Goal: Task Accomplishment & Management: Complete application form

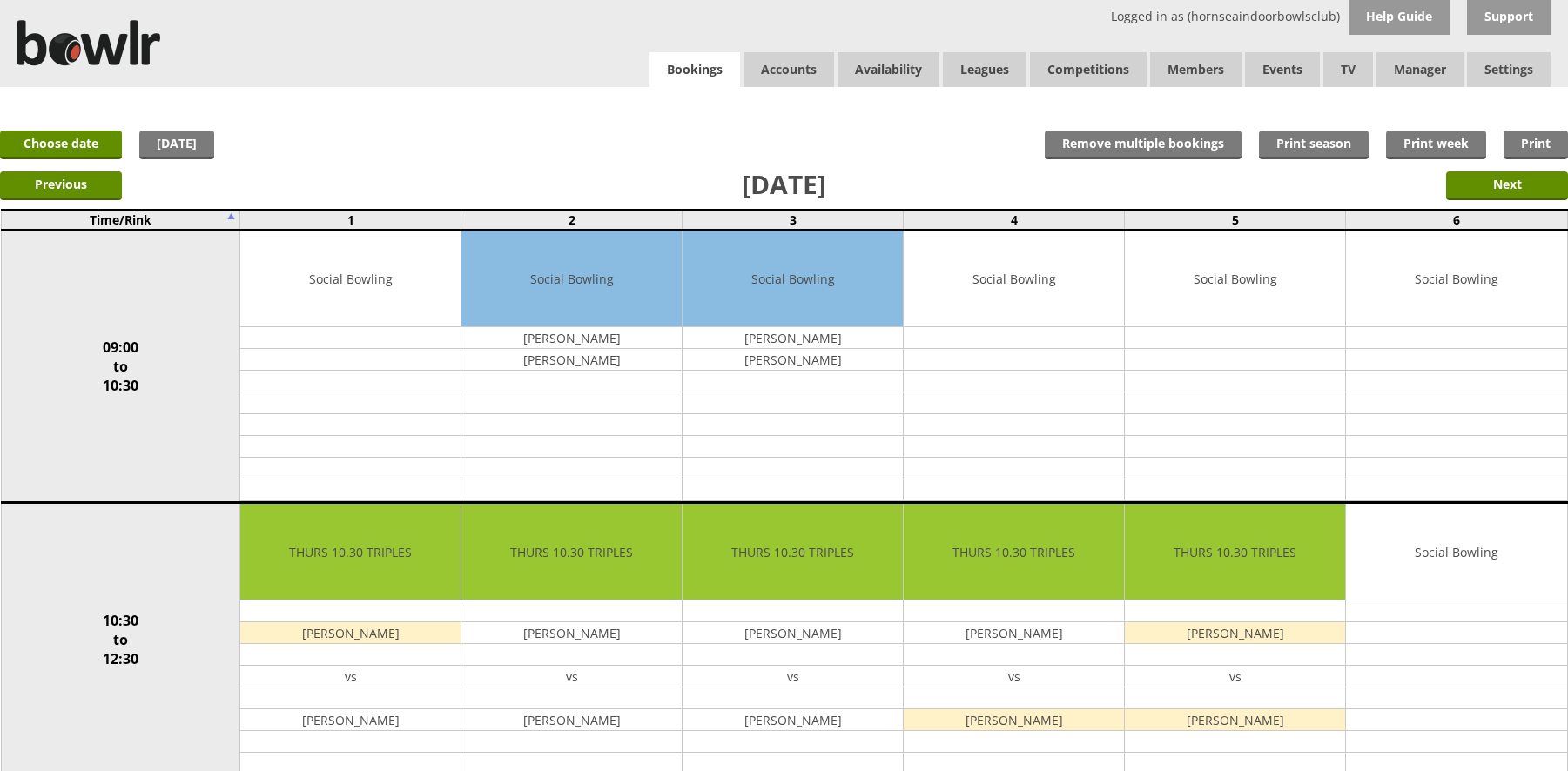
click at [735, 77] on link "Bookings" at bounding box center [694, 70] width 91 height 35
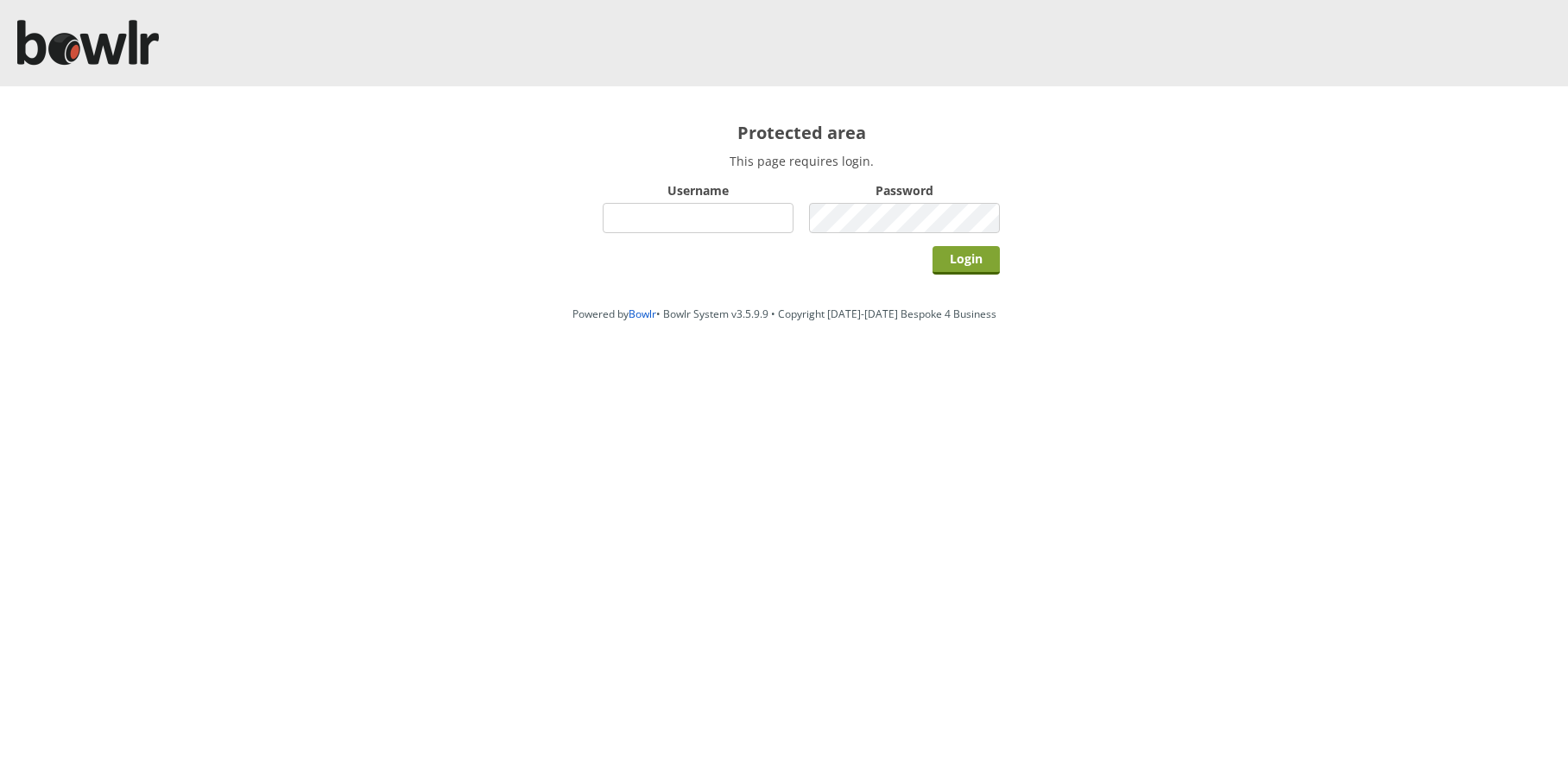
type input "hornseaindoorbowlsclub"
click at [972, 271] on input "Login" at bounding box center [966, 261] width 67 height 29
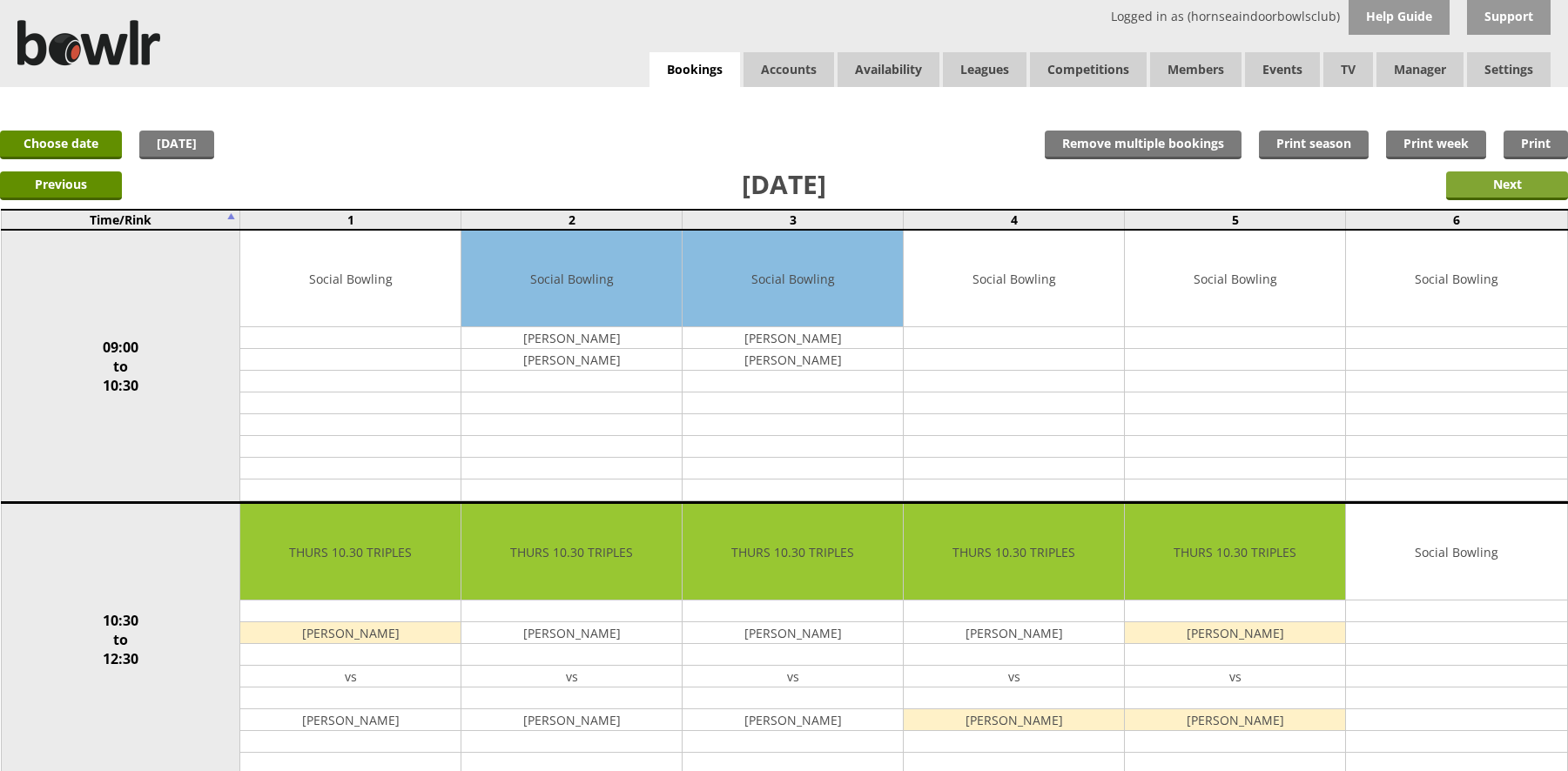
click at [1513, 176] on input "Next" at bounding box center [1506, 186] width 121 height 29
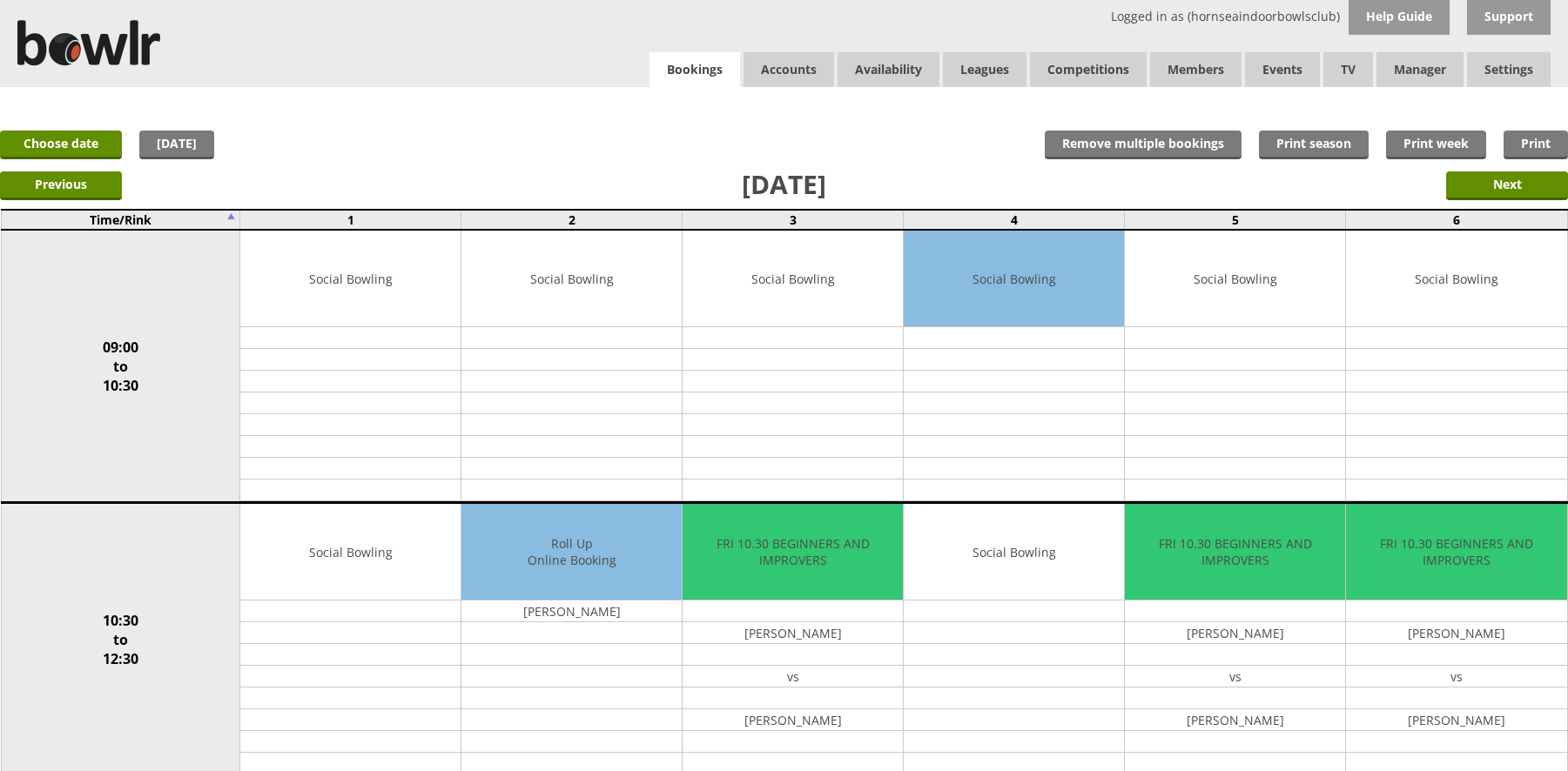
click at [661, 68] on link "Bookings" at bounding box center [694, 70] width 91 height 35
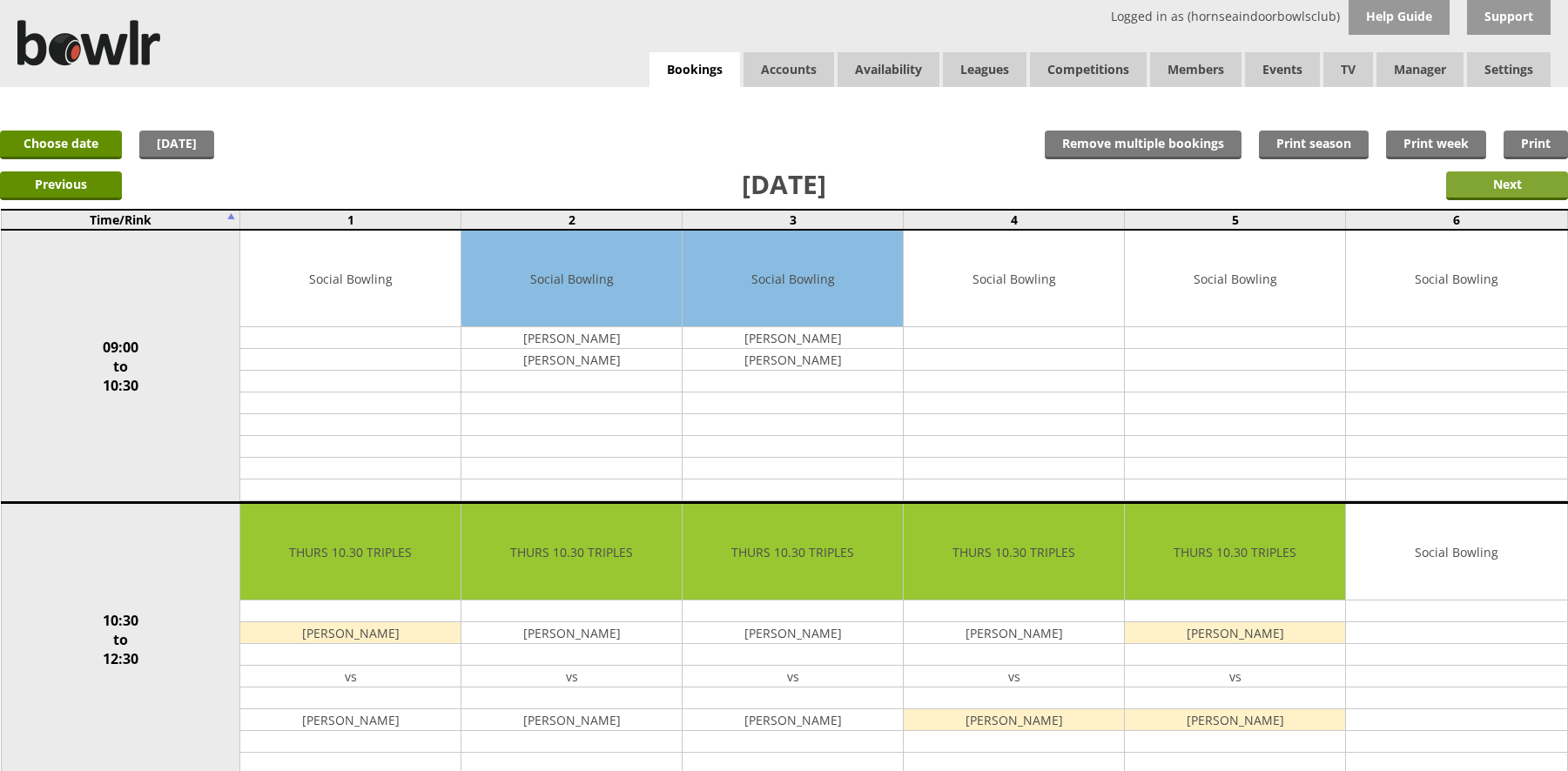
click at [1500, 187] on input "Next" at bounding box center [1506, 186] width 121 height 29
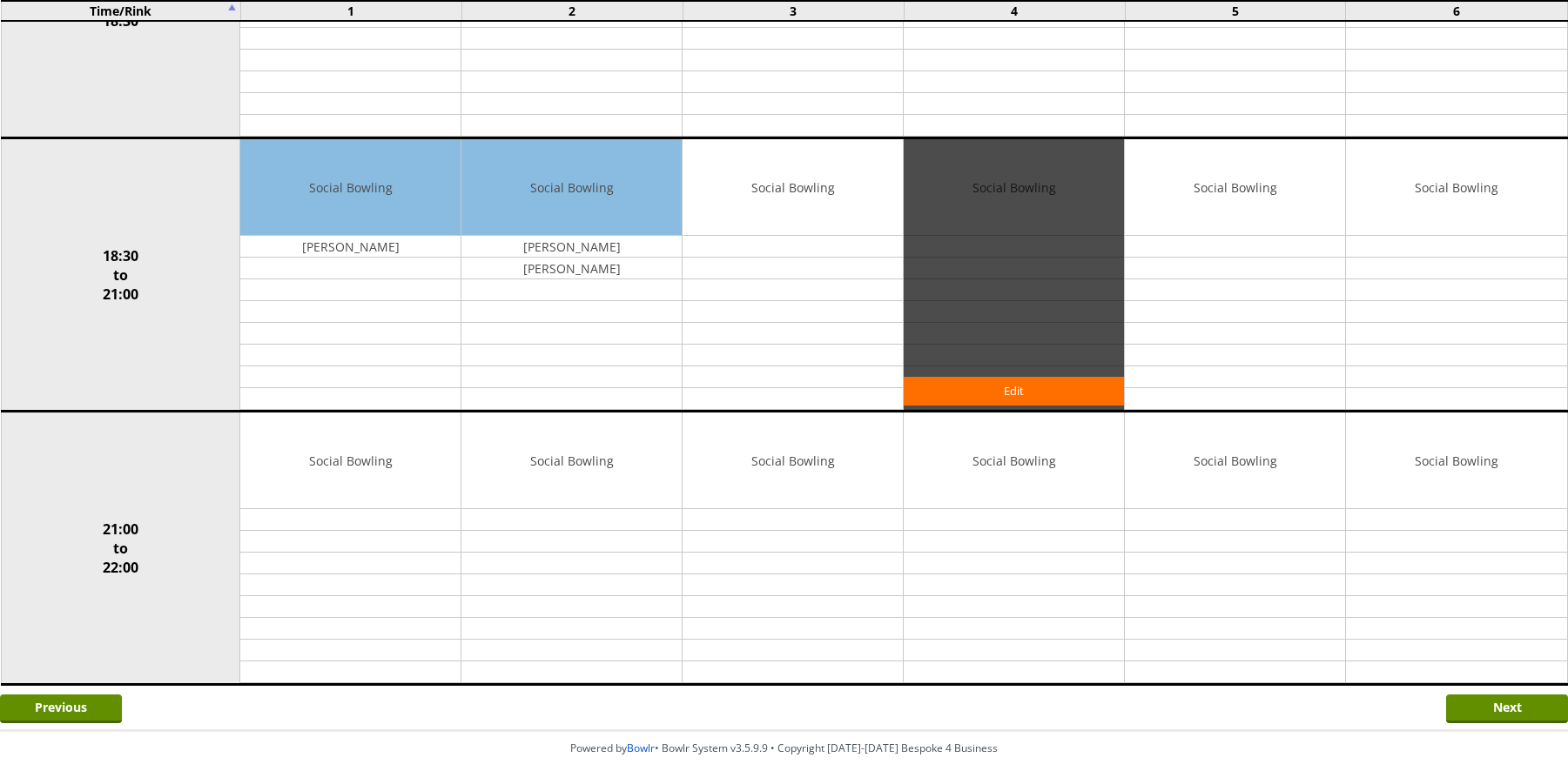
scroll to position [1540, 0]
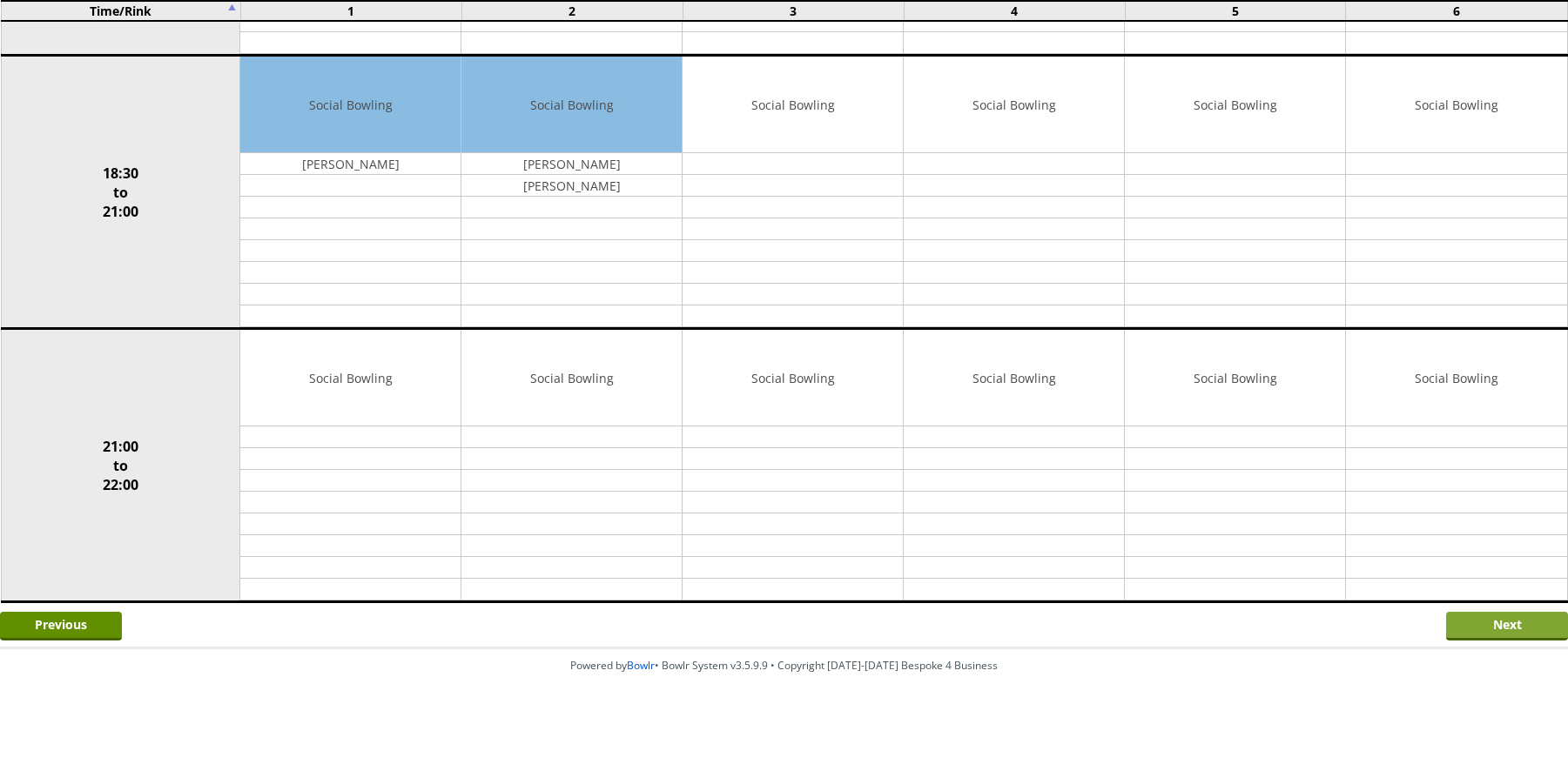
click at [1542, 631] on input "Next" at bounding box center [1506, 626] width 121 height 29
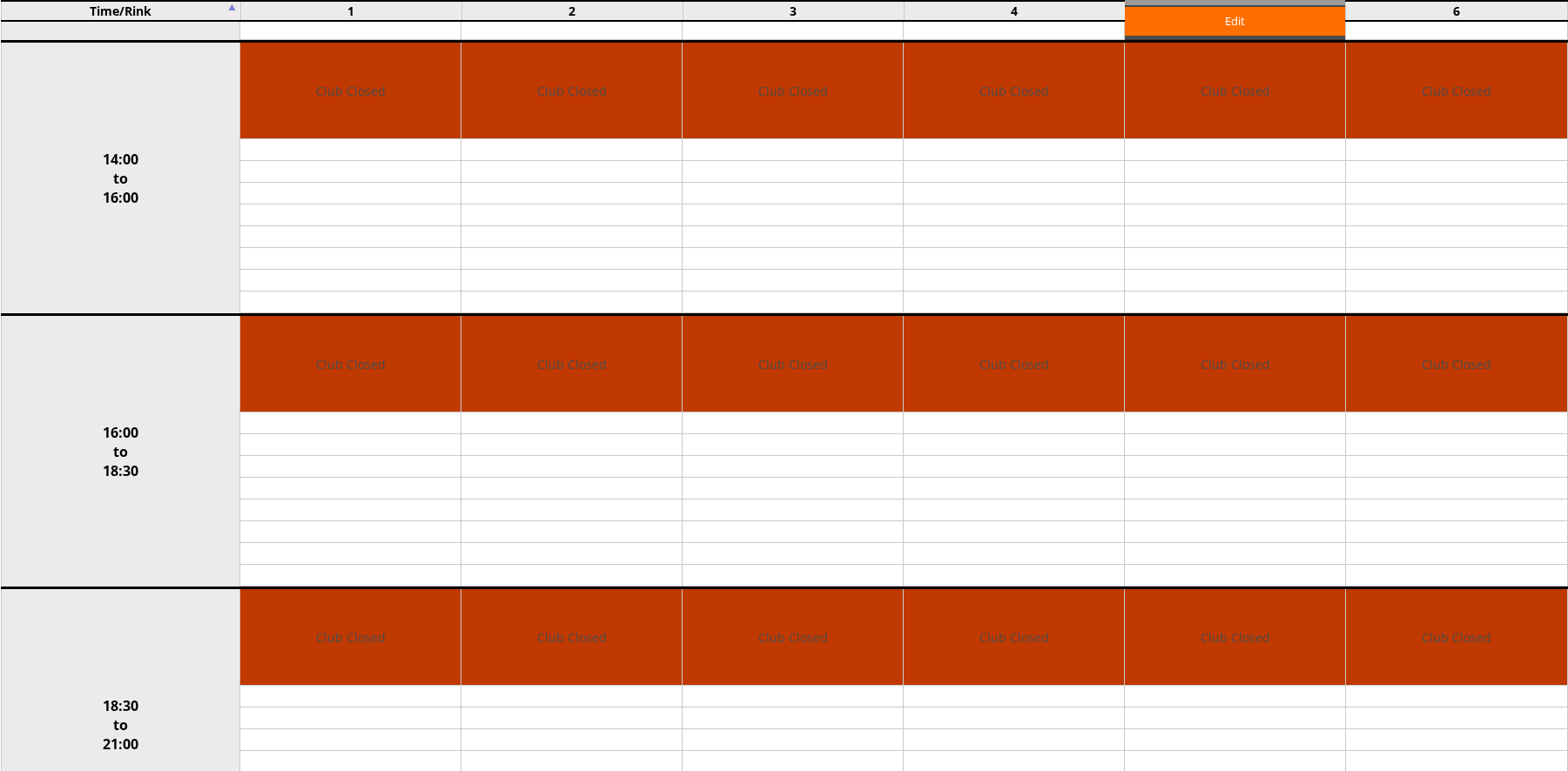
scroll to position [957, 0]
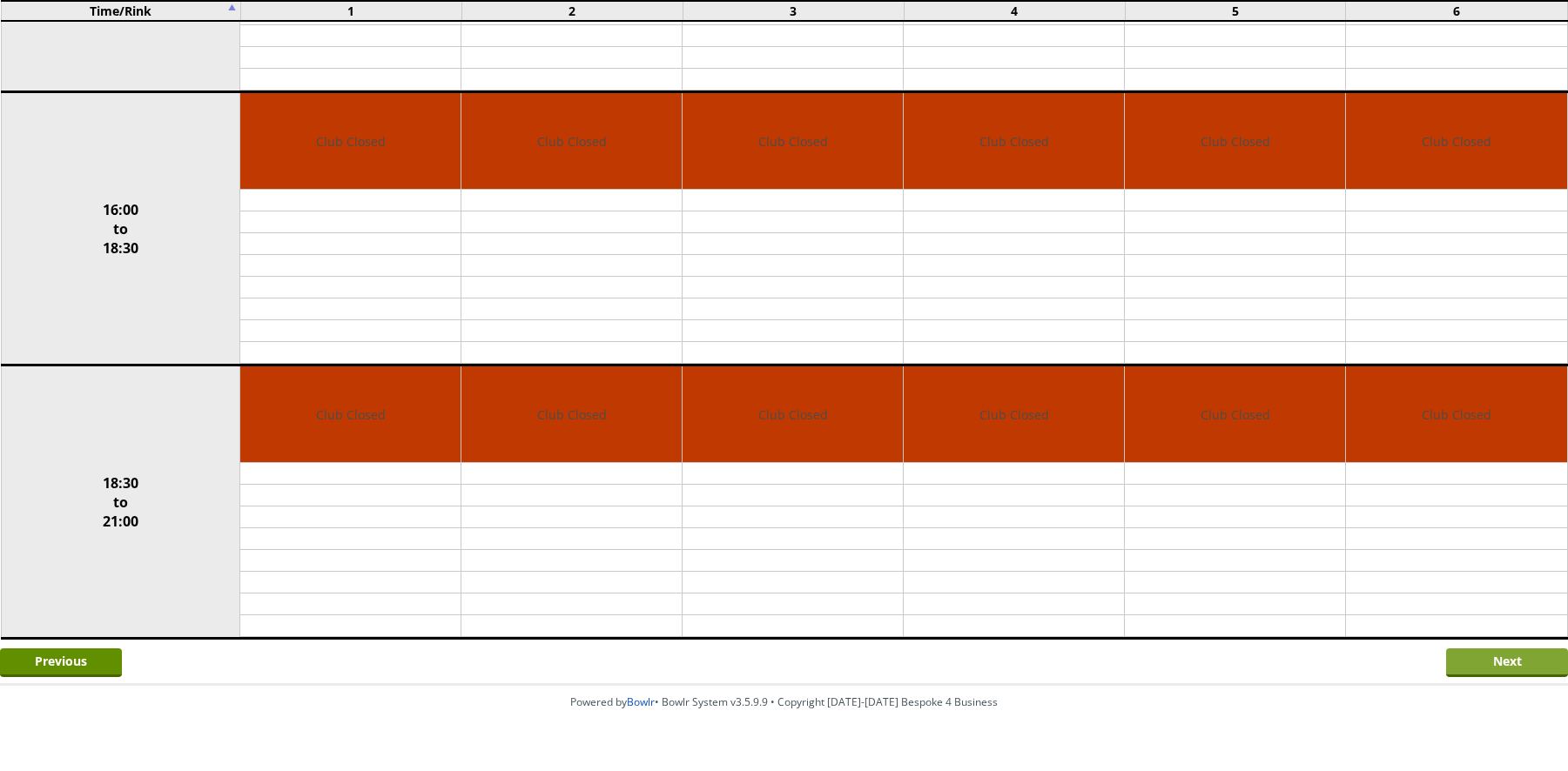
click at [1477, 651] on input "Next" at bounding box center [1506, 663] width 121 height 29
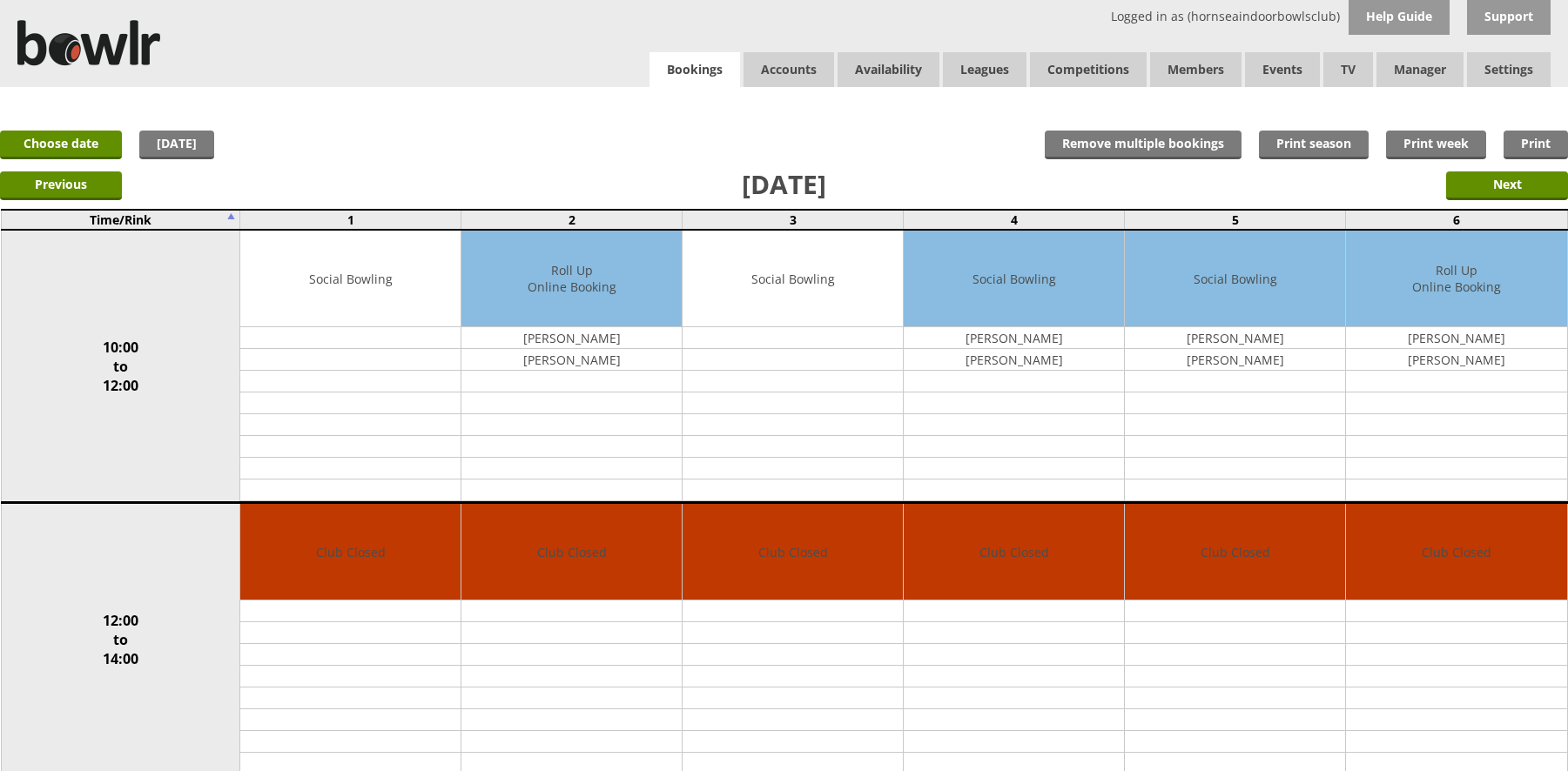
click at [719, 82] on link "Bookings" at bounding box center [694, 70] width 91 height 35
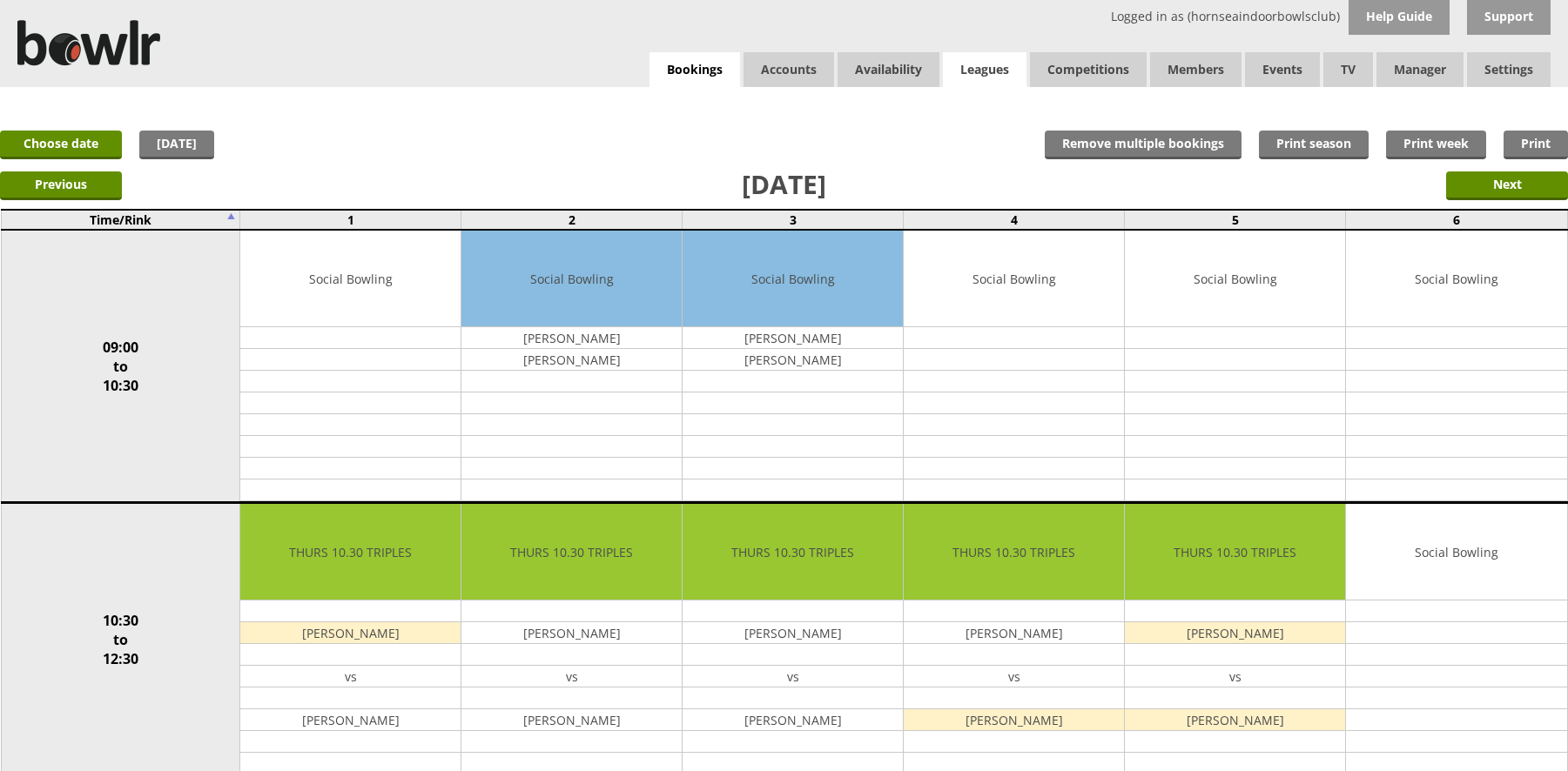
click at [959, 59] on link "Leagues" at bounding box center [984, 70] width 83 height 34
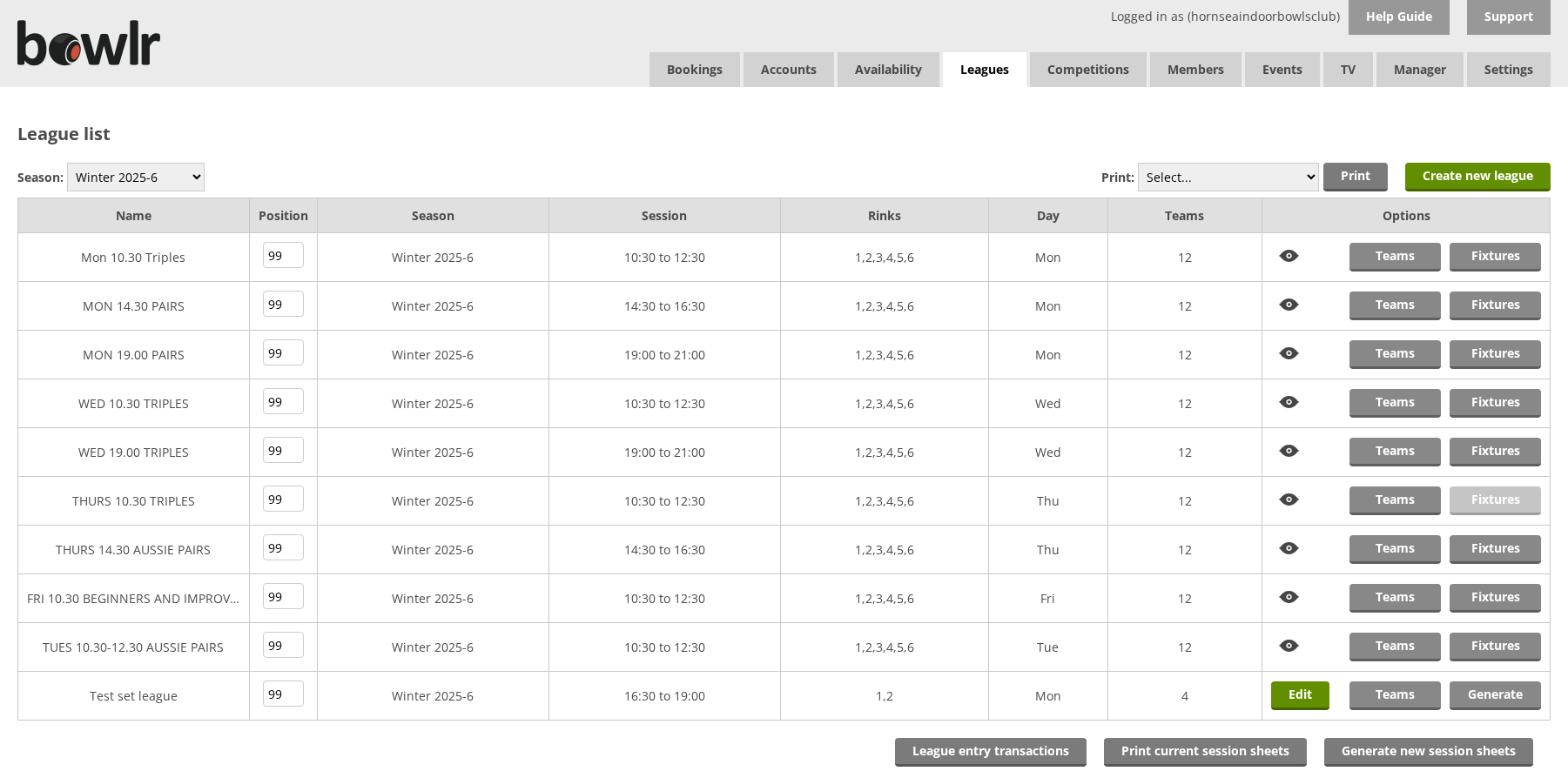
click at [1484, 506] on link "Fixtures" at bounding box center [1495, 501] width 92 height 29
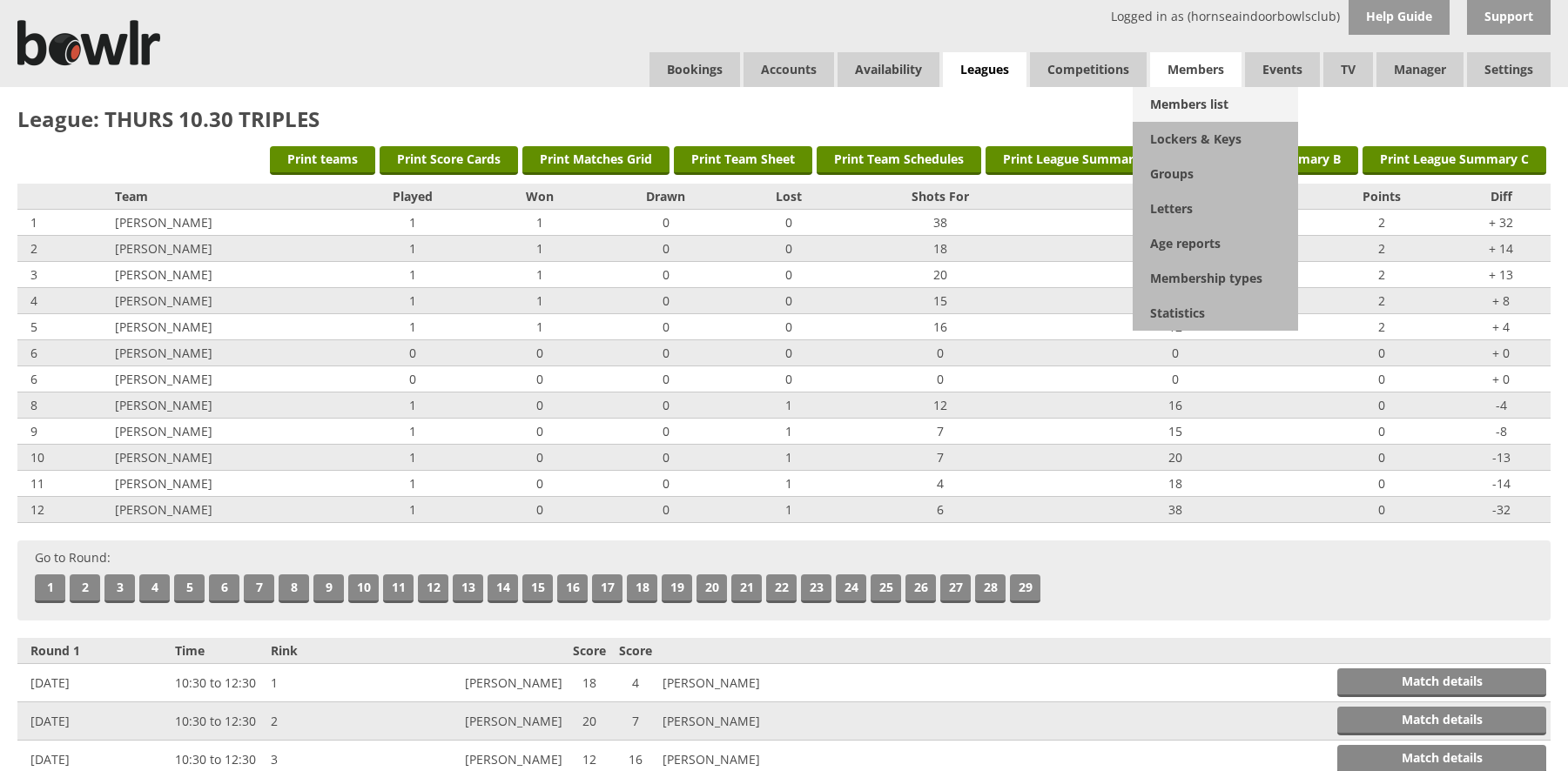
click at [1164, 105] on link "Members list" at bounding box center [1215, 104] width 165 height 34
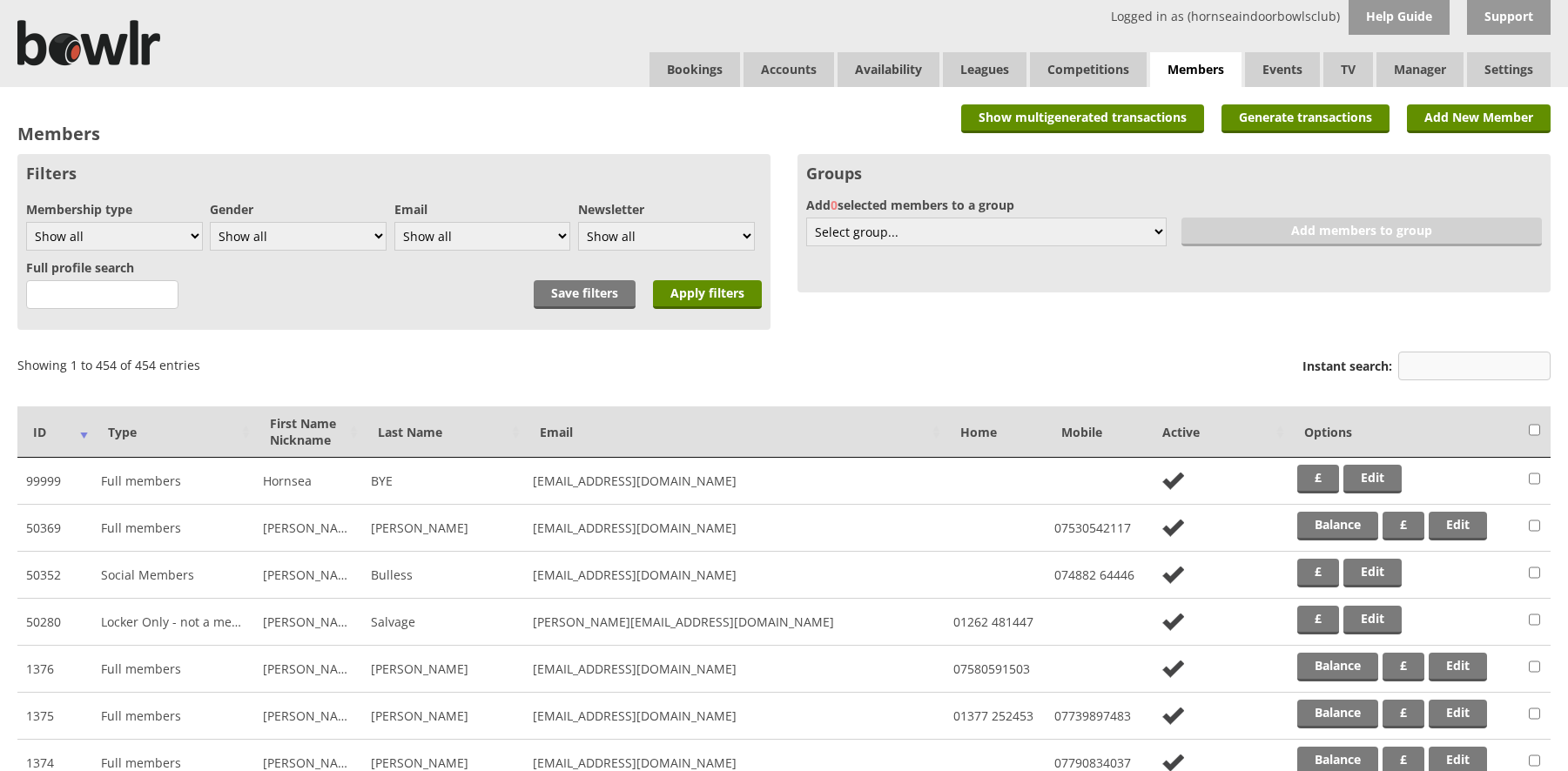
drag, startPoint x: 0, startPoint y: 0, endPoint x: 1430, endPoint y: 363, distance: 1475.4
click at [1436, 366] on input "Instant search:" at bounding box center [1474, 366] width 152 height 29
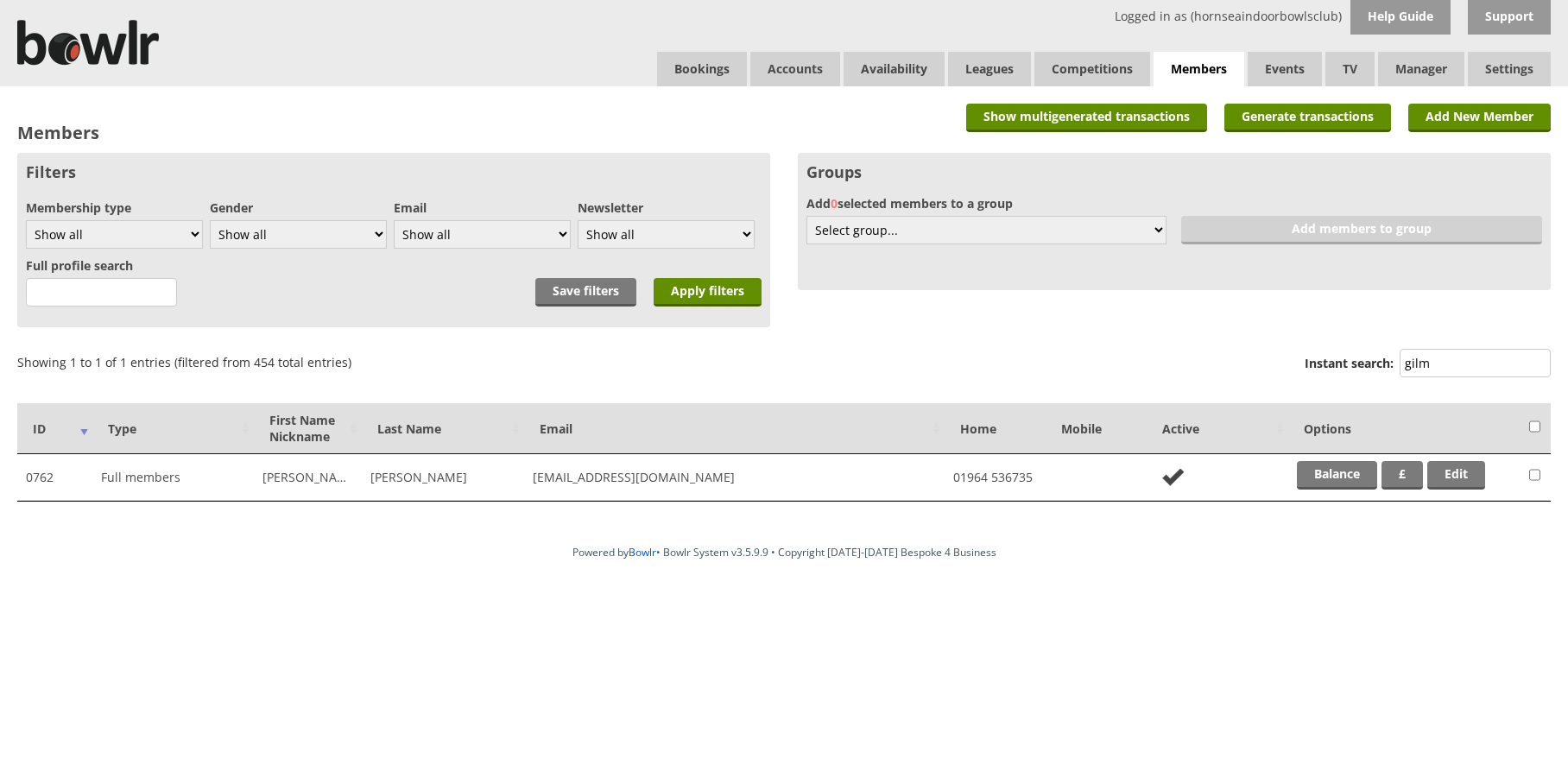
type input "gilm"
click at [1322, 491] on td "Balance £ Edit" at bounding box center [1403, 477] width 231 height 47
click at [1323, 480] on link "Balance" at bounding box center [1337, 476] width 80 height 29
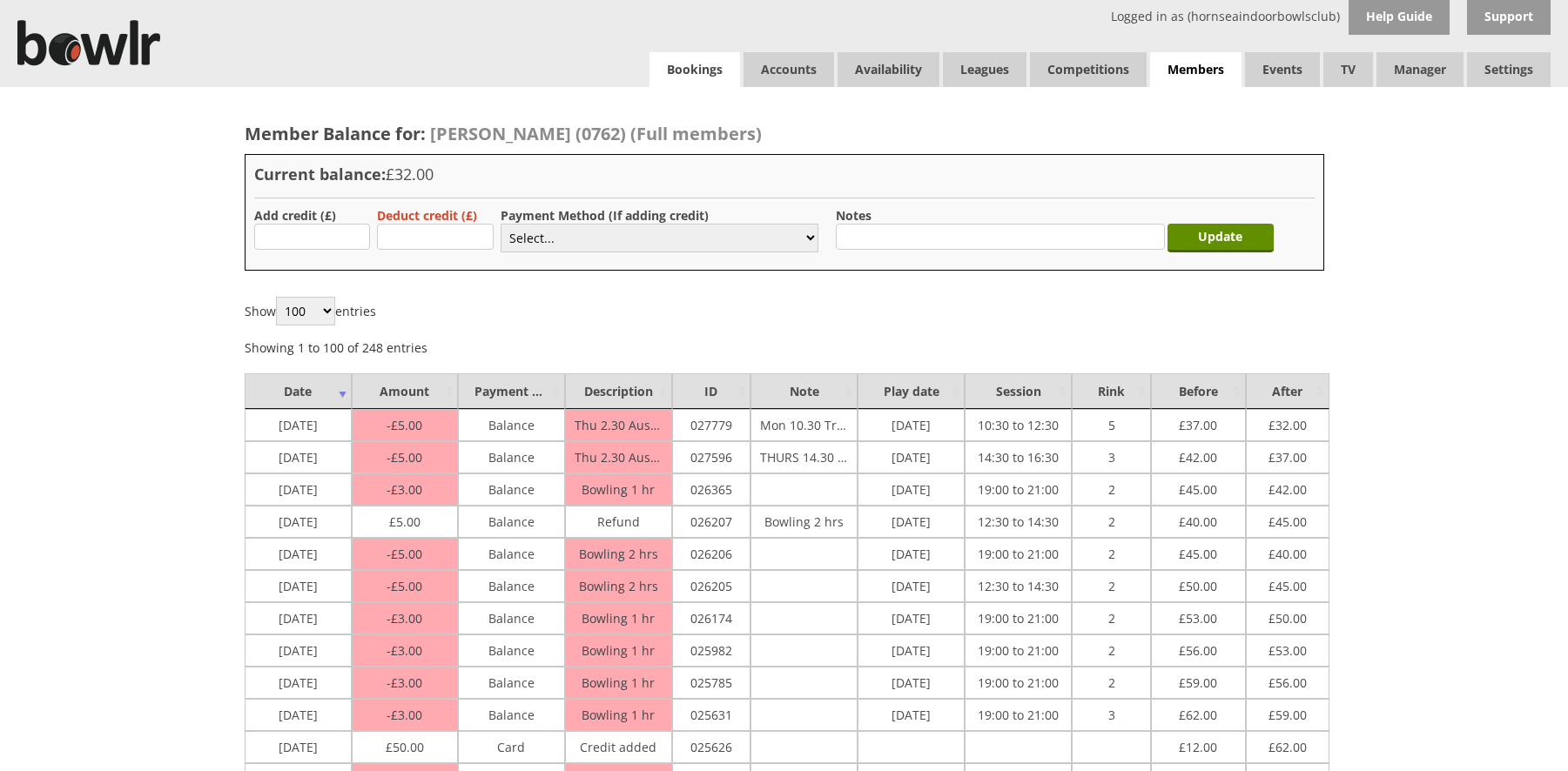
click at [714, 72] on link "Bookings" at bounding box center [694, 70] width 91 height 34
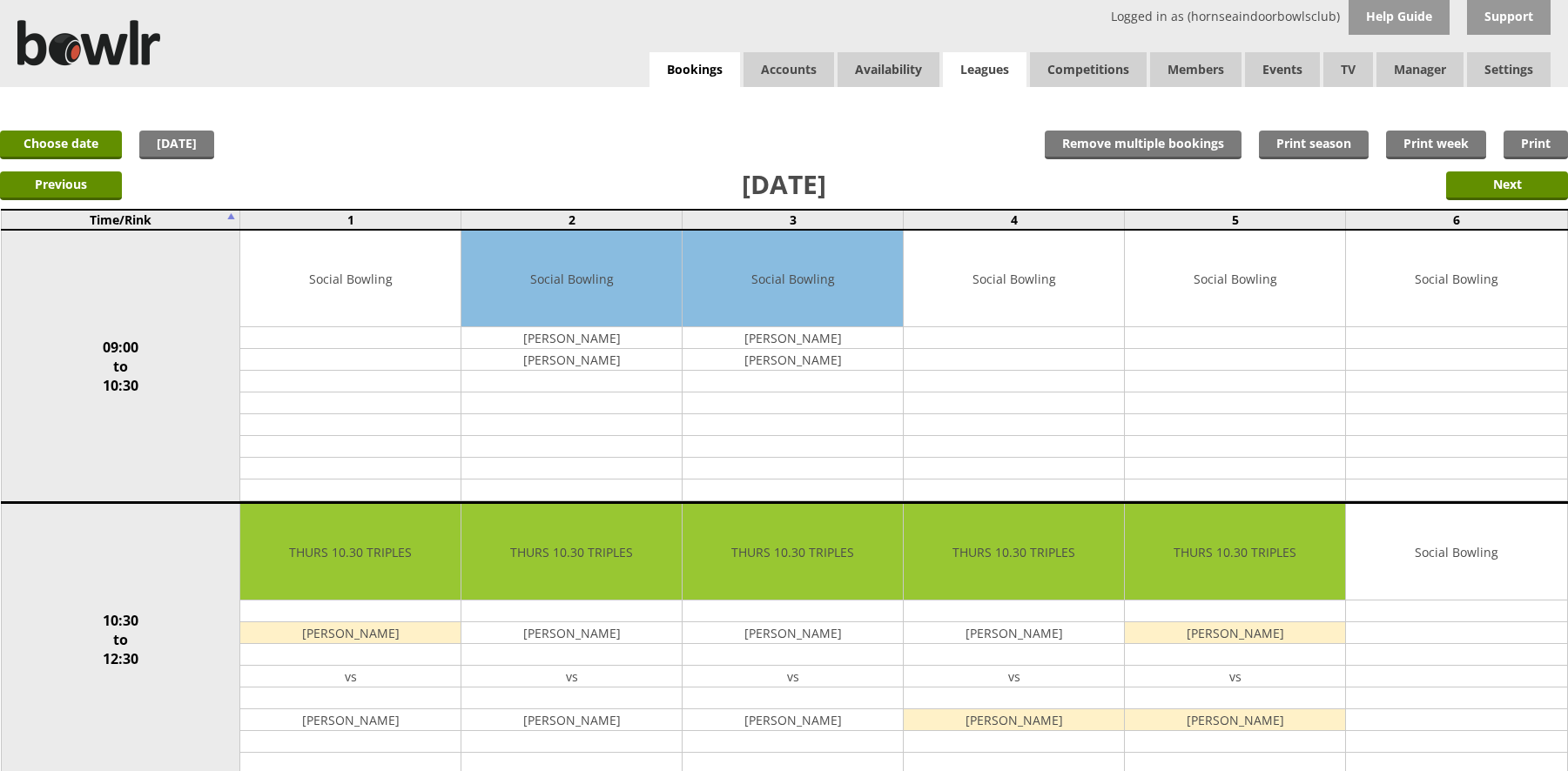
click at [984, 69] on link "Leagues" at bounding box center [984, 70] width 83 height 34
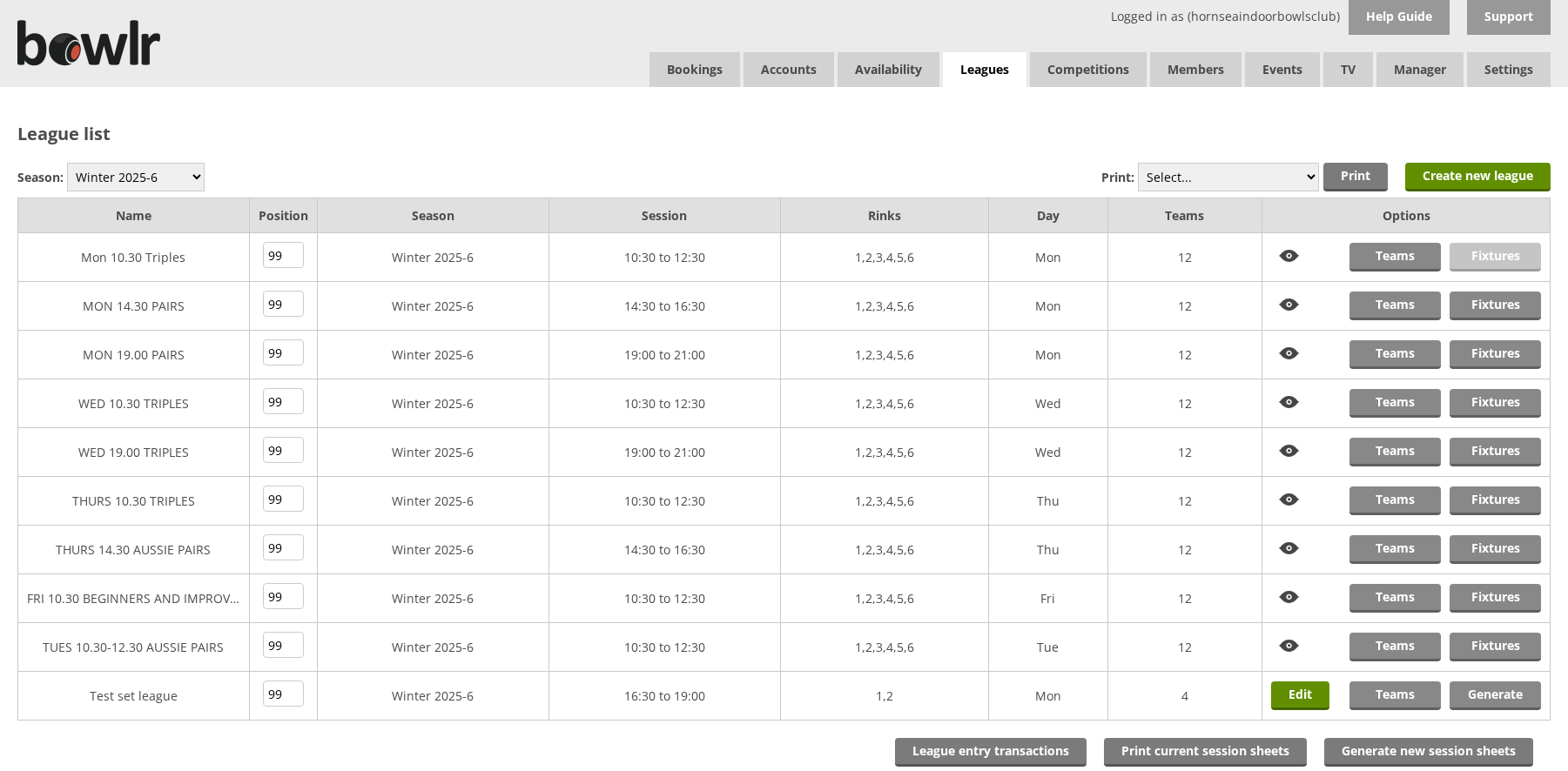
click at [1484, 255] on link "Fixtures" at bounding box center [1495, 257] width 92 height 29
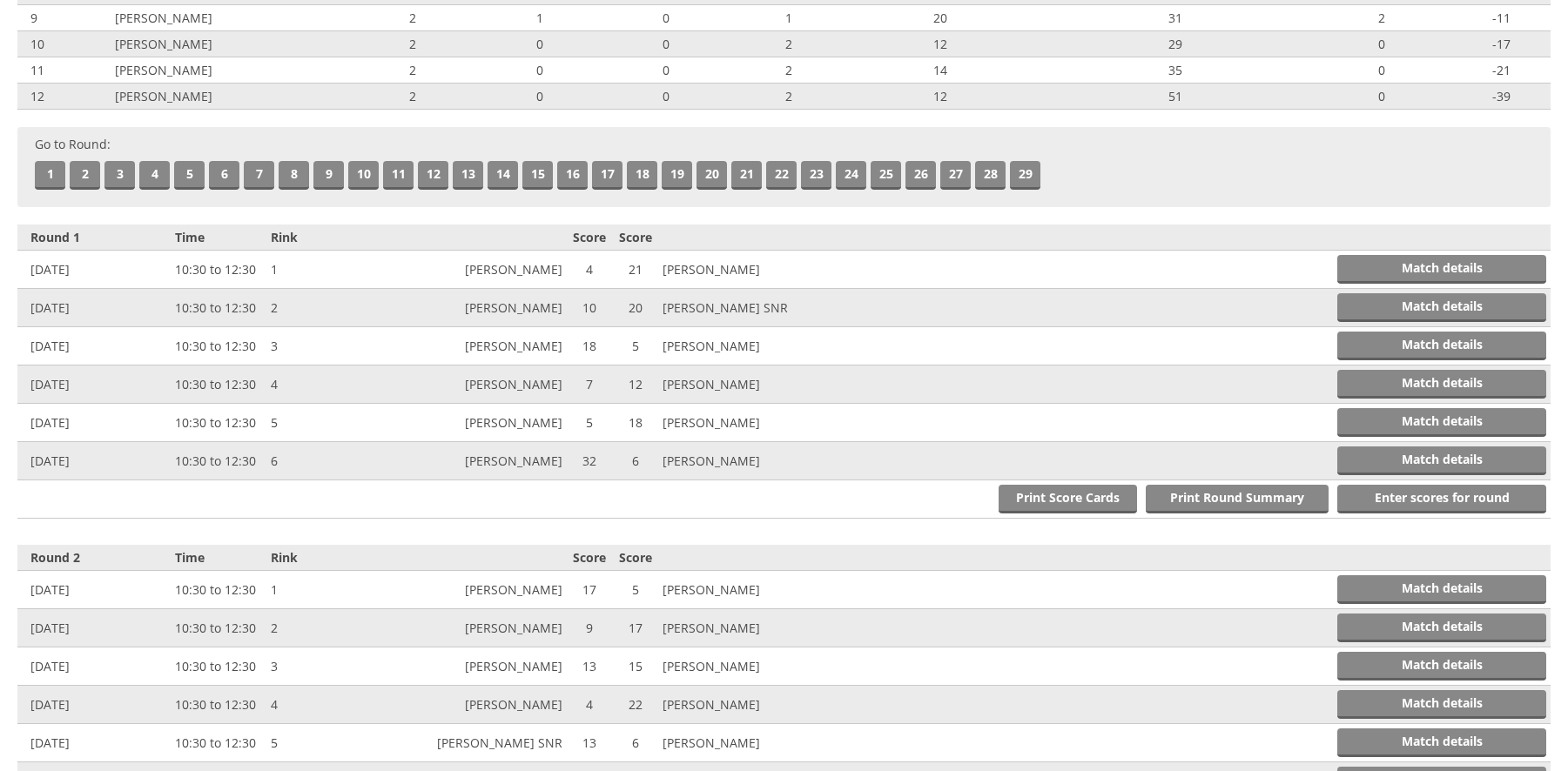
scroll to position [435, 0]
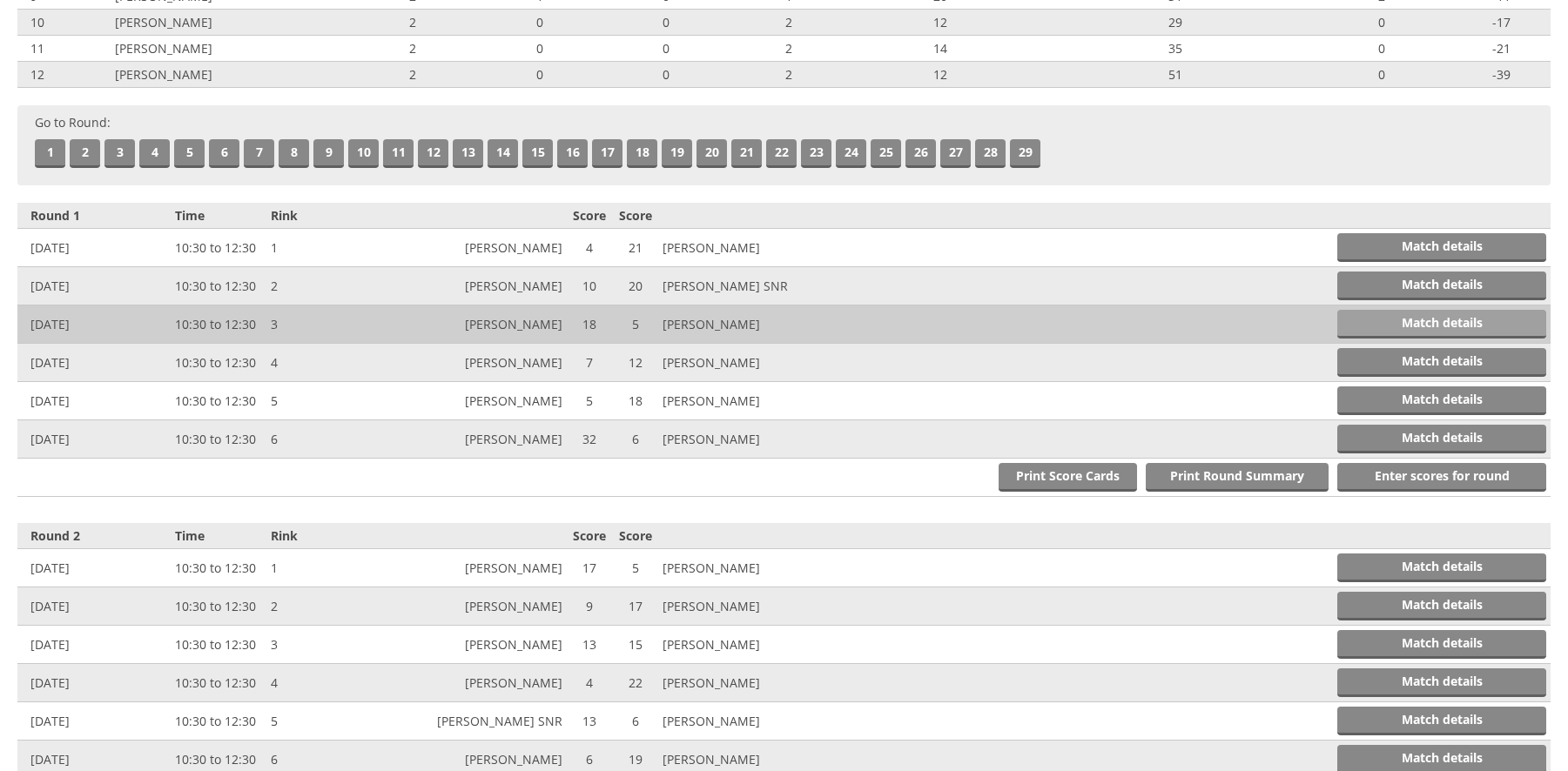
click at [1357, 327] on link "Match details" at bounding box center [1441, 324] width 209 height 29
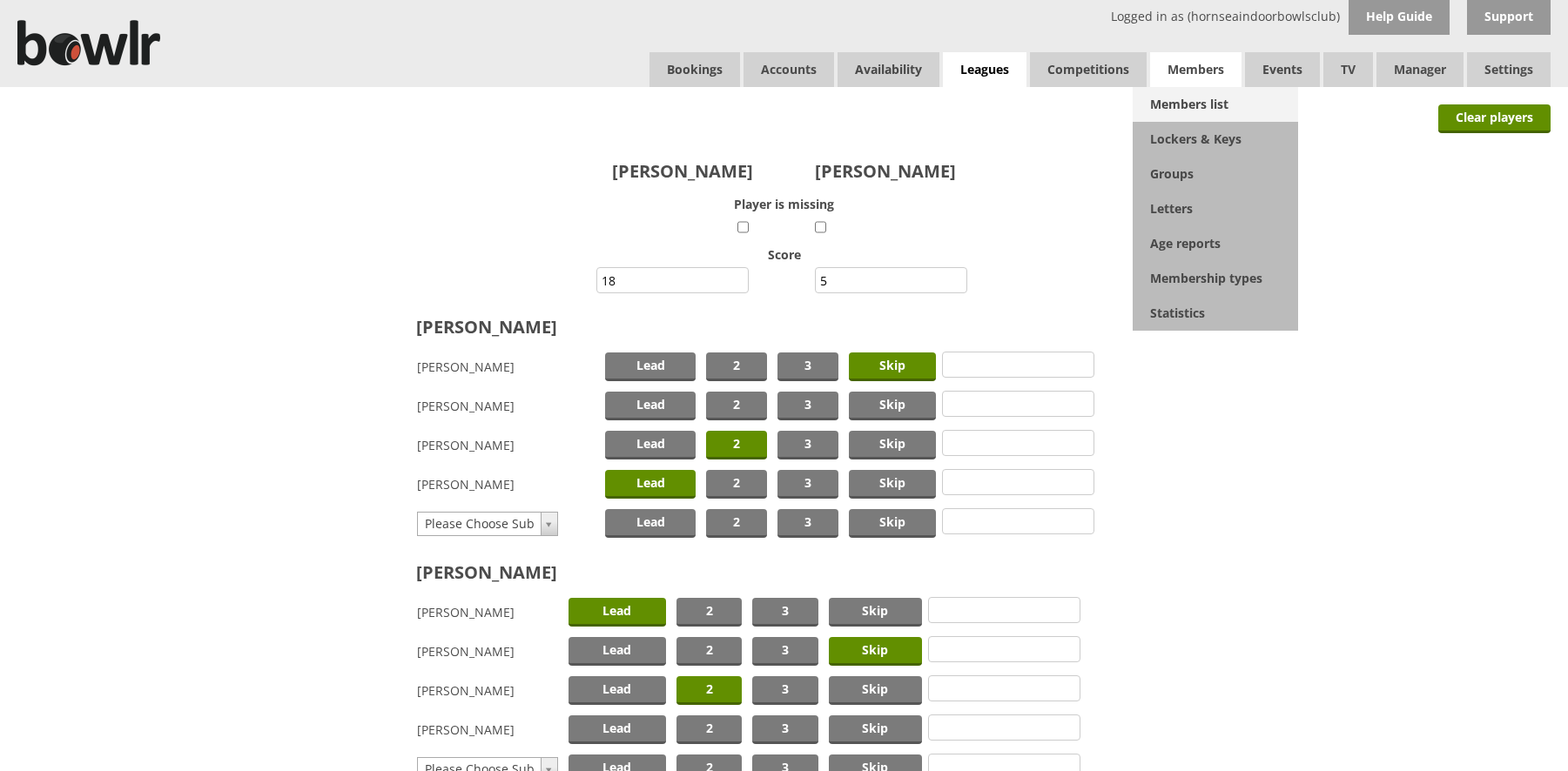
click at [1174, 103] on link "Members list" at bounding box center [1215, 104] width 165 height 34
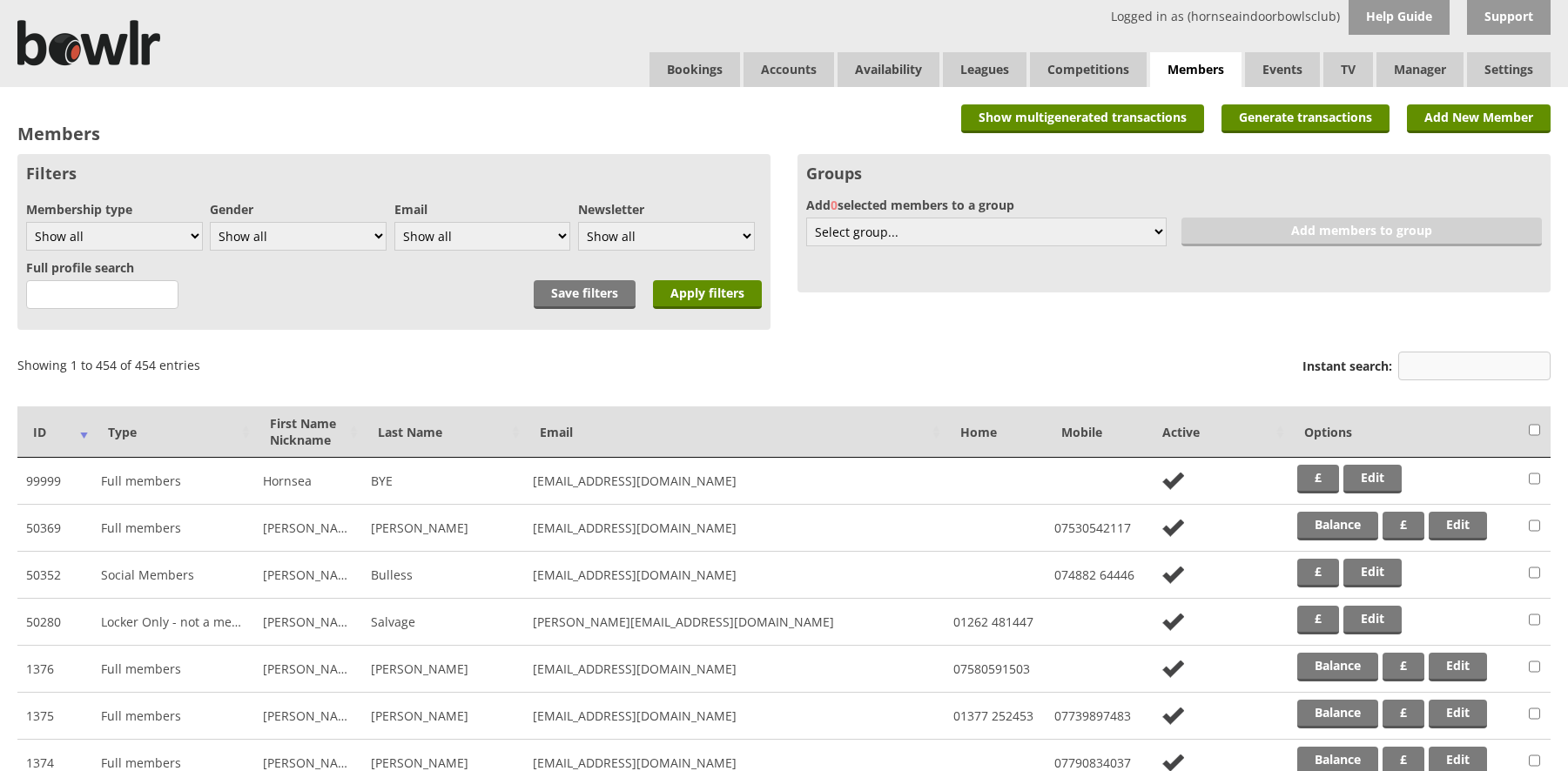
click at [1420, 363] on input "Instant search:" at bounding box center [1474, 366] width 152 height 29
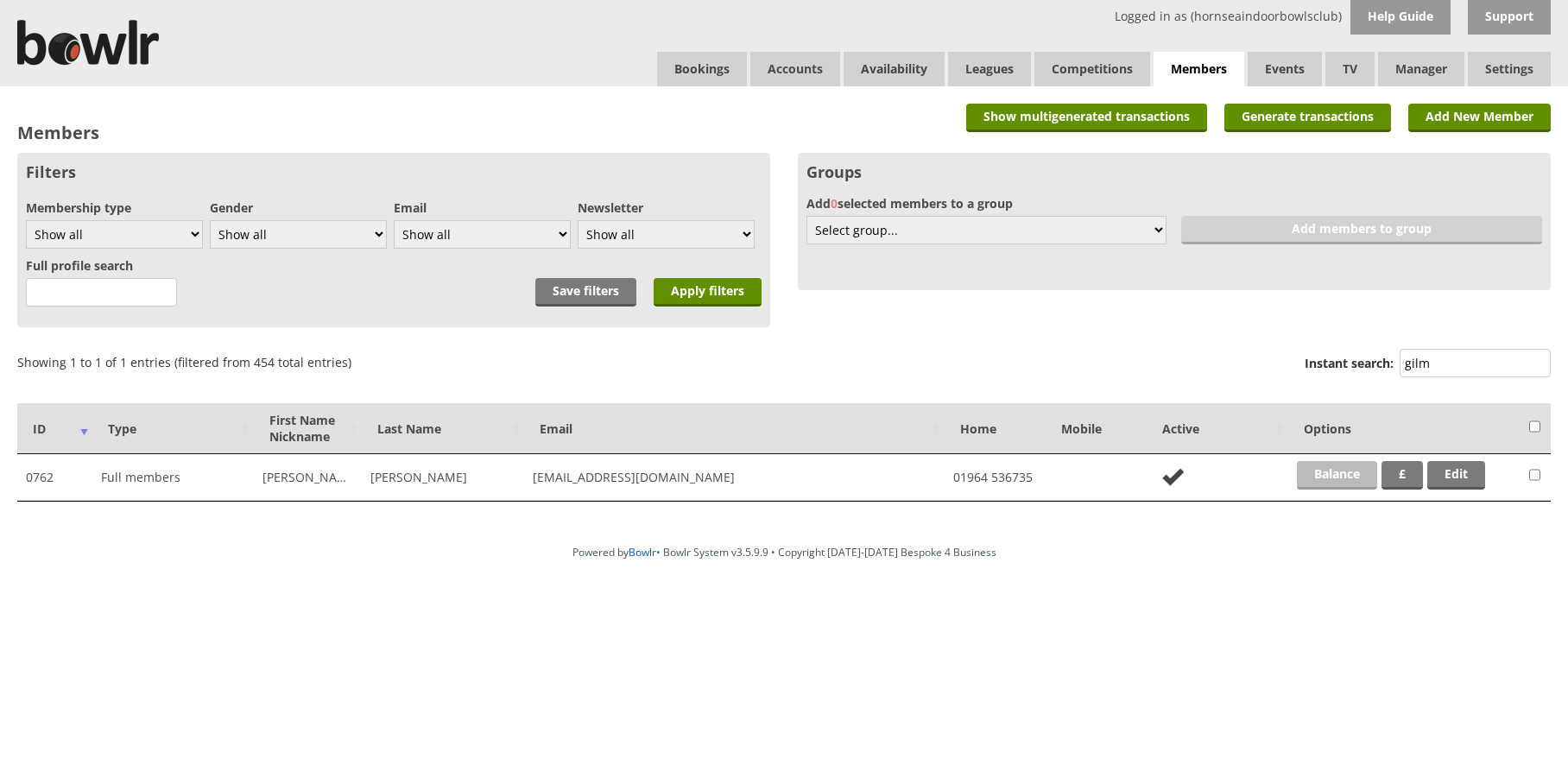
type input "gilm"
click at [1360, 471] on link "Balance" at bounding box center [1337, 476] width 80 height 29
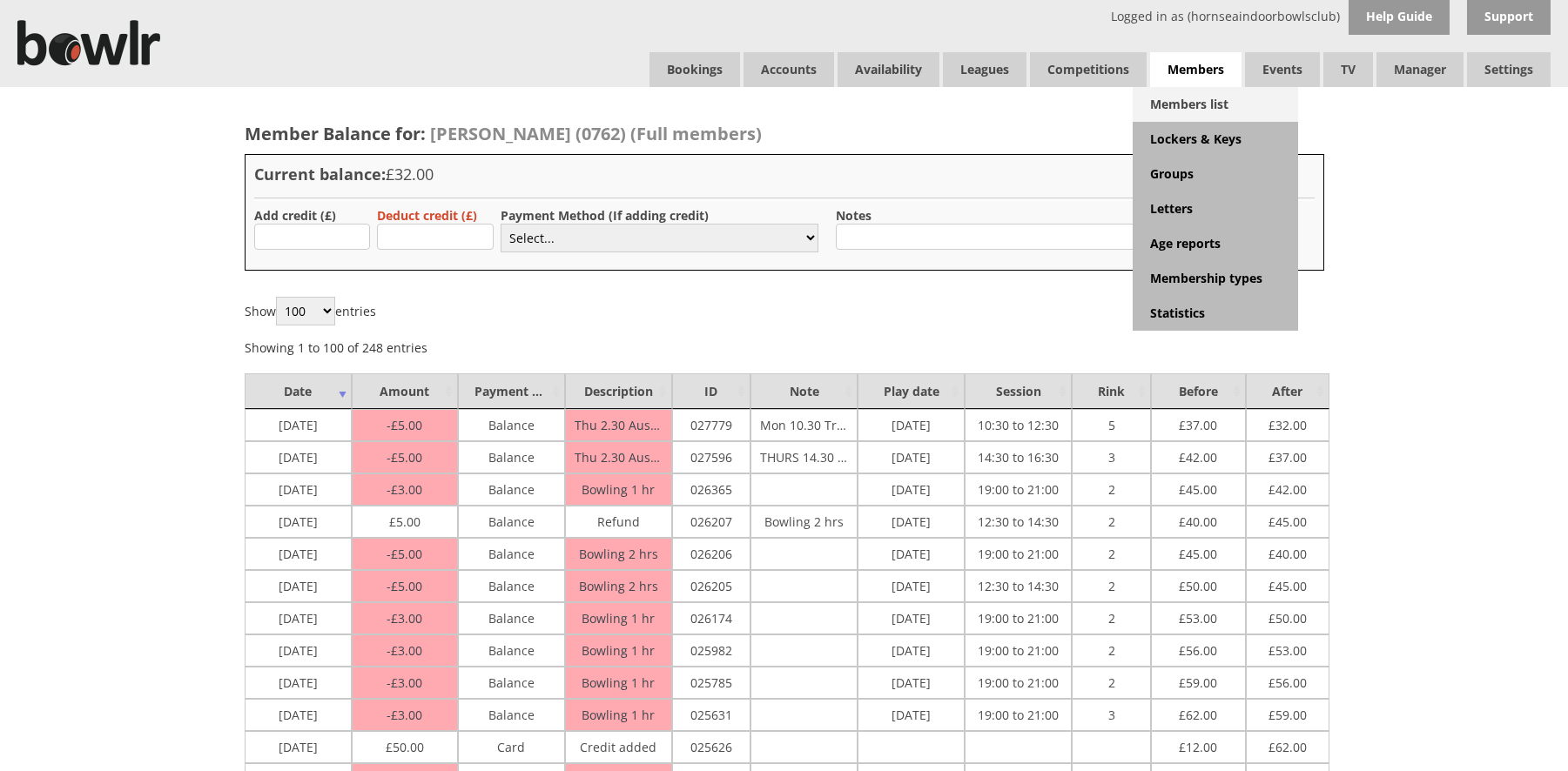
click at [1191, 111] on link "Members list" at bounding box center [1215, 104] width 165 height 34
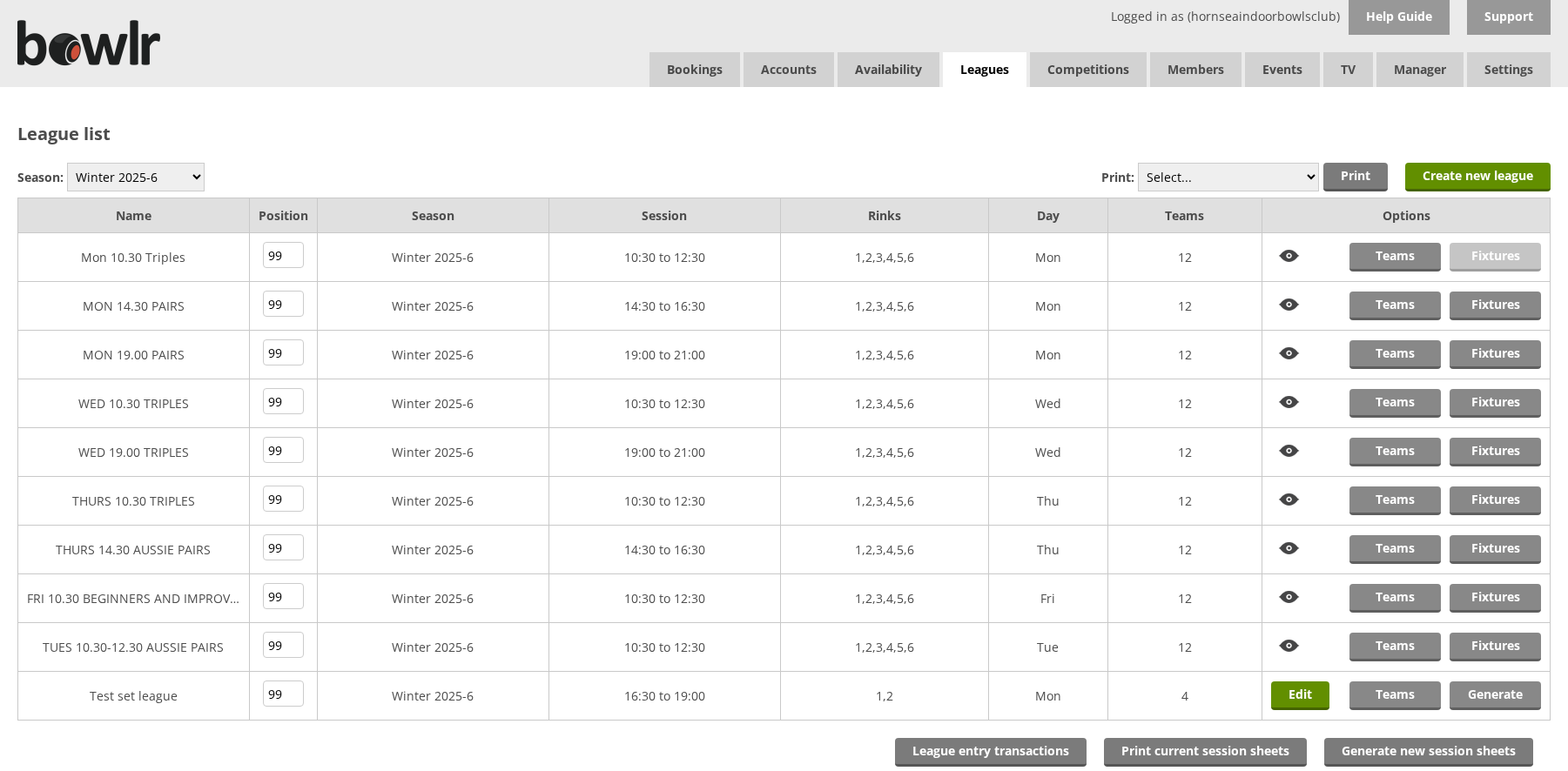
click at [1472, 260] on link "Fixtures" at bounding box center [1495, 257] width 92 height 29
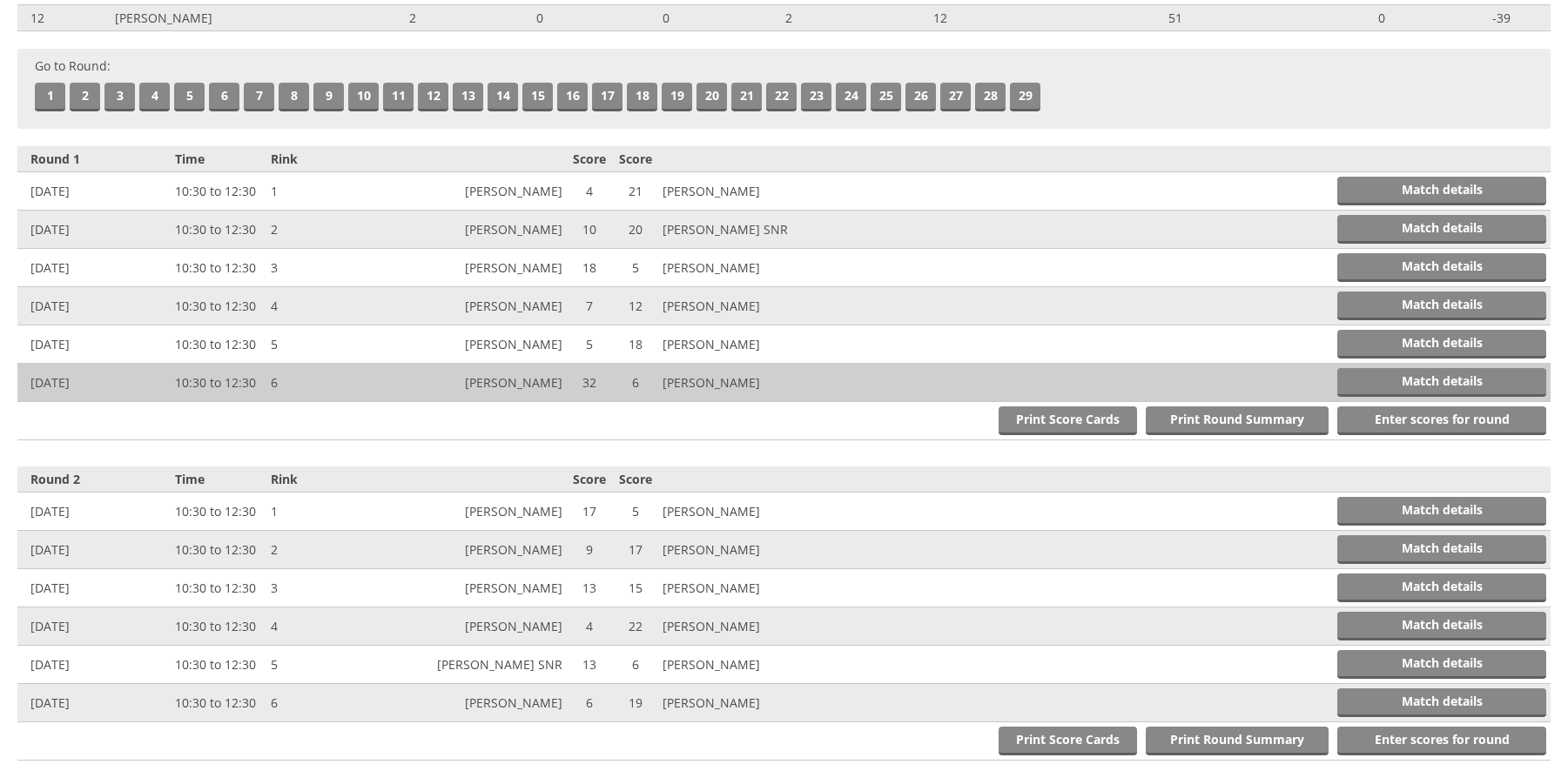
scroll to position [522, 0]
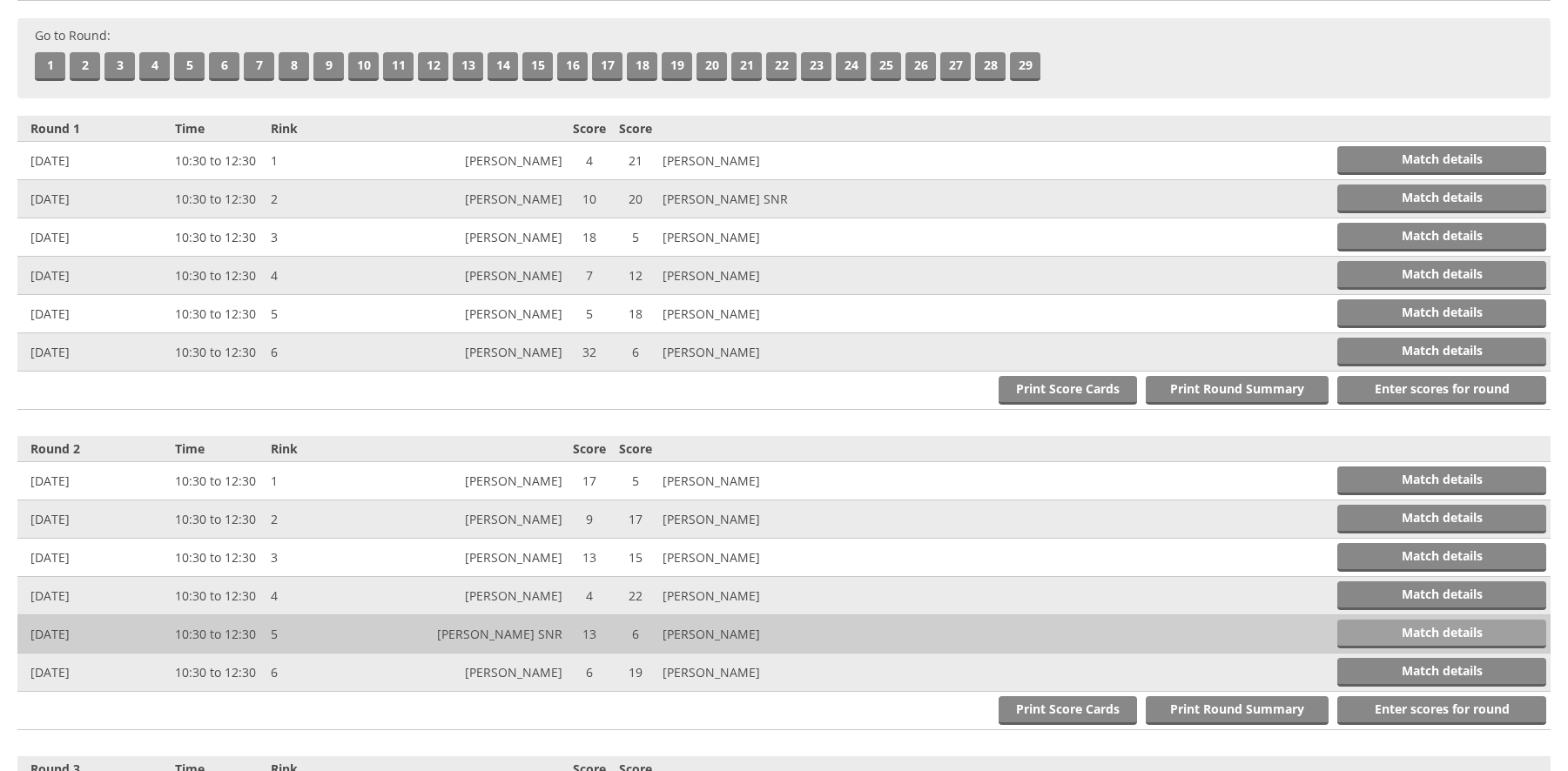
click at [1376, 631] on link "Match details" at bounding box center [1441, 634] width 209 height 29
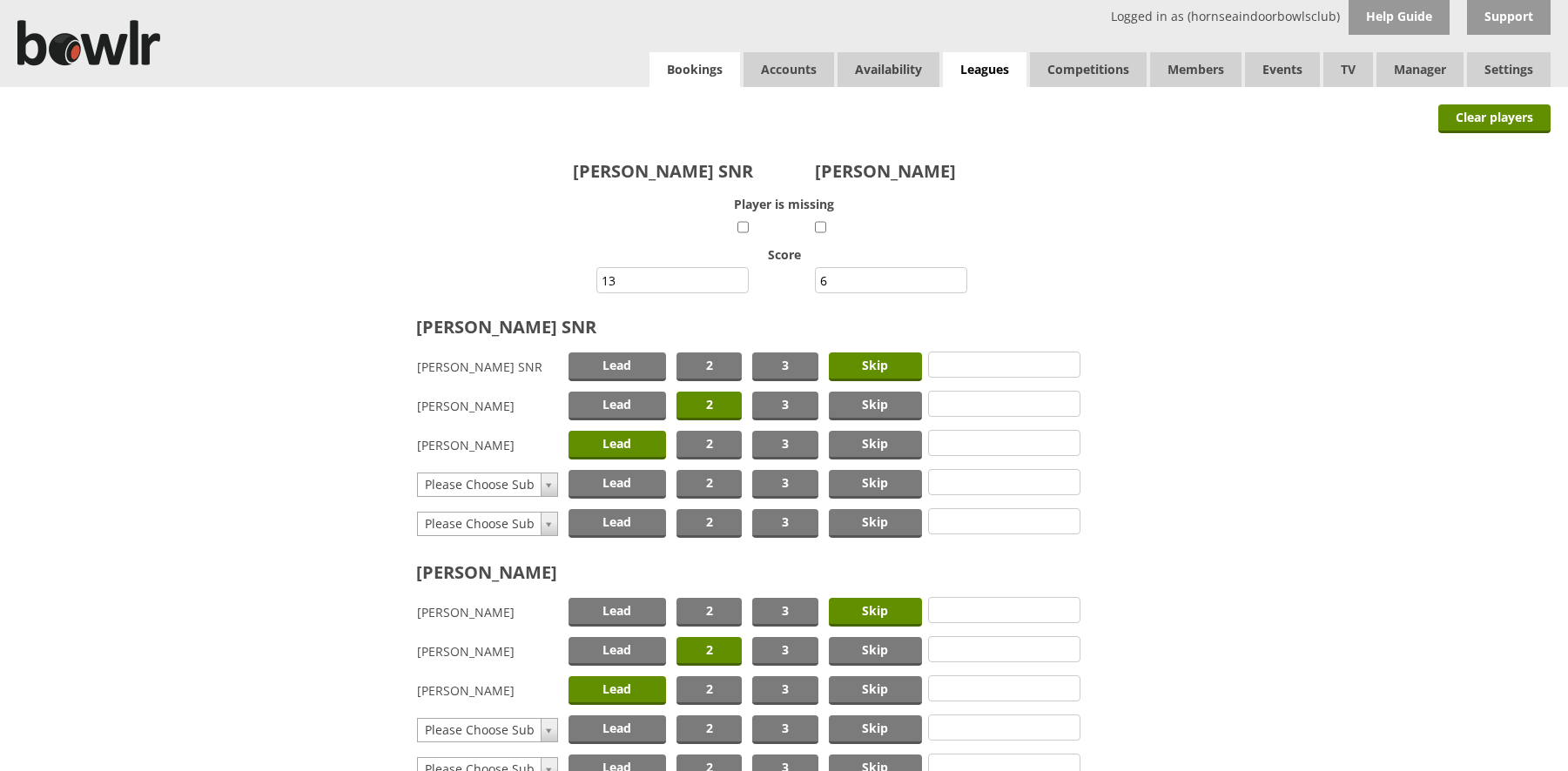
click at [724, 70] on link "Bookings" at bounding box center [694, 70] width 91 height 34
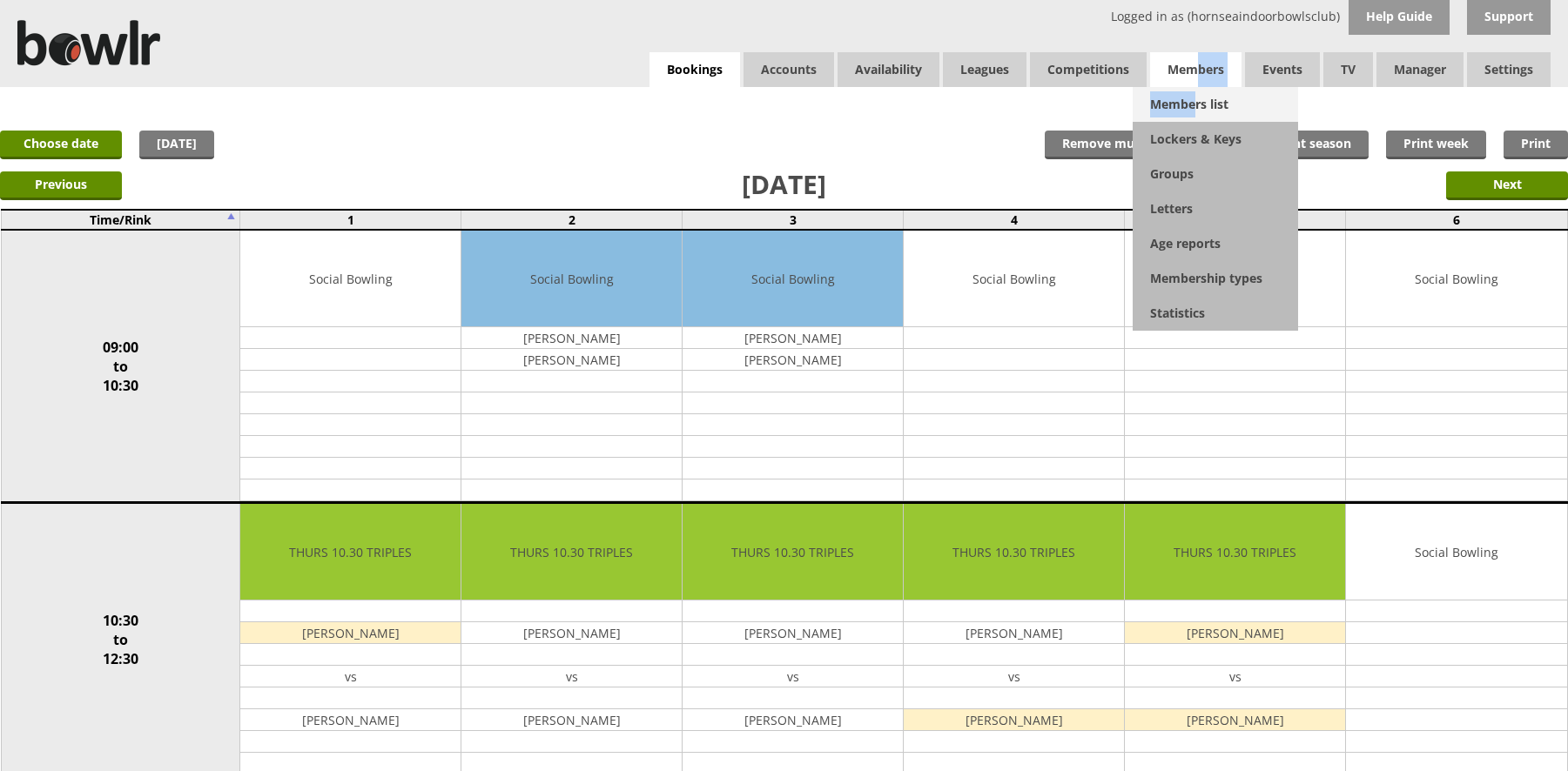
click at [1192, 87] on li "Members Members list Lockers & Keys Groups Letters Age reports Membership types…" at bounding box center [1195, 70] width 92 height 34
click at [1192, 102] on link "Members list" at bounding box center [1215, 104] width 165 height 34
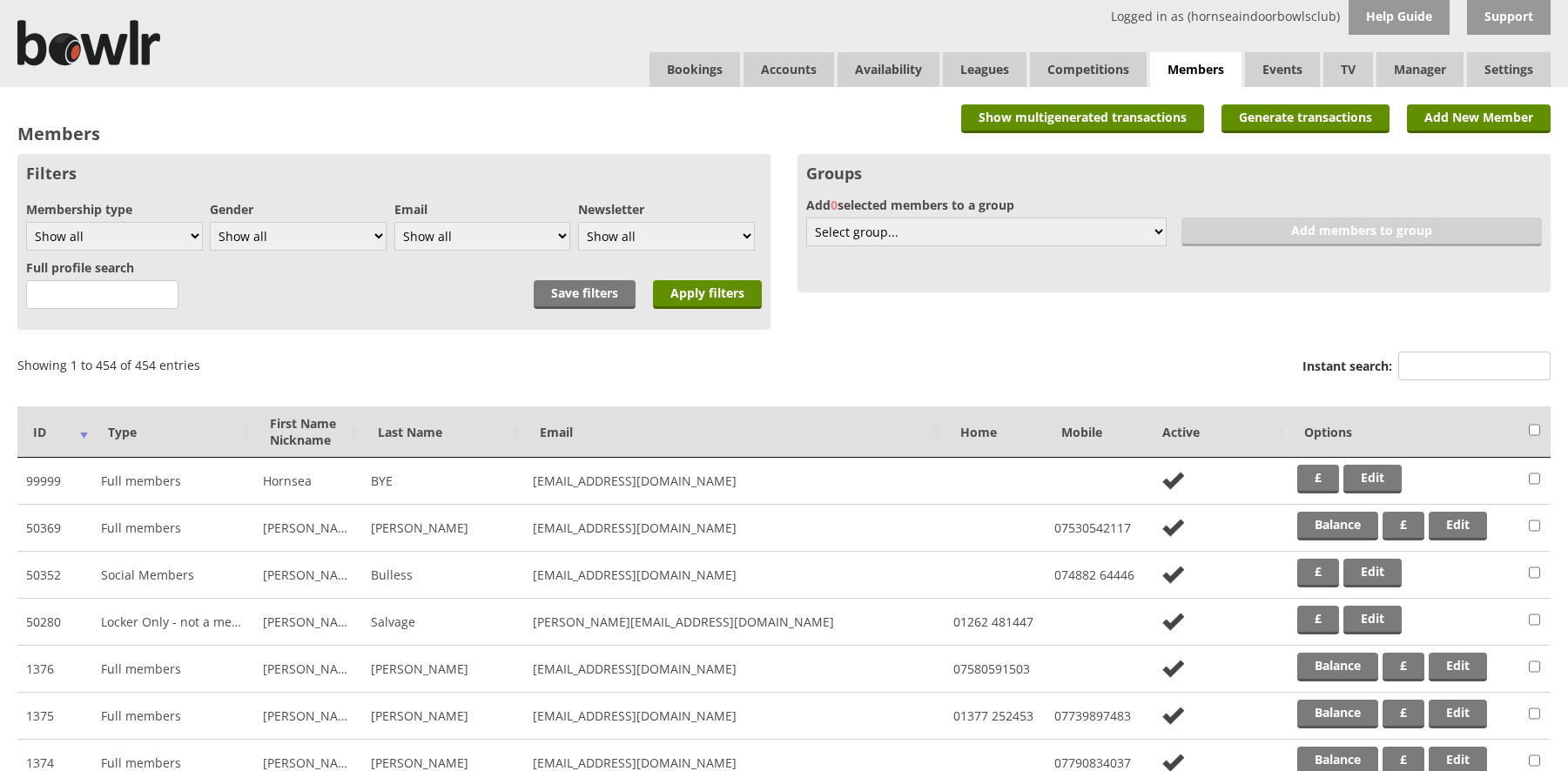
click at [1435, 121] on link "Add New Member" at bounding box center [1478, 119] width 143 height 29
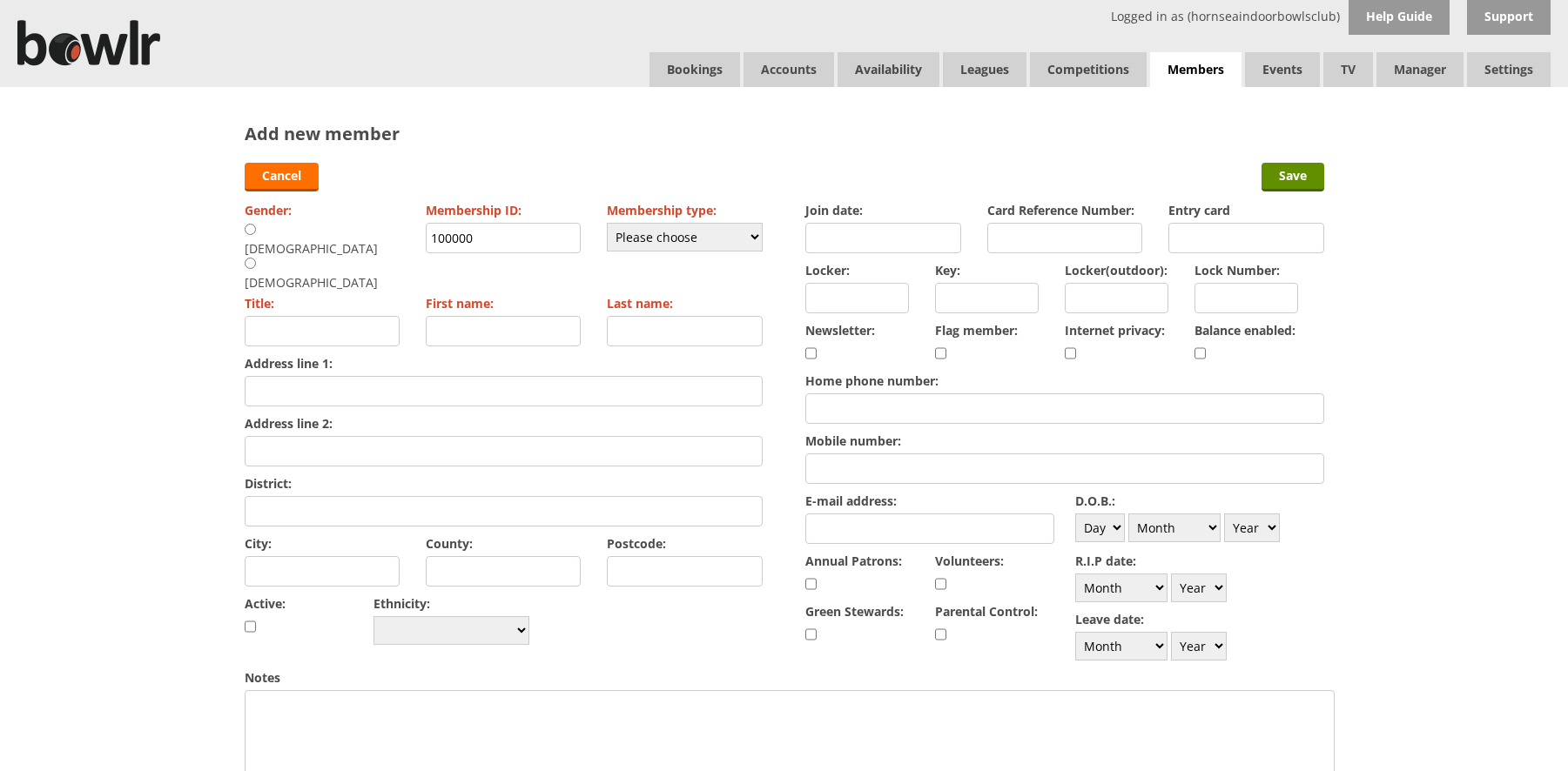
click at [327, 256] on div "Female" at bounding box center [318, 273] width 148 height 34
click at [256, 256] on input "radio" at bounding box center [250, 263] width 11 height 13
radio input "true"
type input "Mrs"
drag, startPoint x: 490, startPoint y: 242, endPoint x: 363, endPoint y: 244, distance: 127.0
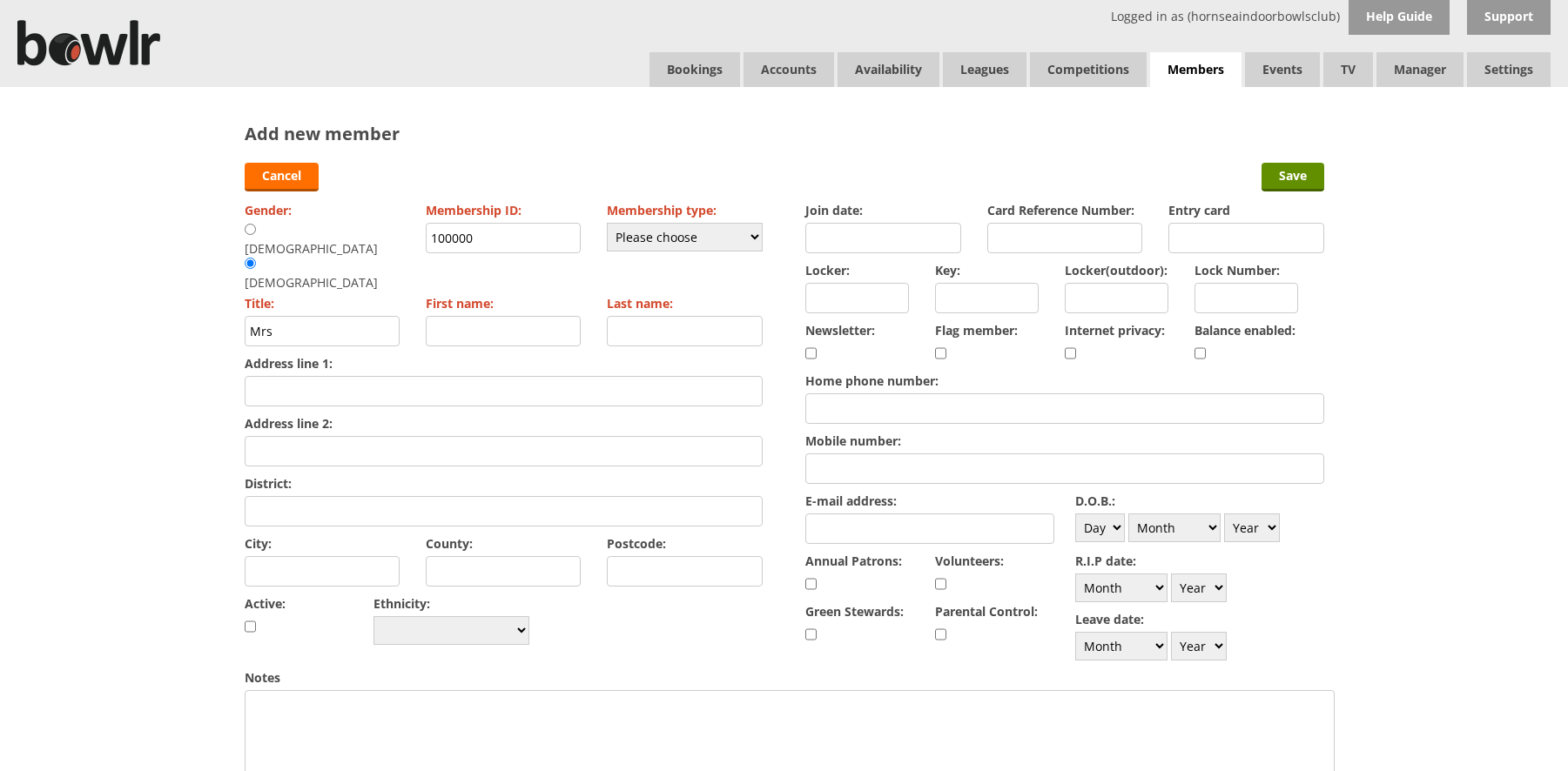
click at [363, 244] on div "Gender: Male Female Membership ID: 100000 Membership type: Please choose Full m…" at bounding box center [503, 423] width 518 height 451
type input "1114"
drag, startPoint x: 725, startPoint y: 237, endPoint x: 711, endPoint y: 246, distance: 16.6
click at [725, 237] on select "Please choose Full members Rollabowl Juniors Social Members Student Pending Lef…" at bounding box center [684, 237] width 156 height 29
select select "1"
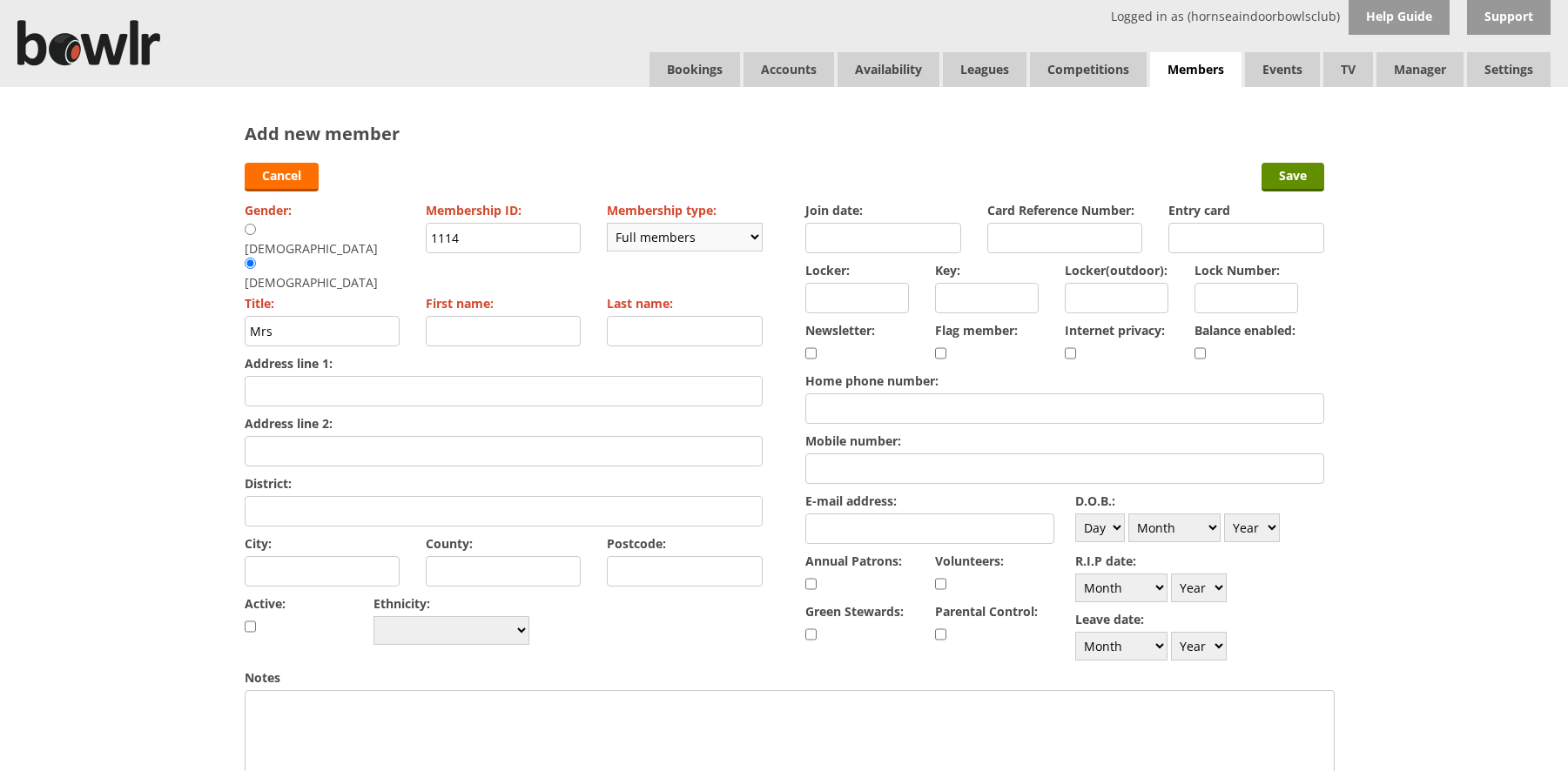
click at [606, 223] on select "Please choose Full members Rollabowl Juniors Social Members Student Pending Lef…" at bounding box center [684, 237] width 156 height 29
checkbox input "true"
click at [473, 316] on input "First name:" at bounding box center [504, 332] width 156 height 31
type input "Janice"
drag, startPoint x: 638, startPoint y: 291, endPoint x: 627, endPoint y: 287, distance: 11.7
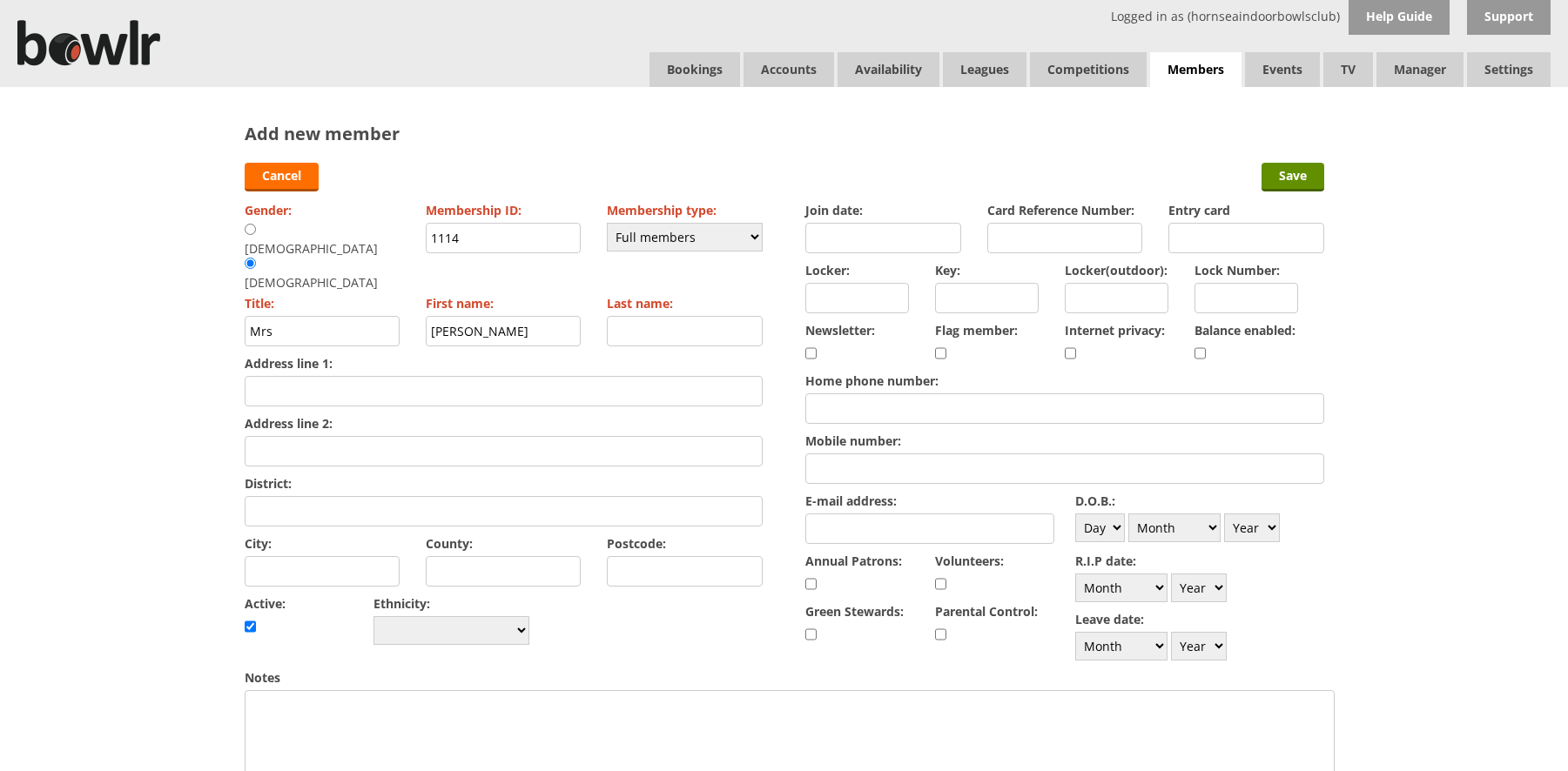
click at [631, 316] on input "Last name:" at bounding box center [684, 332] width 156 height 31
type input "Bassett"
click at [840, 235] on input "Join date:" at bounding box center [883, 238] width 156 height 31
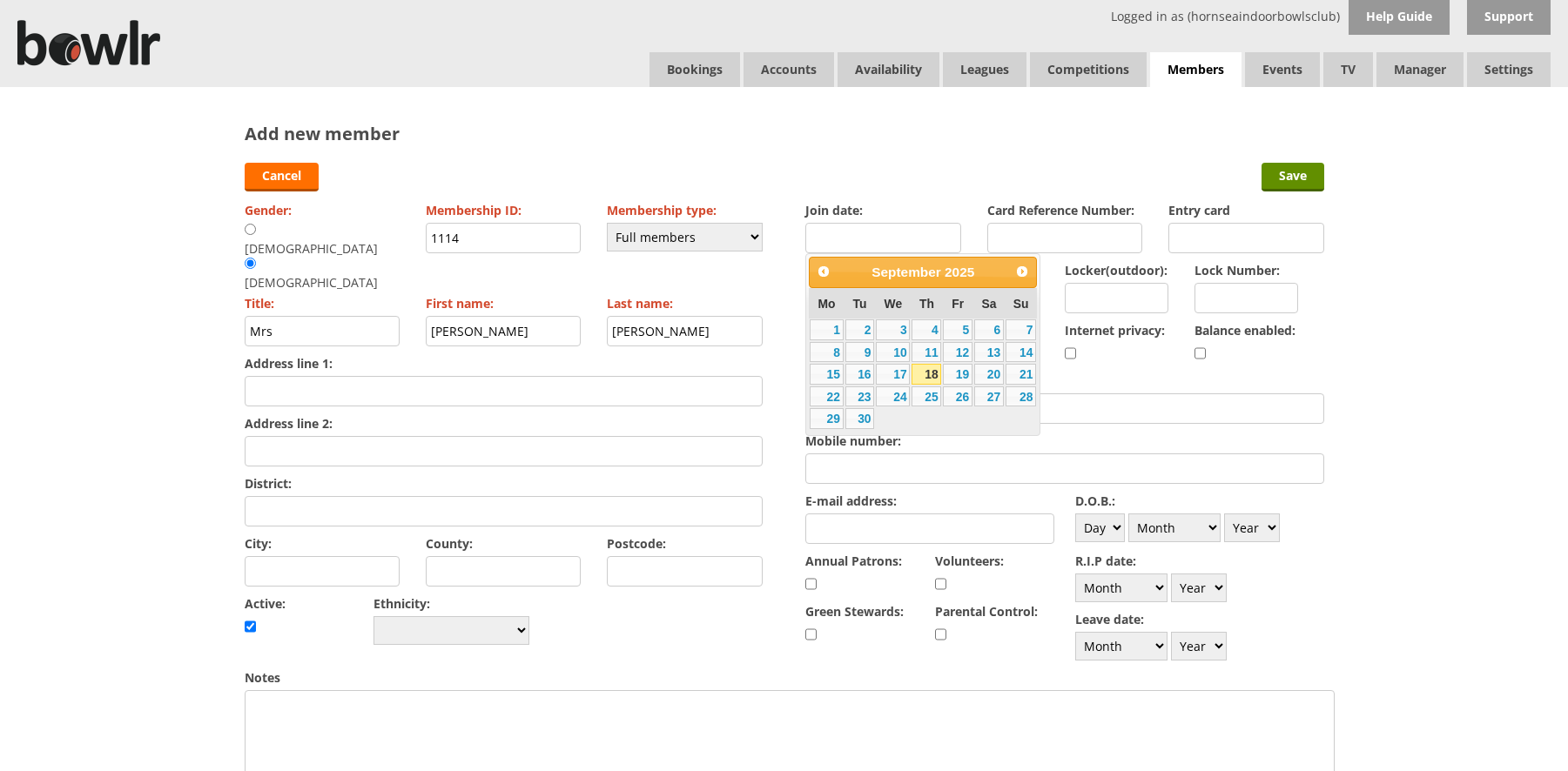
click at [921, 376] on link "18" at bounding box center [926, 373] width 30 height 21
type input "[DATE]"
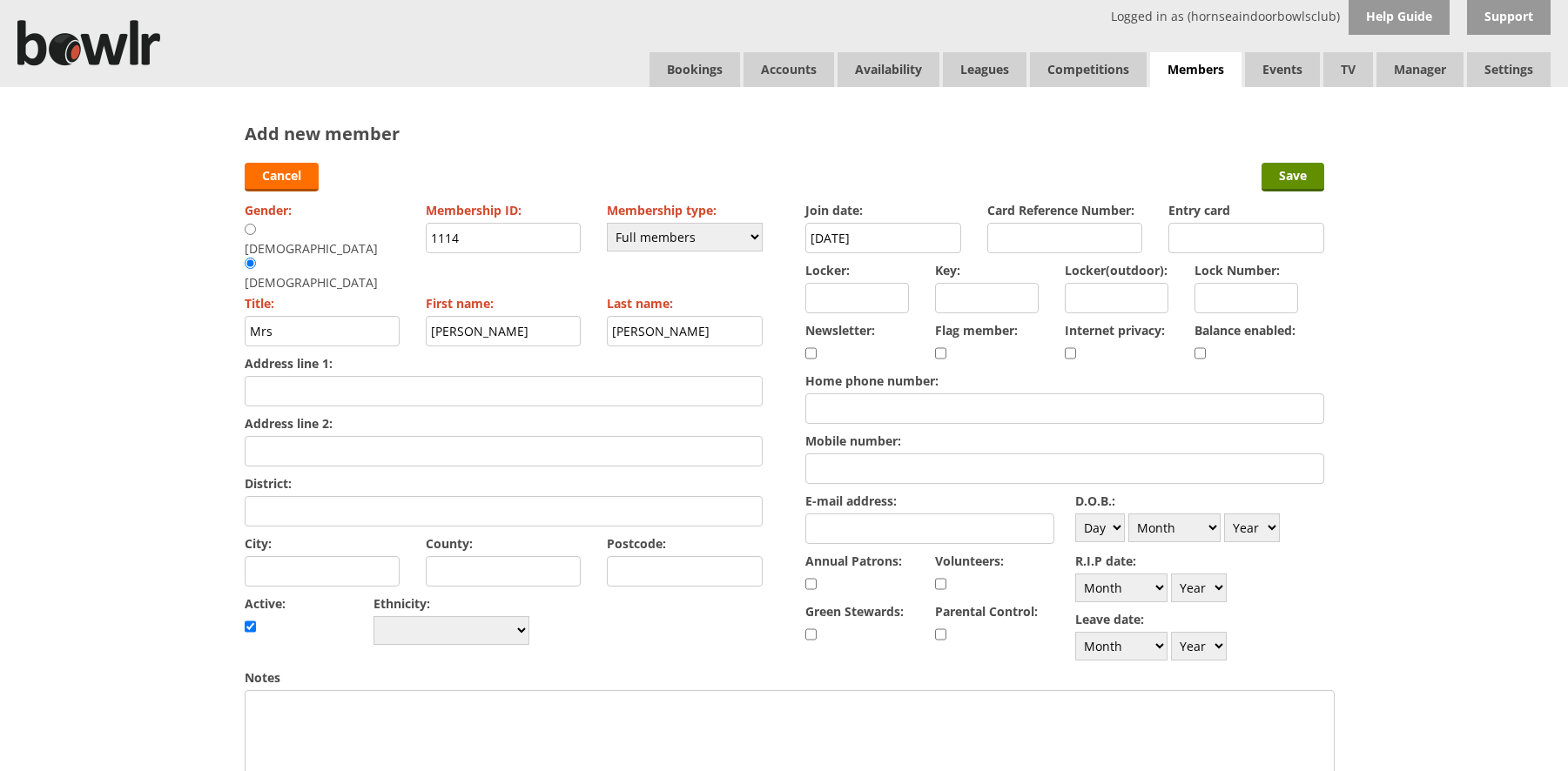
click at [1205, 351] on input "checkbox" at bounding box center [1200, 352] width 11 height 21
checkbox input "true"
click at [517, 376] on input "Address line 1:" at bounding box center [503, 391] width 518 height 31
type input "11 Peacehaven Close"
click at [407, 436] on input "Address line 2:" at bounding box center [503, 451] width 518 height 31
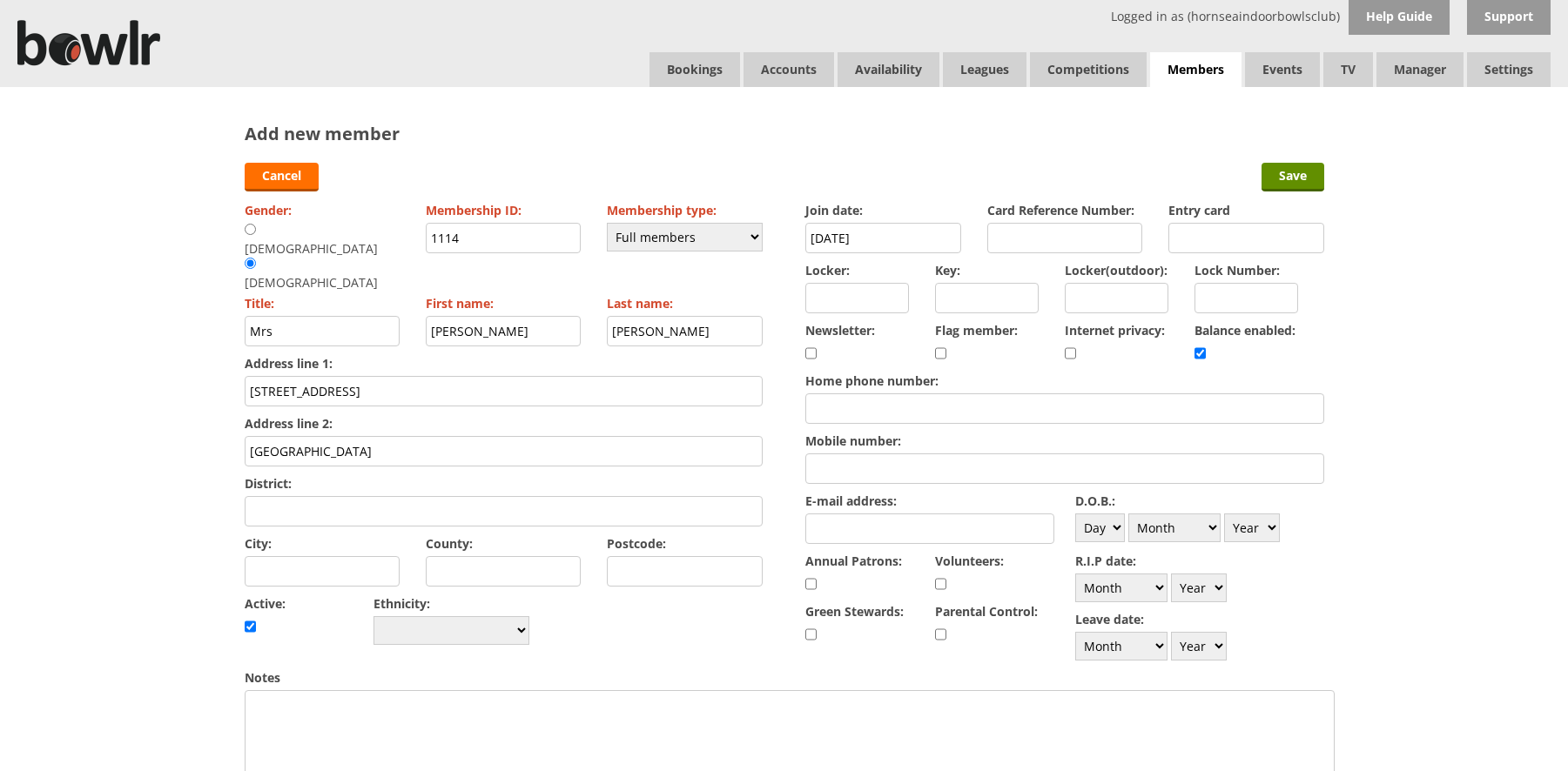
type input "Dorchester Road"
click at [315, 556] on input "City:" at bounding box center [323, 572] width 156 height 31
type input "Hull"
click at [720, 556] on input "Postcode:" at bounding box center [684, 572] width 156 height 31
type input "HU7 6BN"
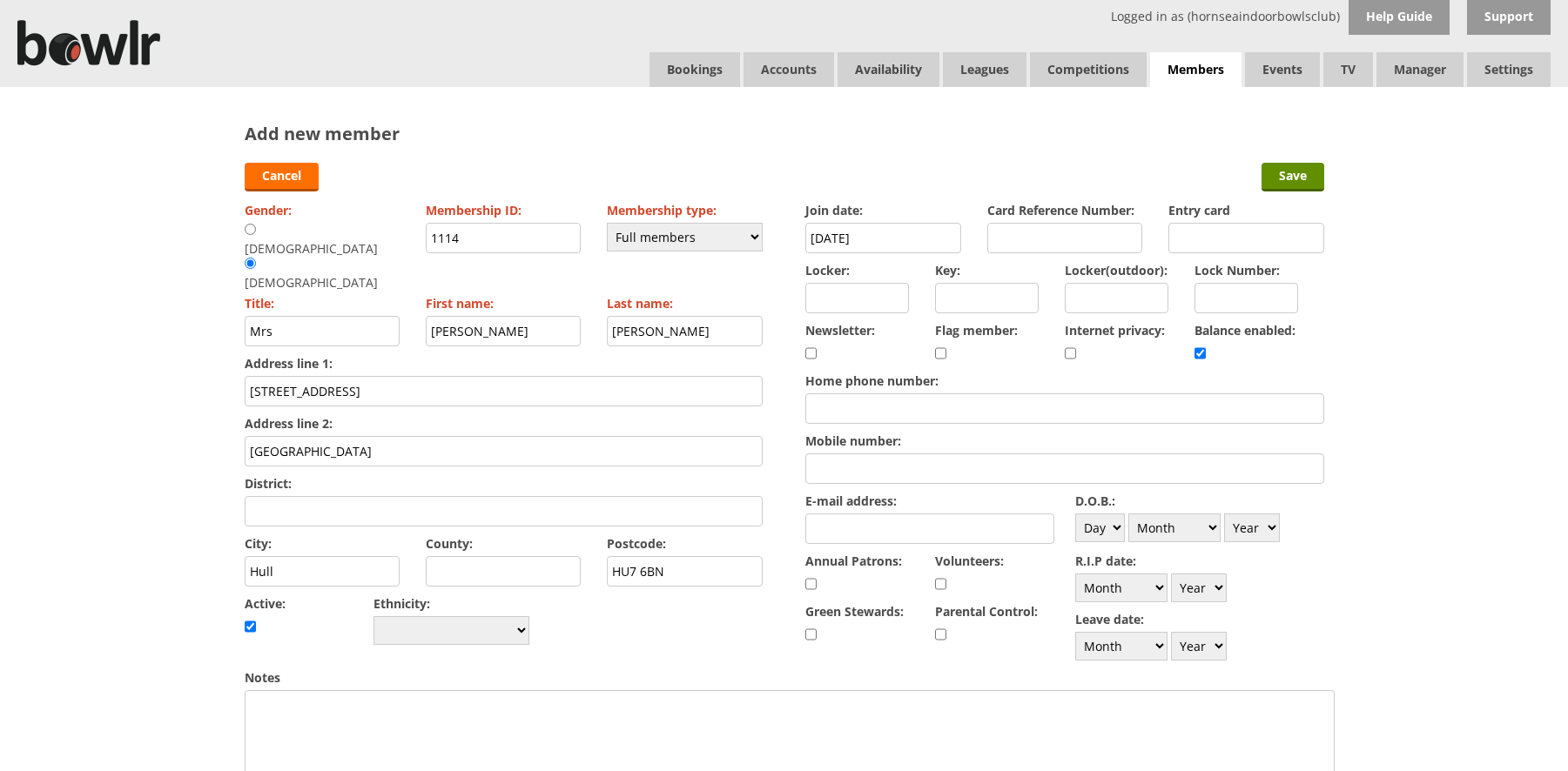
click at [875, 534] on input "E-mail address:" at bounding box center [929, 529] width 249 height 31
type input "bassett.janice@yahoo.co.uk"
click at [912, 459] on input "Mobile number:" at bounding box center [1063, 468] width 518 height 31
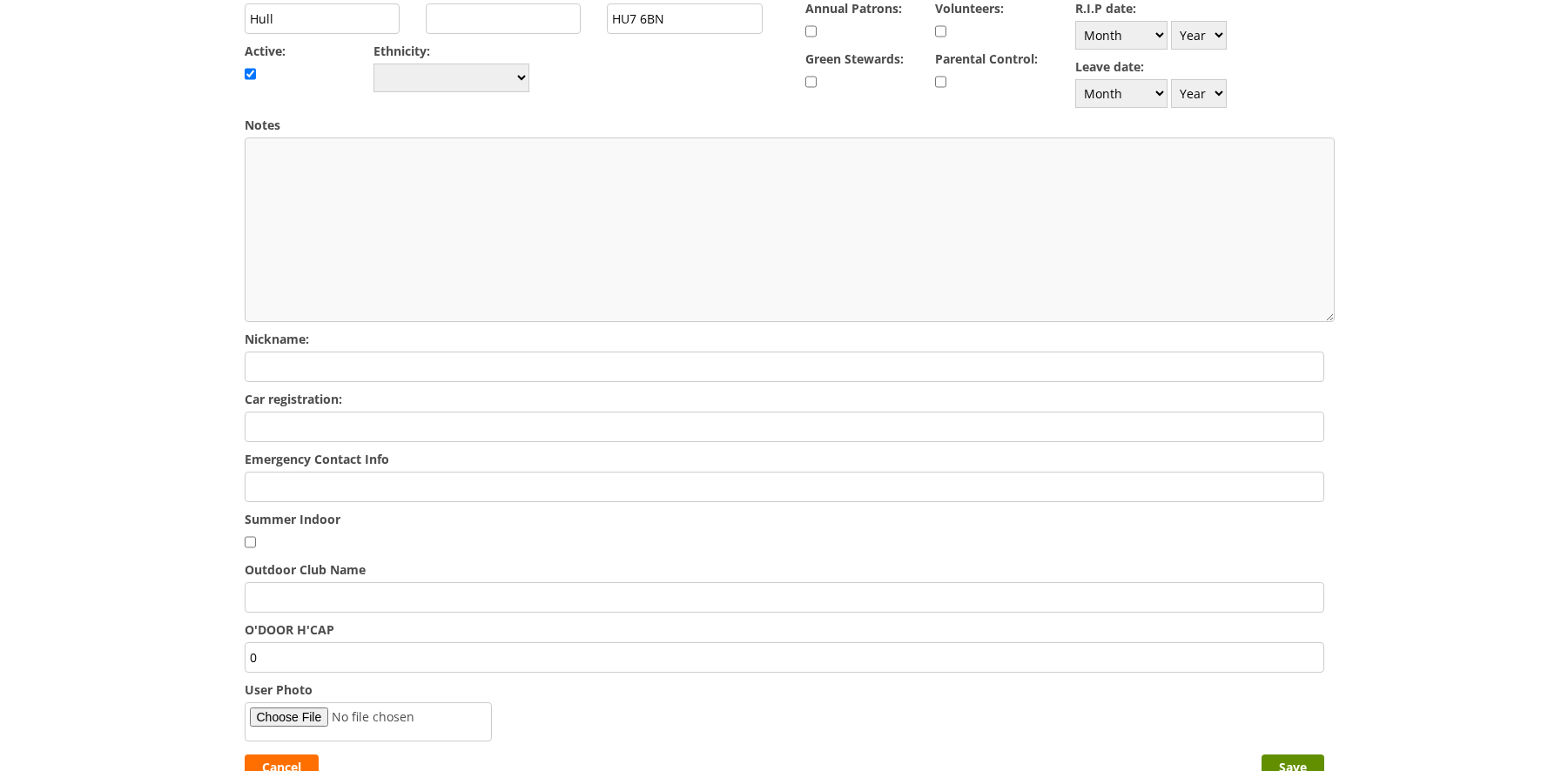
scroll to position [728, 0]
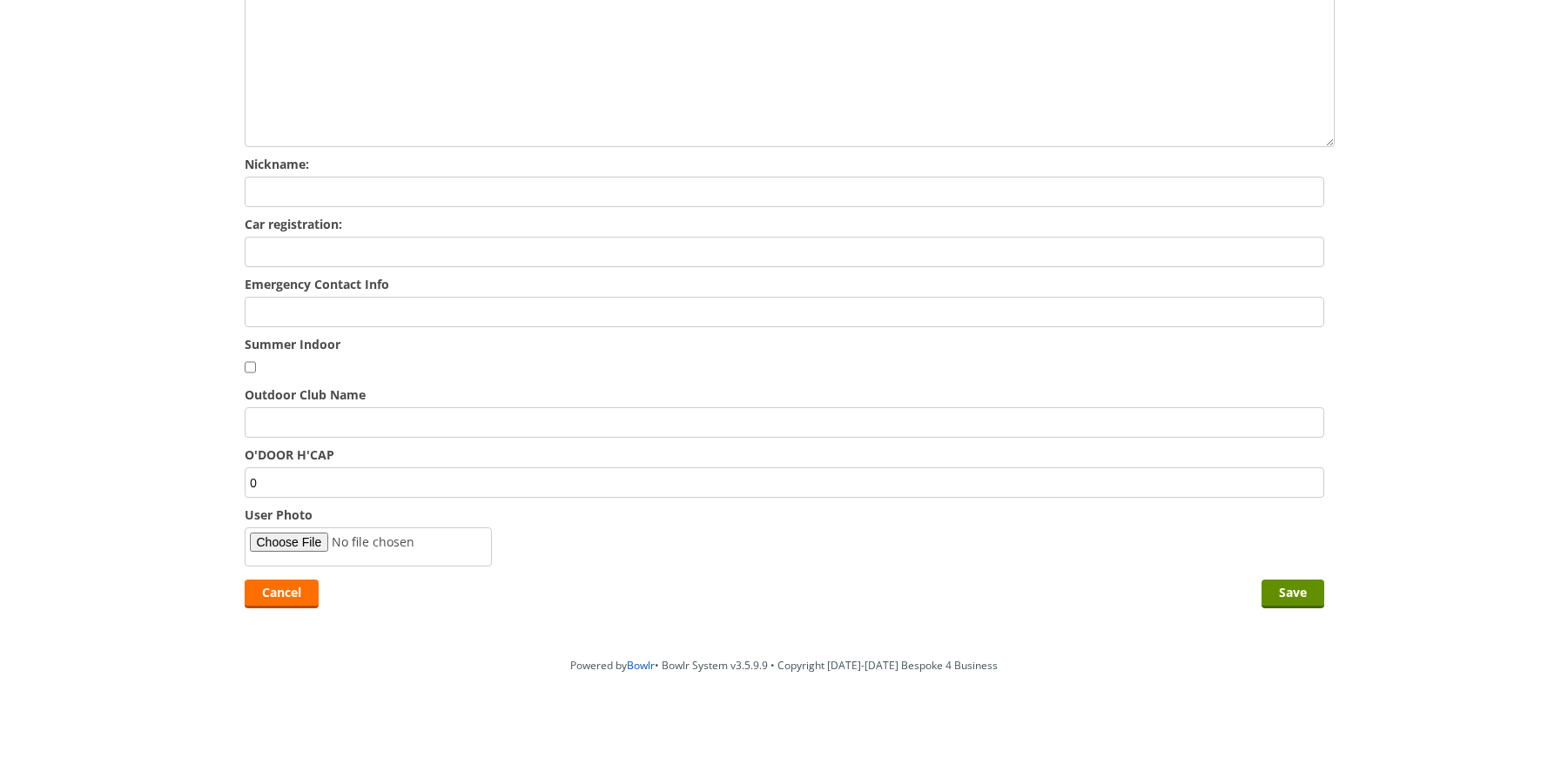
type input "07515018589"
click at [501, 313] on input "Emergency Contact Info" at bounding box center [784, 313] width 1079 height 31
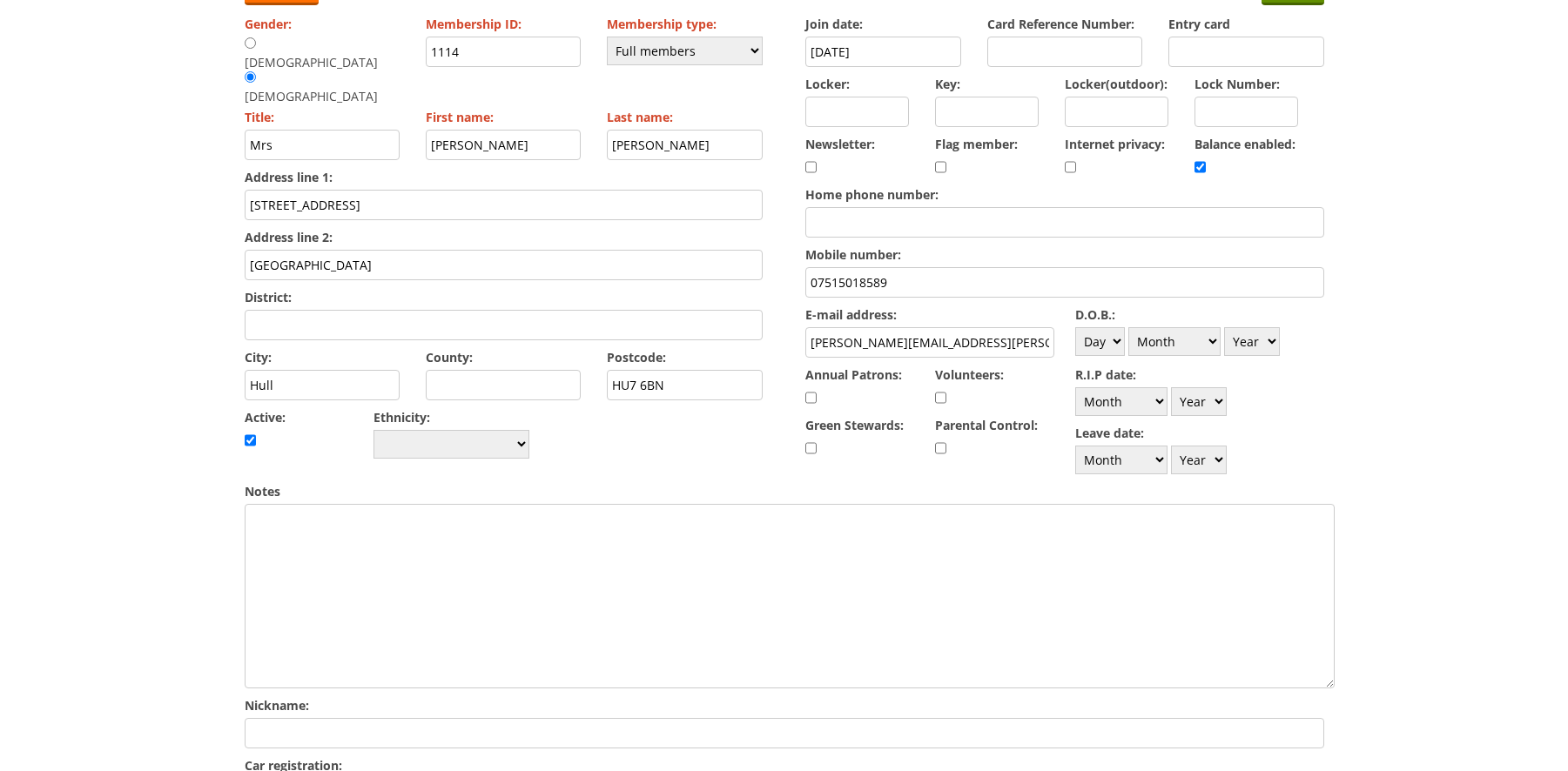
scroll to position [0, 0]
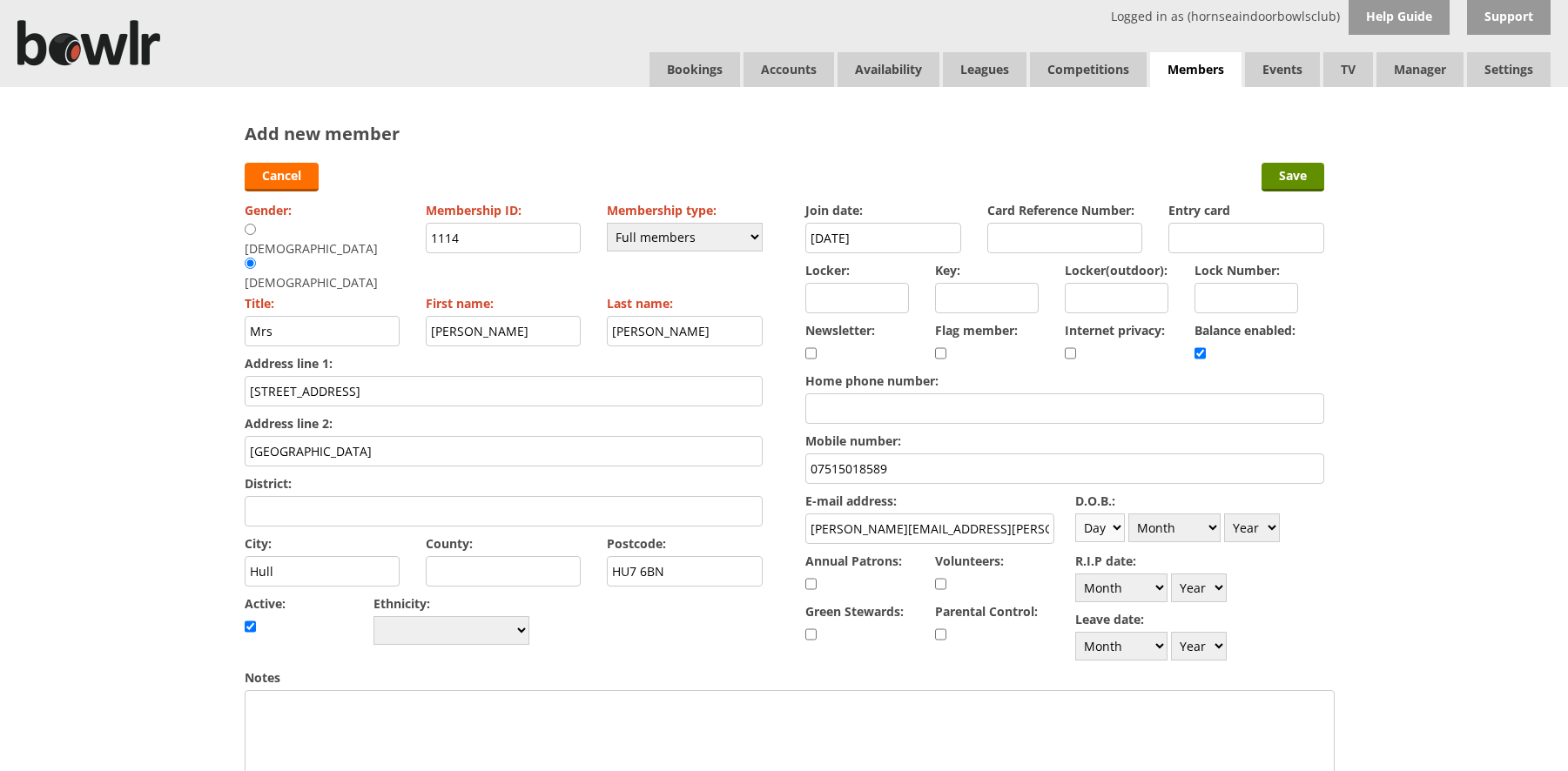
type input "Michael Bassett - 07873336149"
click at [1112, 521] on select "Day 1 2 3 4 5 6 7 8 9 10 11 12 13 14 15 16 17 18 19 20 21 22 23 24 25 26 27 28 …" at bounding box center [1099, 528] width 50 height 29
select select "14"
click at [1075, 514] on select "Day 1 2 3 4 5 6 7 8 9 10 11 12 13 14 15 16 17 18 19 20 21 22 23 24 25 26 27 28 …" at bounding box center [1099, 528] width 50 height 29
click at [1159, 536] on select "Month January February March April May June July August September October Novem…" at bounding box center [1175, 528] width 92 height 29
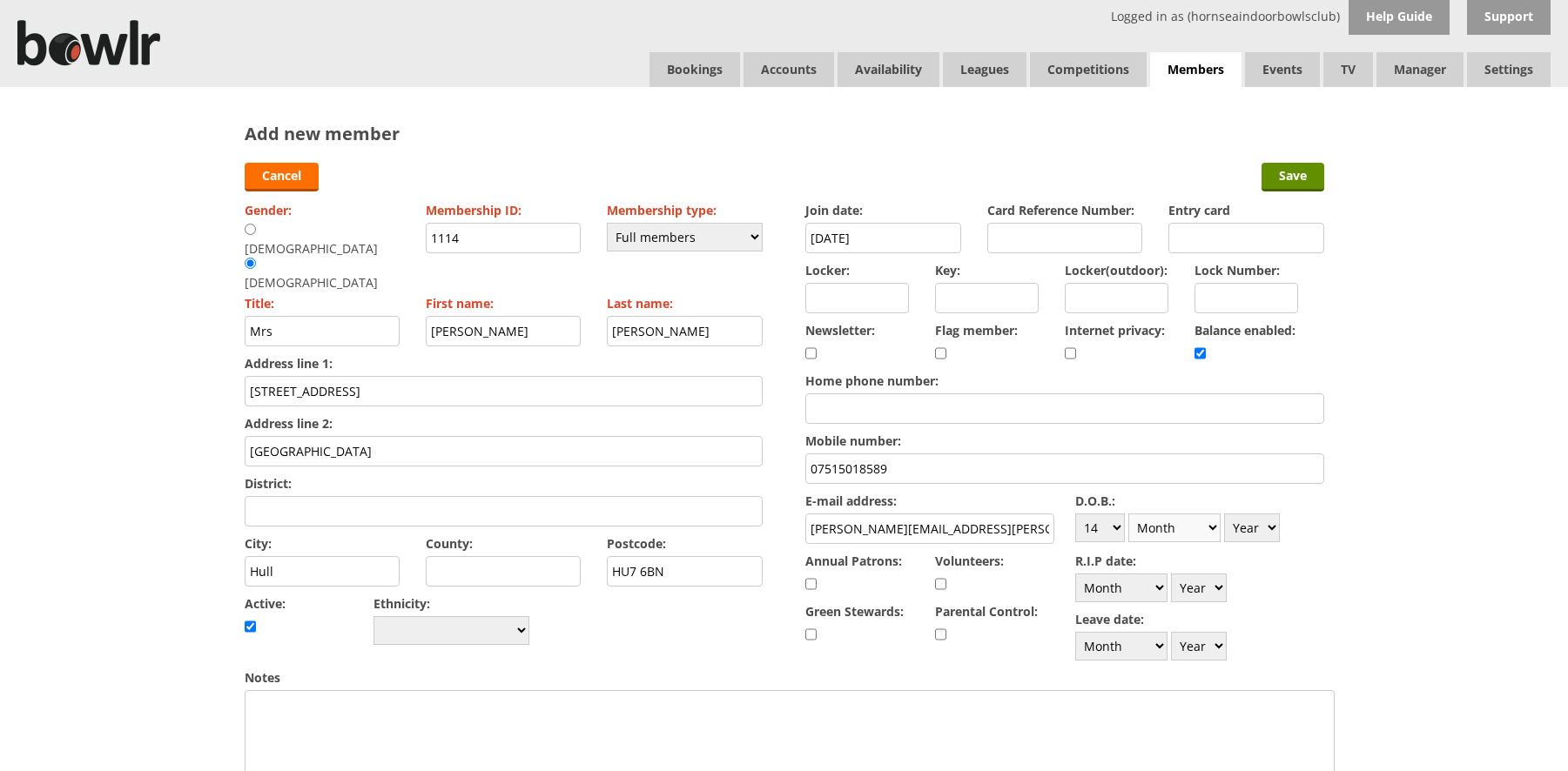
select select "6"
click at [1128, 514] on select "Month January February March April May June July August September October Novem…" at bounding box center [1175, 528] width 92 height 29
click at [1247, 520] on select "Year 1900 1901 1902 1903 1904 1905 1906 1907 1908 1909 1910 1911 1912 1913 1914…" at bounding box center [1251, 528] width 55 height 29
select select "1957"
click at [1224, 514] on select "Year 1900 1901 1902 1903 1904 1905 1906 1907 1908 1909 1910 1911 1912 1913 1914…" at bounding box center [1251, 528] width 55 height 29
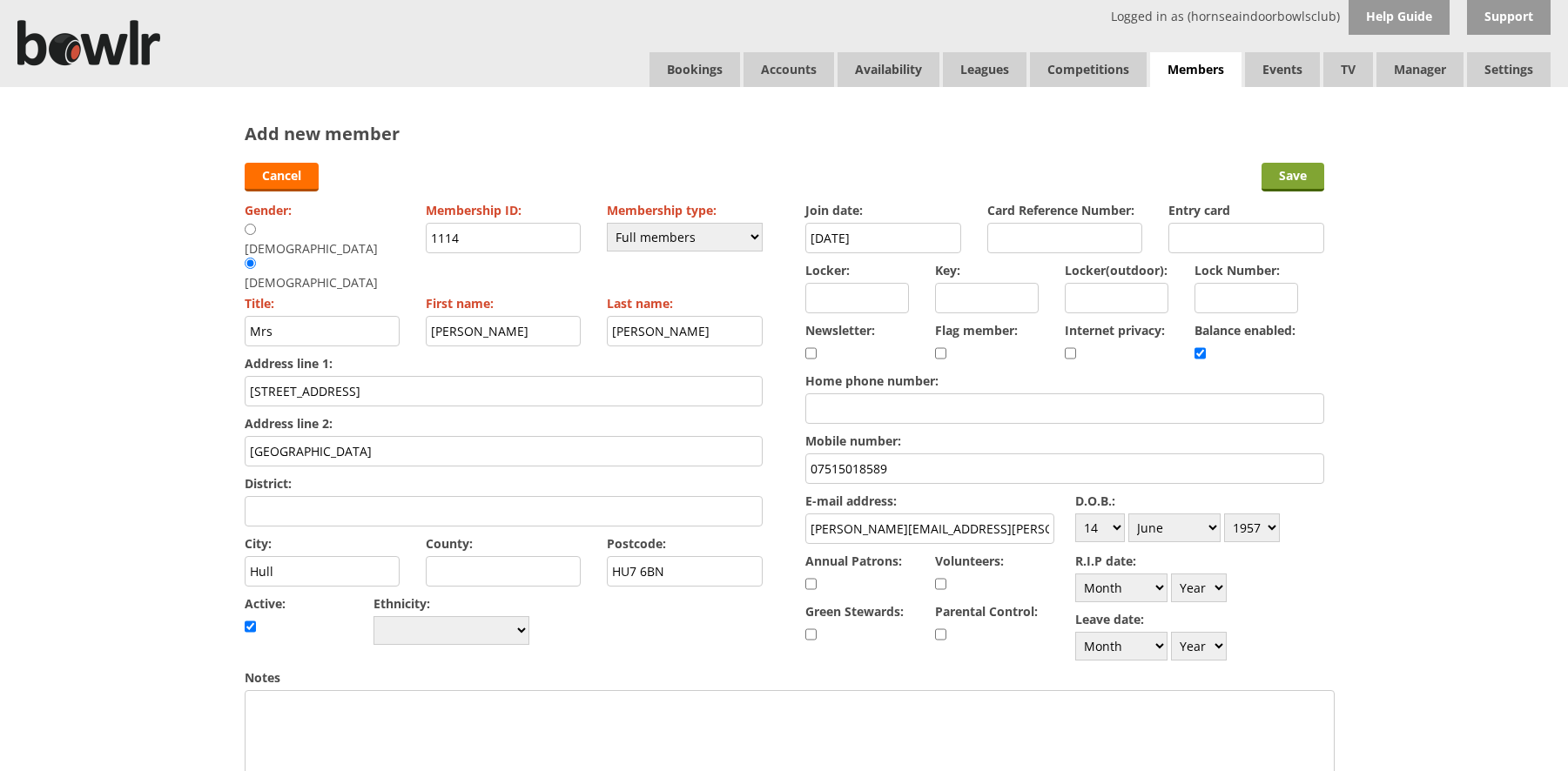
click at [1280, 180] on input "Save" at bounding box center [1292, 178] width 63 height 29
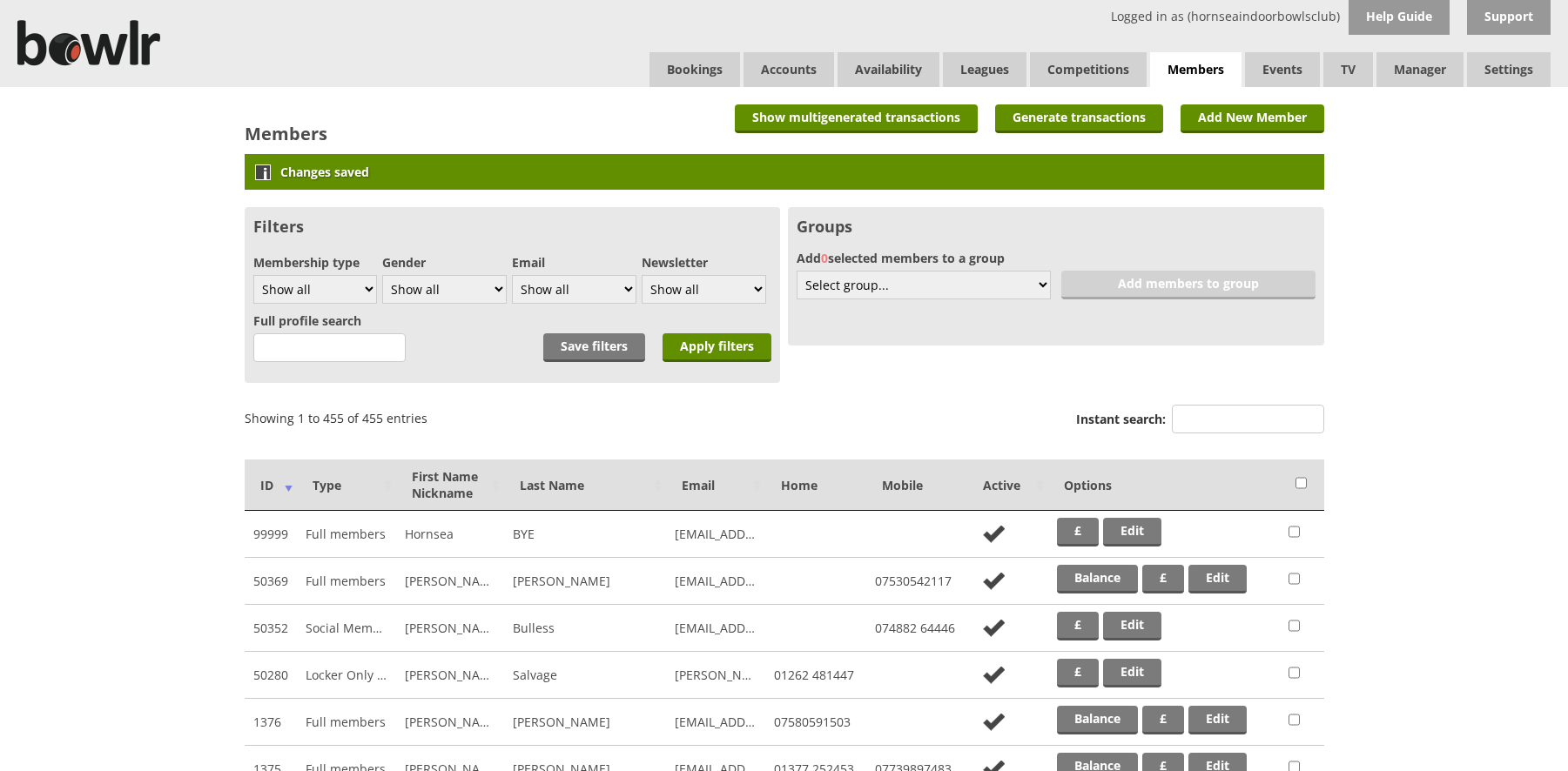
click at [1239, 404] on div "Instant search:" at bounding box center [1200, 421] width 248 height 42
click at [1228, 409] on input "Instant search:" at bounding box center [1248, 419] width 152 height 29
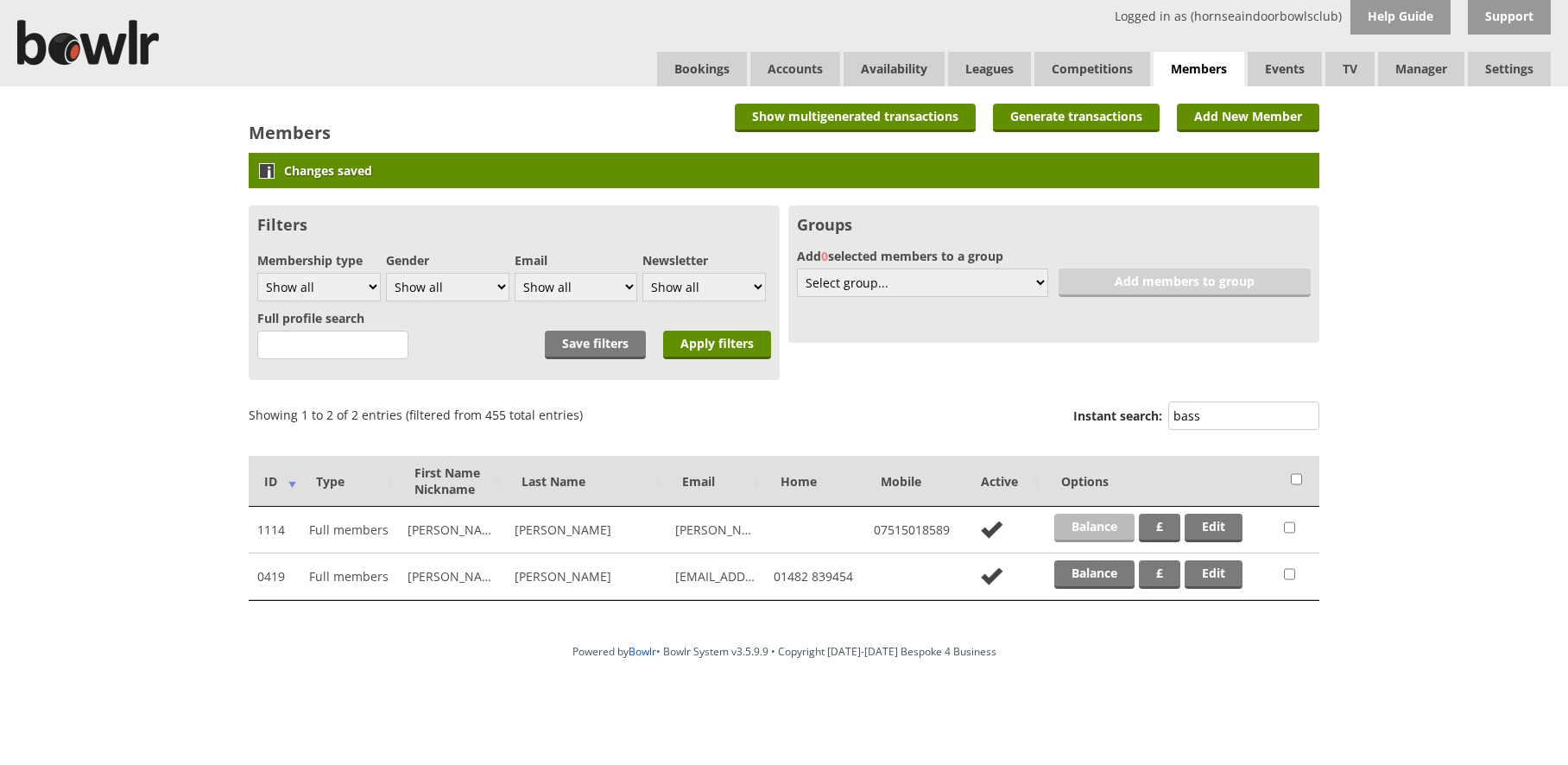
type input "bass"
click at [1097, 531] on link "Balance" at bounding box center [1094, 528] width 80 height 29
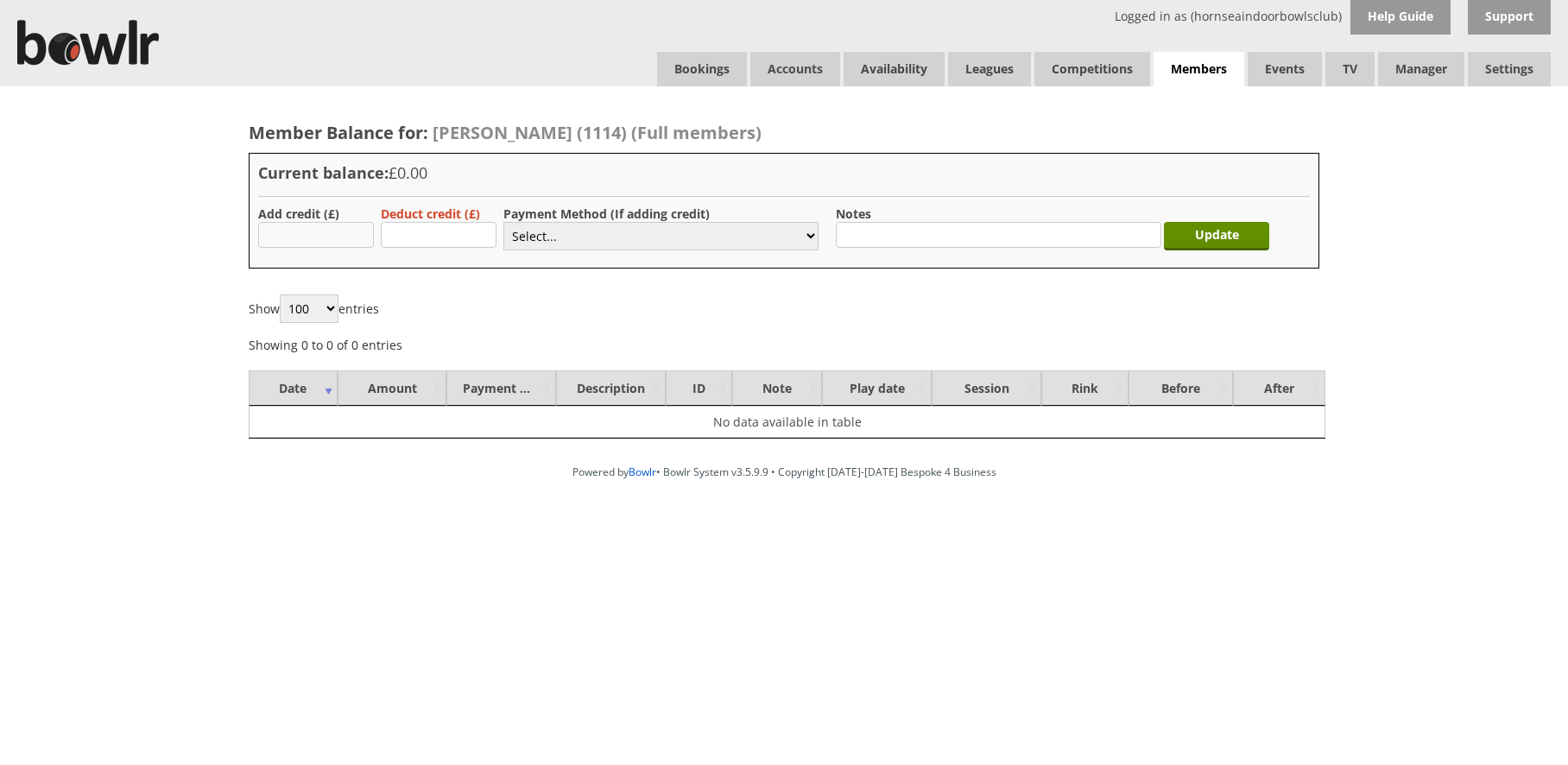
click at [339, 245] on input "text" at bounding box center [316, 235] width 116 height 26
type input "40.00"
click at [480, 235] on input "text" at bounding box center [439, 235] width 116 height 26
click at [521, 230] on select "Select... Cash Card Cheque Bank Transfer Other Member Card Gift Voucher Balance" at bounding box center [661, 236] width 316 height 29
select select "1"
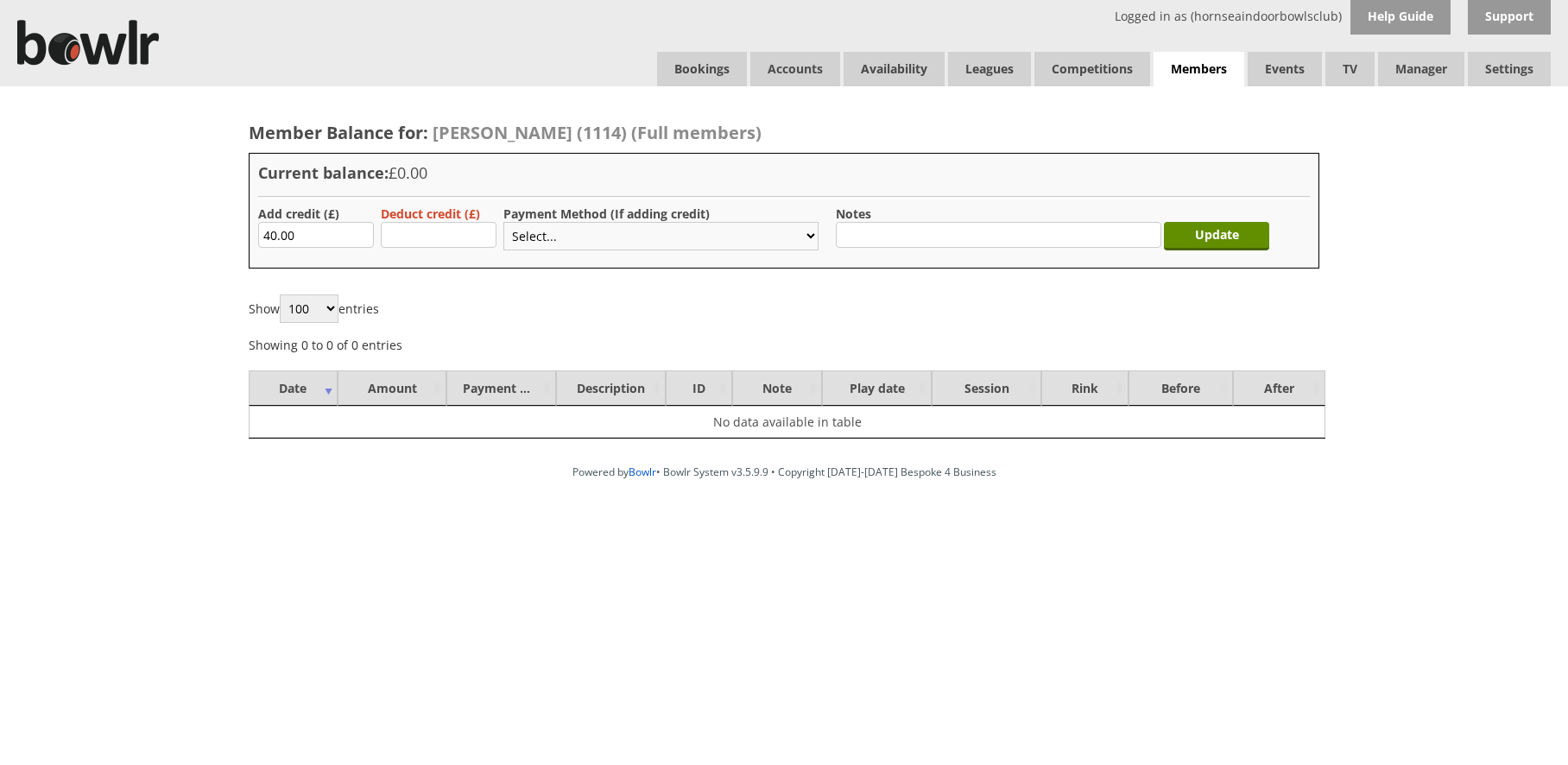
click at [503, 222] on select "Select... Cash Card Cheque Bank Transfer Other Member Card Gift Voucher Balance" at bounding box center [661, 236] width 316 height 29
click at [1199, 234] on input "Update" at bounding box center [1216, 236] width 105 height 29
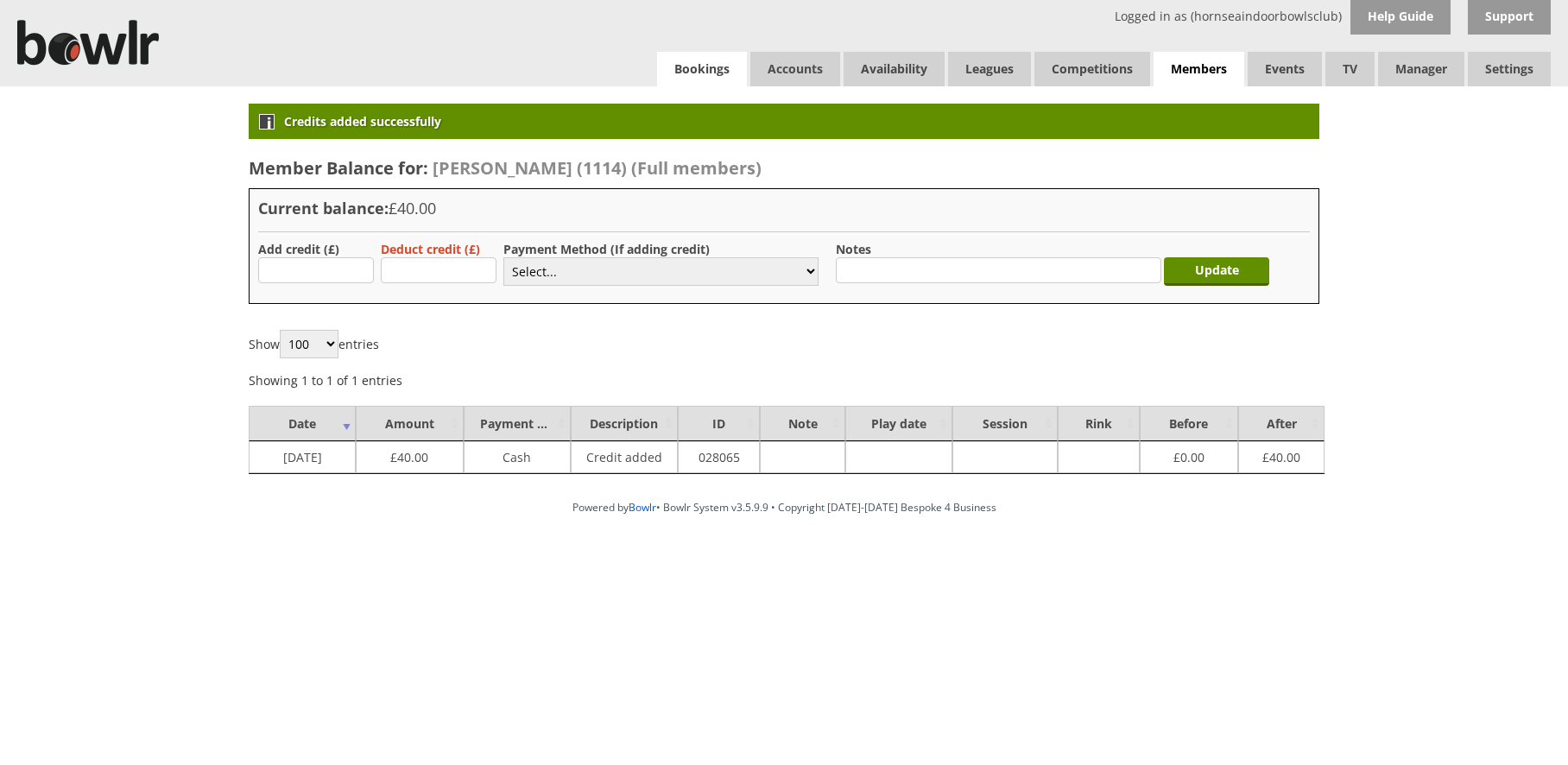
click at [714, 67] on link "Bookings" at bounding box center [702, 69] width 90 height 34
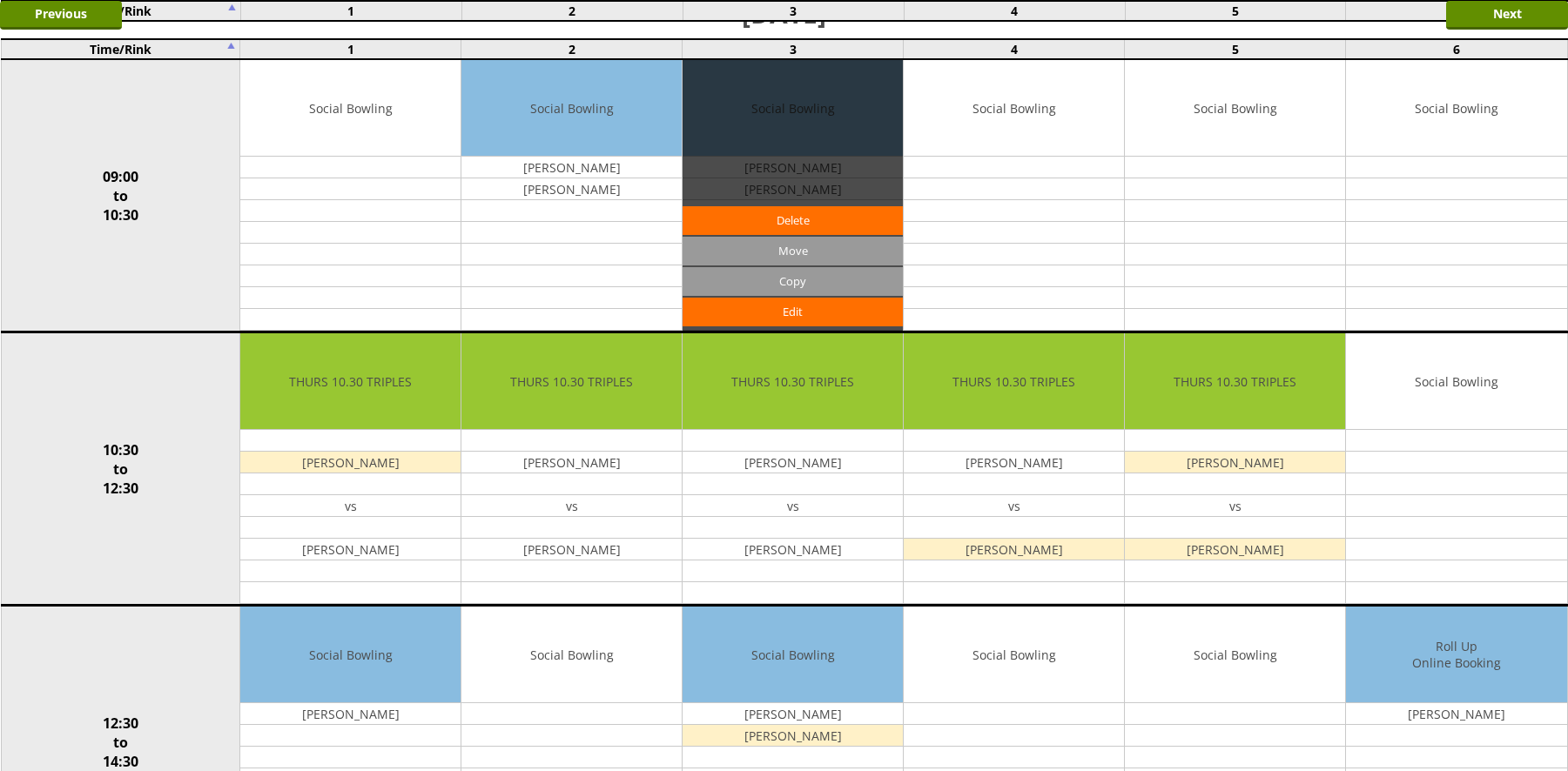
scroll to position [522, 0]
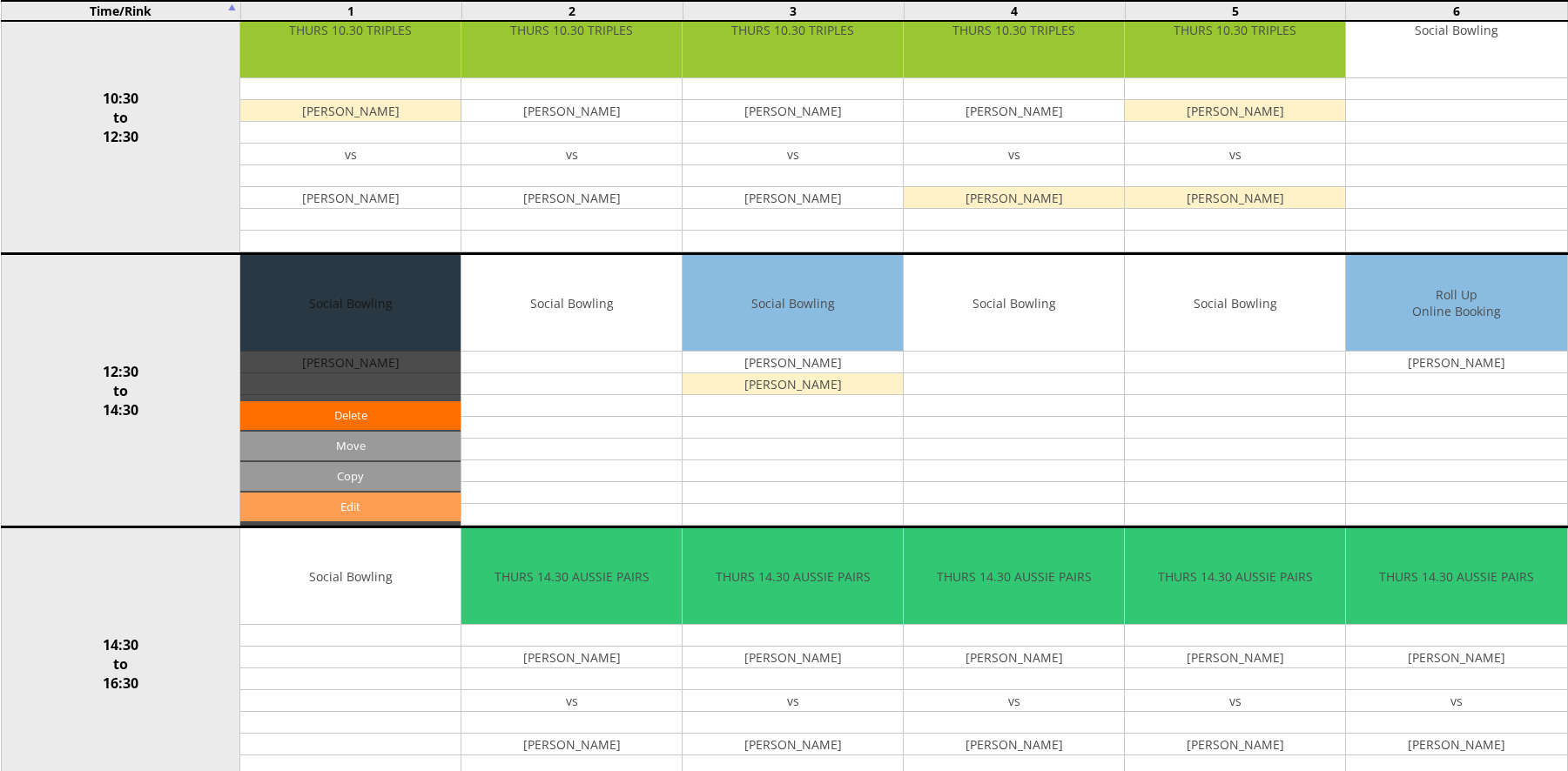
click at [270, 503] on link "Edit" at bounding box center [350, 507] width 220 height 29
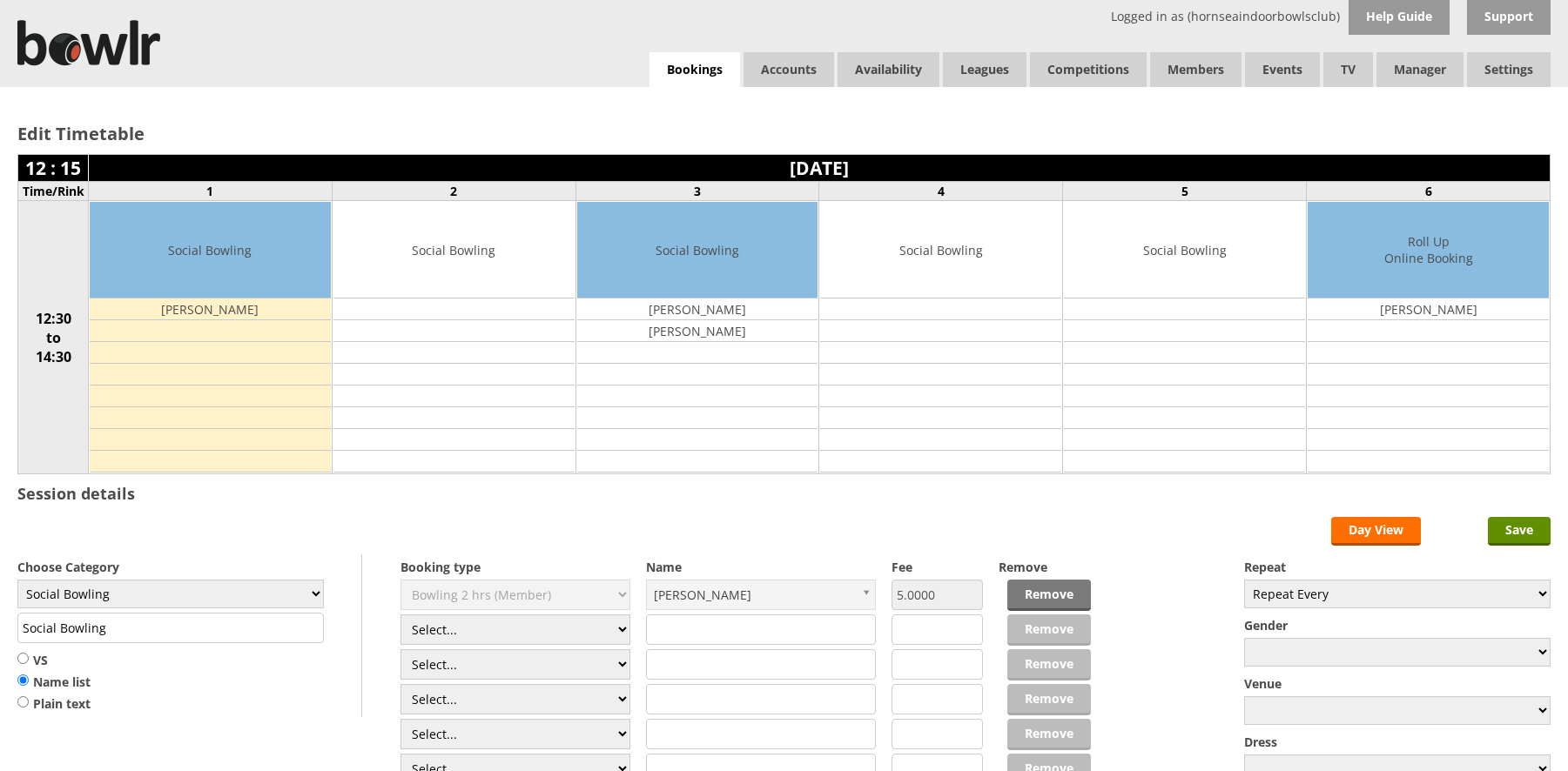
click at [430, 612] on div "Select... Club Competition (Member) Club Competition (Visitor) National (Member…" at bounding box center [516, 718] width 230 height 278
click at [433, 620] on select "Select... Club Competition (Member) Club Competition (Visitor) National (Member…" at bounding box center [516, 630] width 230 height 31
select select "1_50"
click at [401, 614] on select "Select... Club Competition (Member) Club Competition (Visitor) National (Member…" at bounding box center [516, 630] width 230 height 31
type input "5.0000"
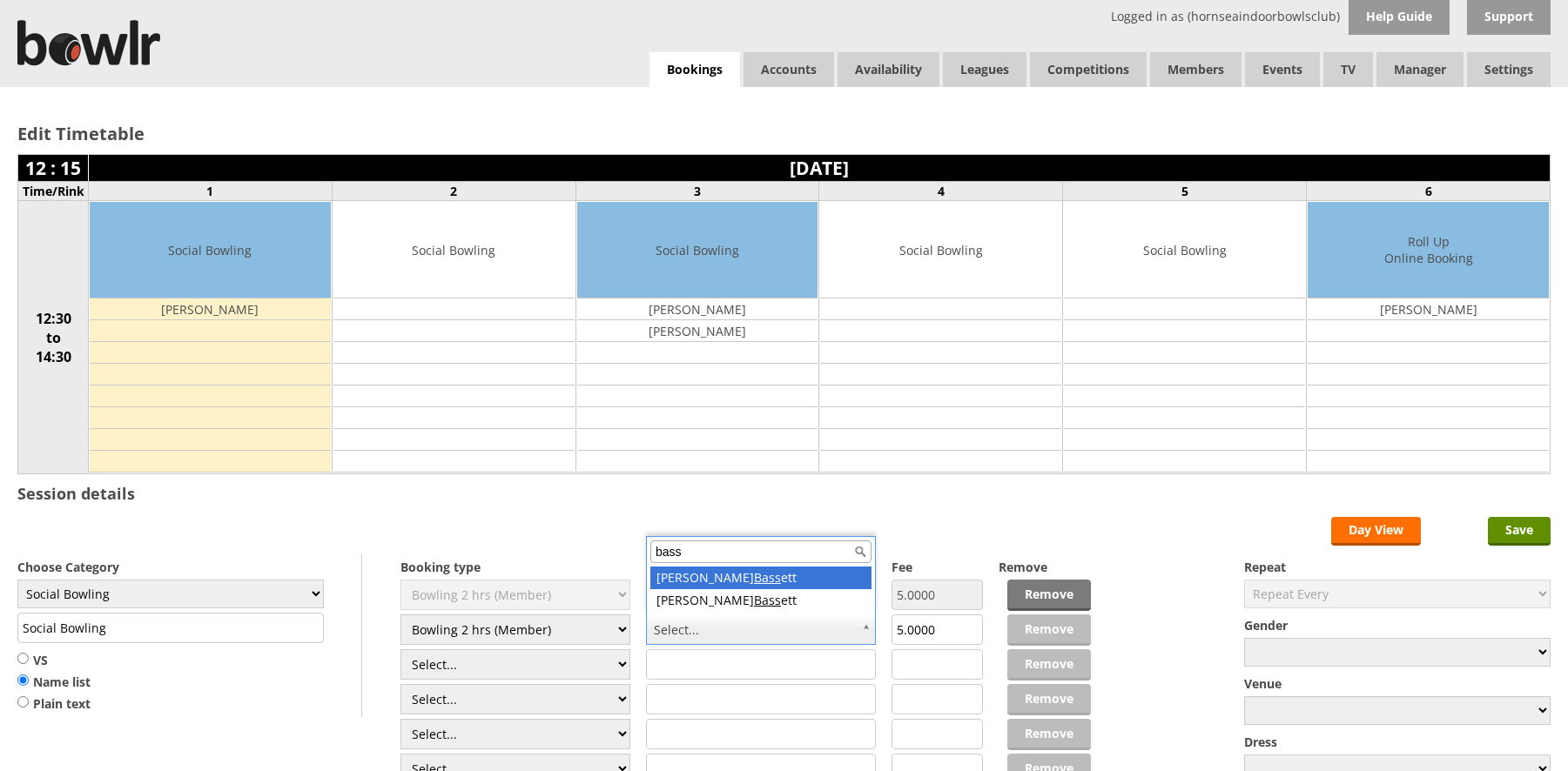
type input "bass"
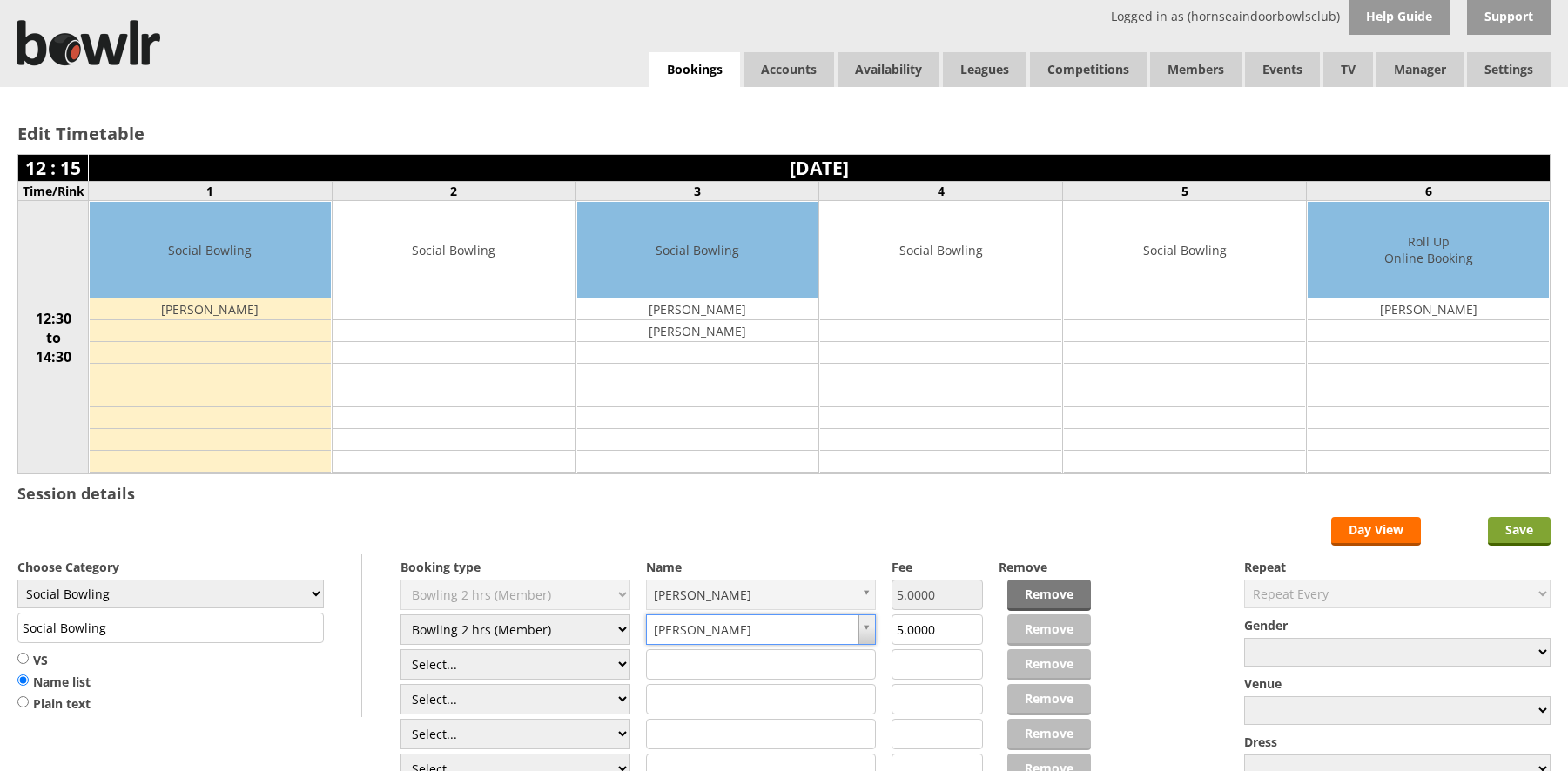
click at [1528, 530] on input "Save" at bounding box center [1518, 532] width 63 height 29
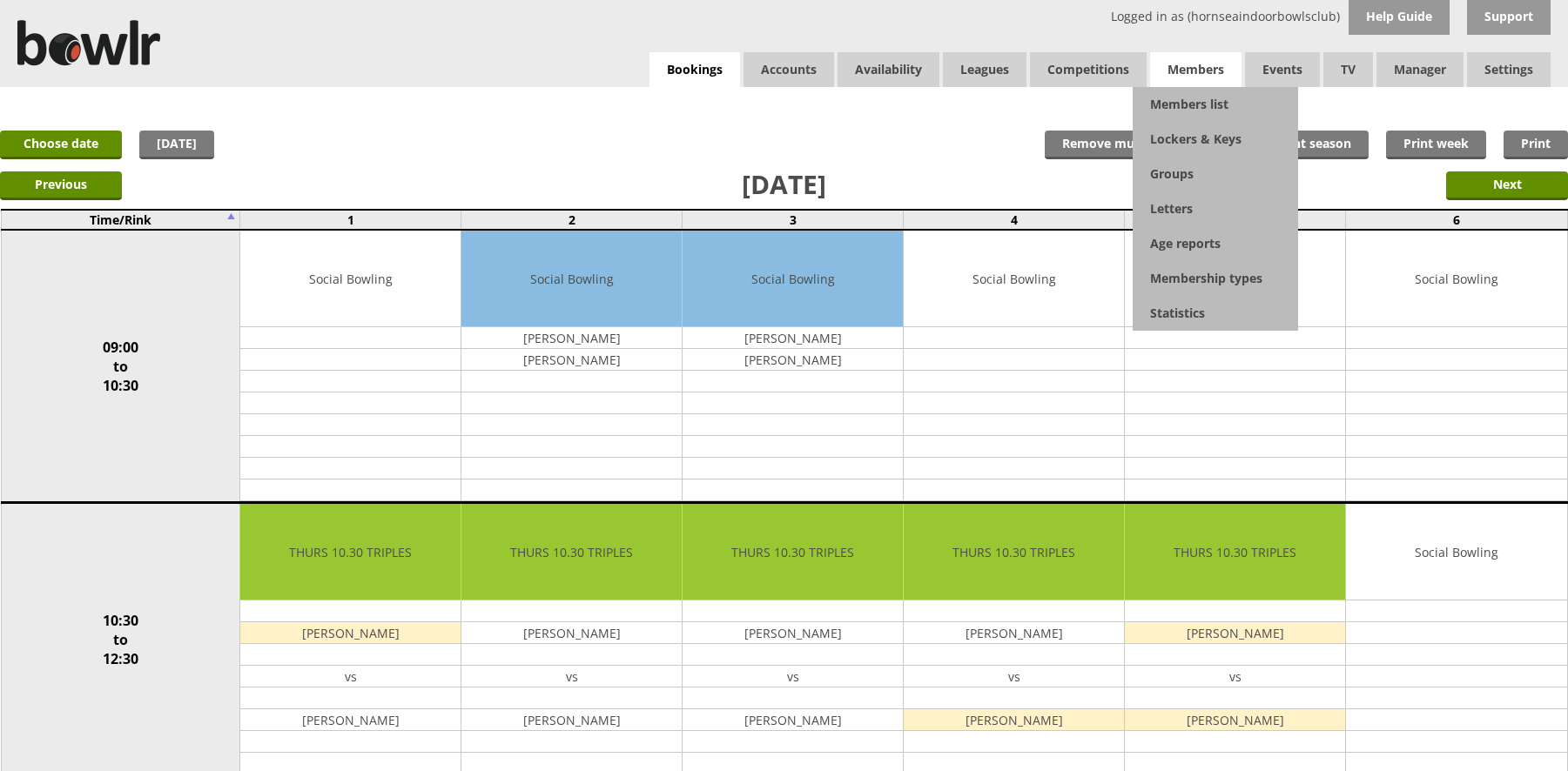
click at [1173, 67] on span "Members" at bounding box center [1195, 70] width 92 height 34
click at [1174, 88] on link "Members list" at bounding box center [1215, 104] width 165 height 34
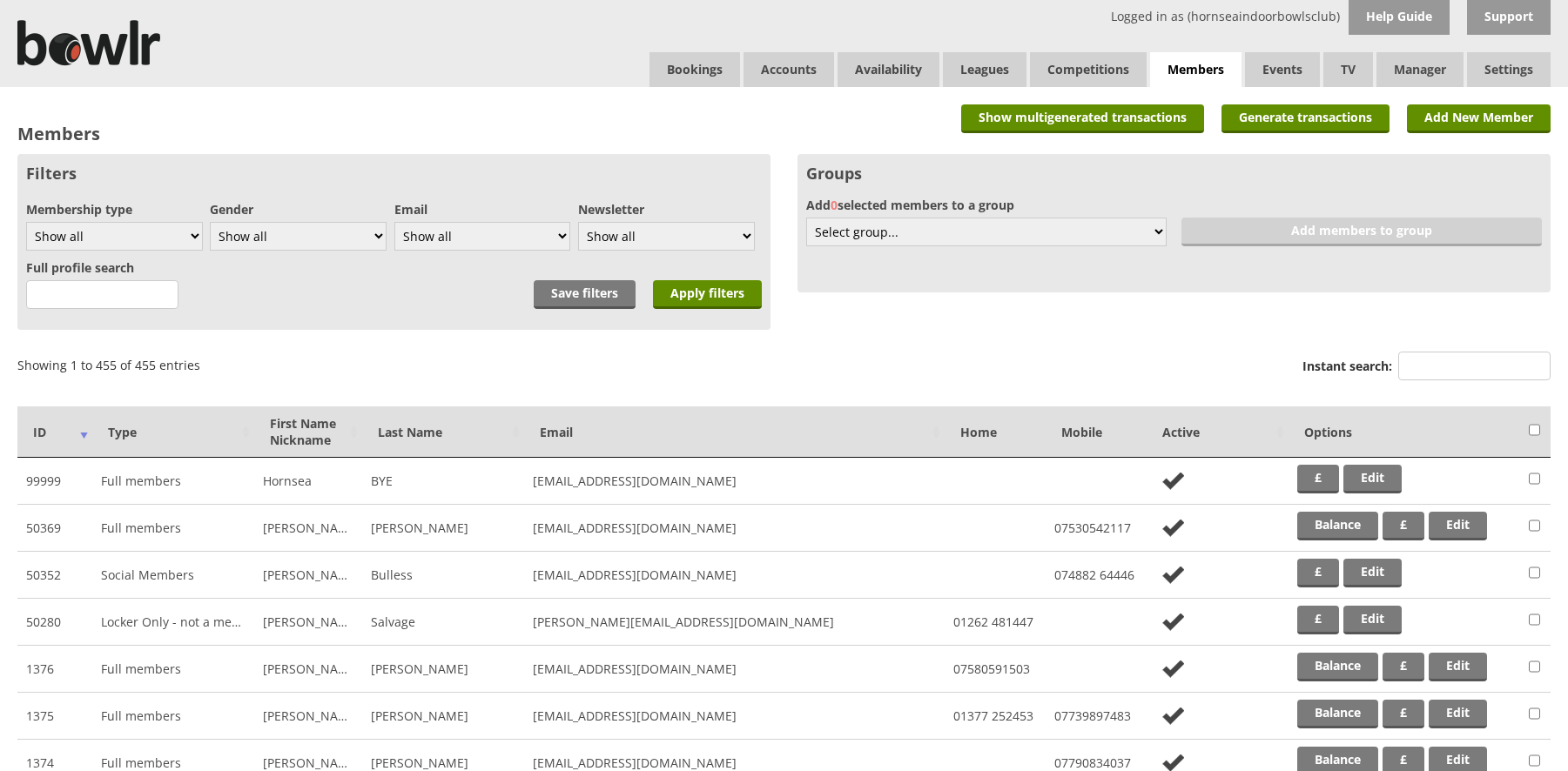
click at [1444, 360] on input "Instant search:" at bounding box center [1474, 366] width 152 height 29
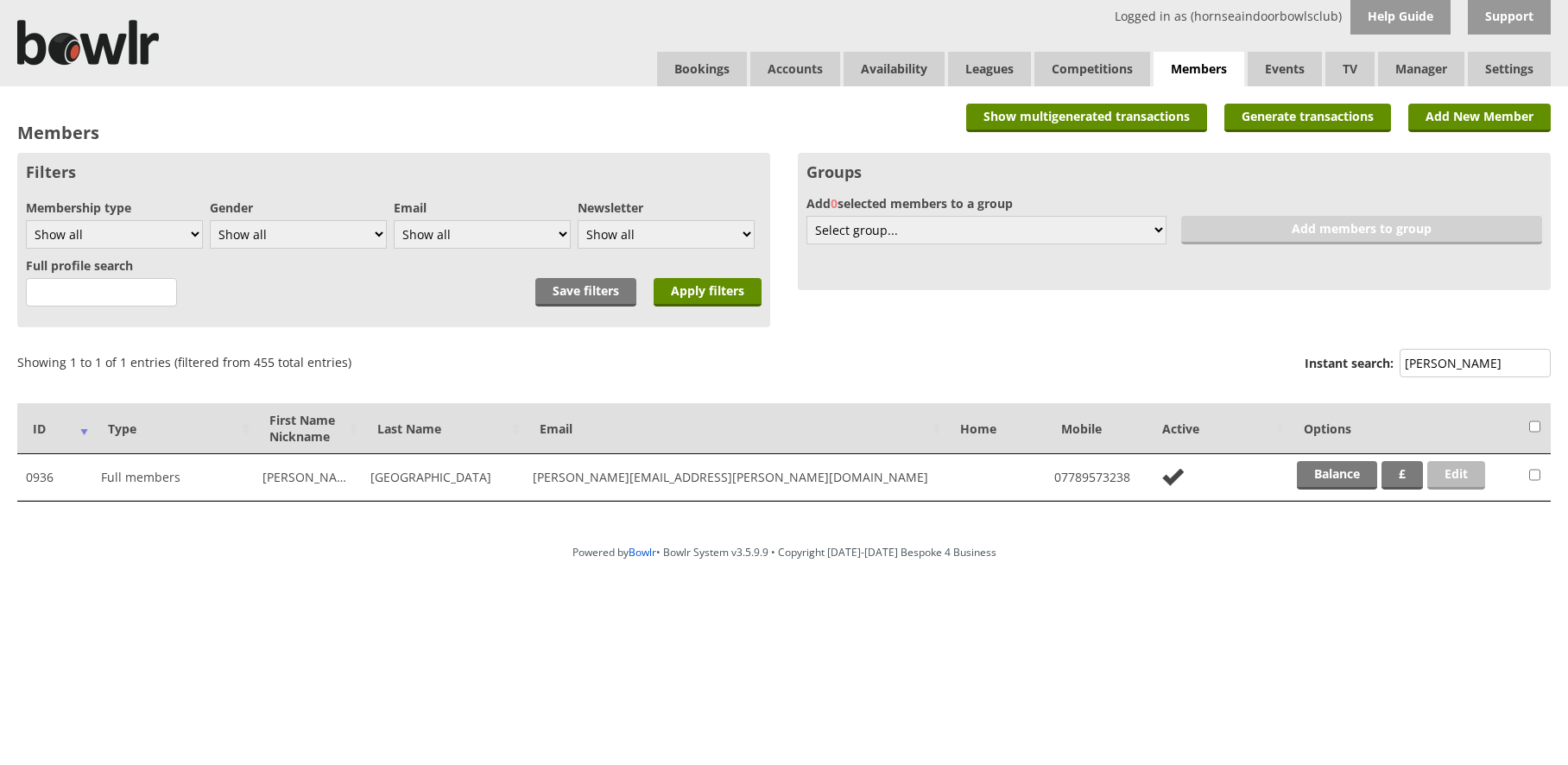
type input "tony lyon"
click at [1451, 470] on link "Edit" at bounding box center [1457, 476] width 58 height 29
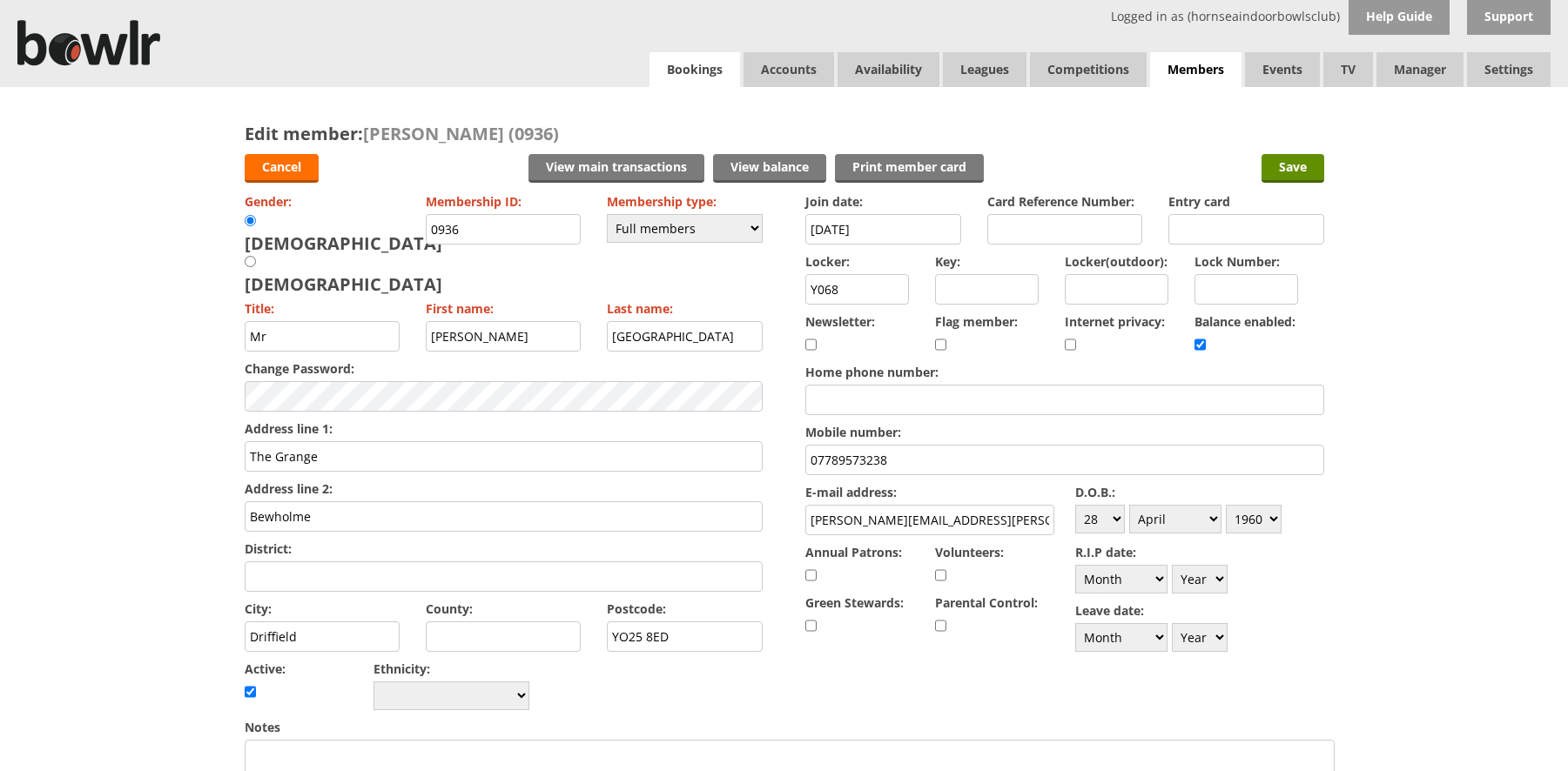
click at [721, 63] on link "Bookings" at bounding box center [694, 70] width 91 height 34
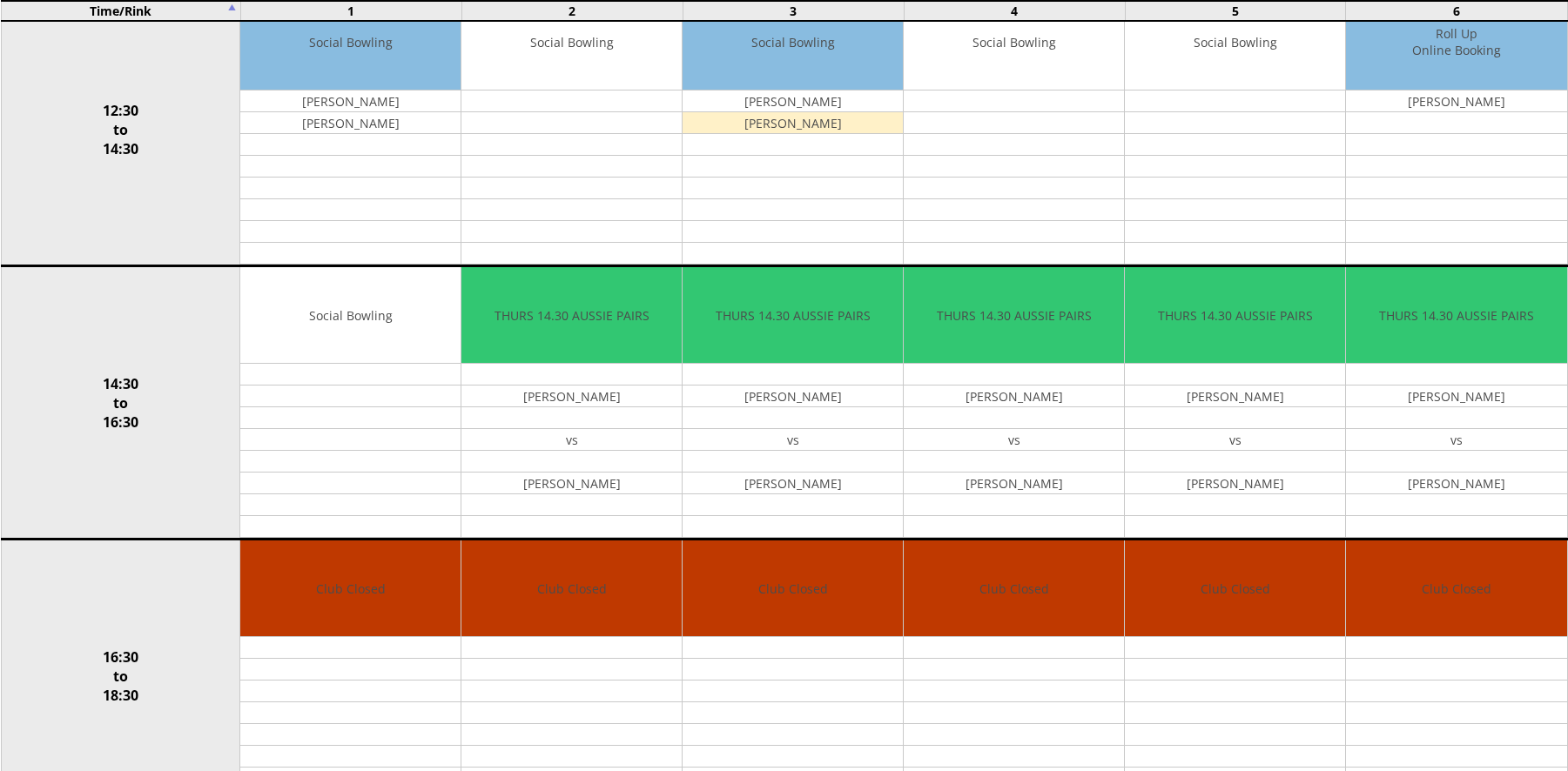
scroll to position [870, 0]
